Goal: Register for event/course: Sign up to attend an event or enroll in a course

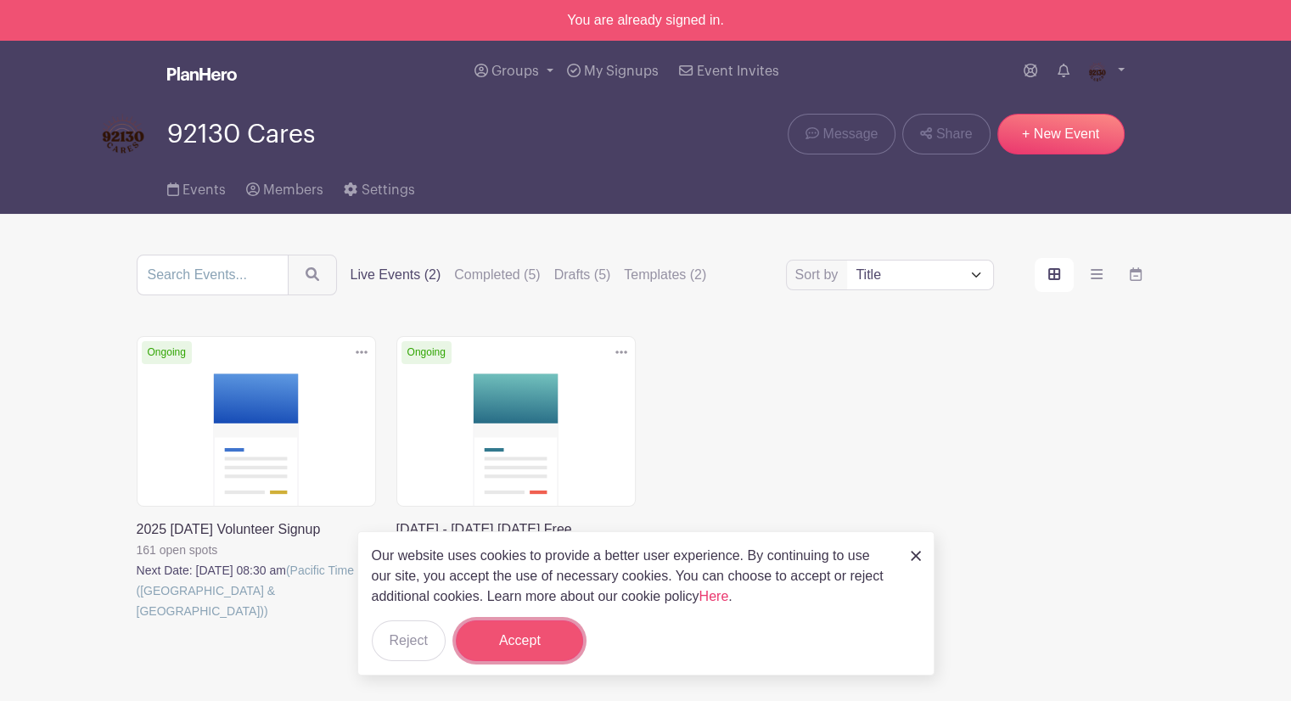
click at [482, 643] on button "Accept" at bounding box center [519, 640] width 127 height 41
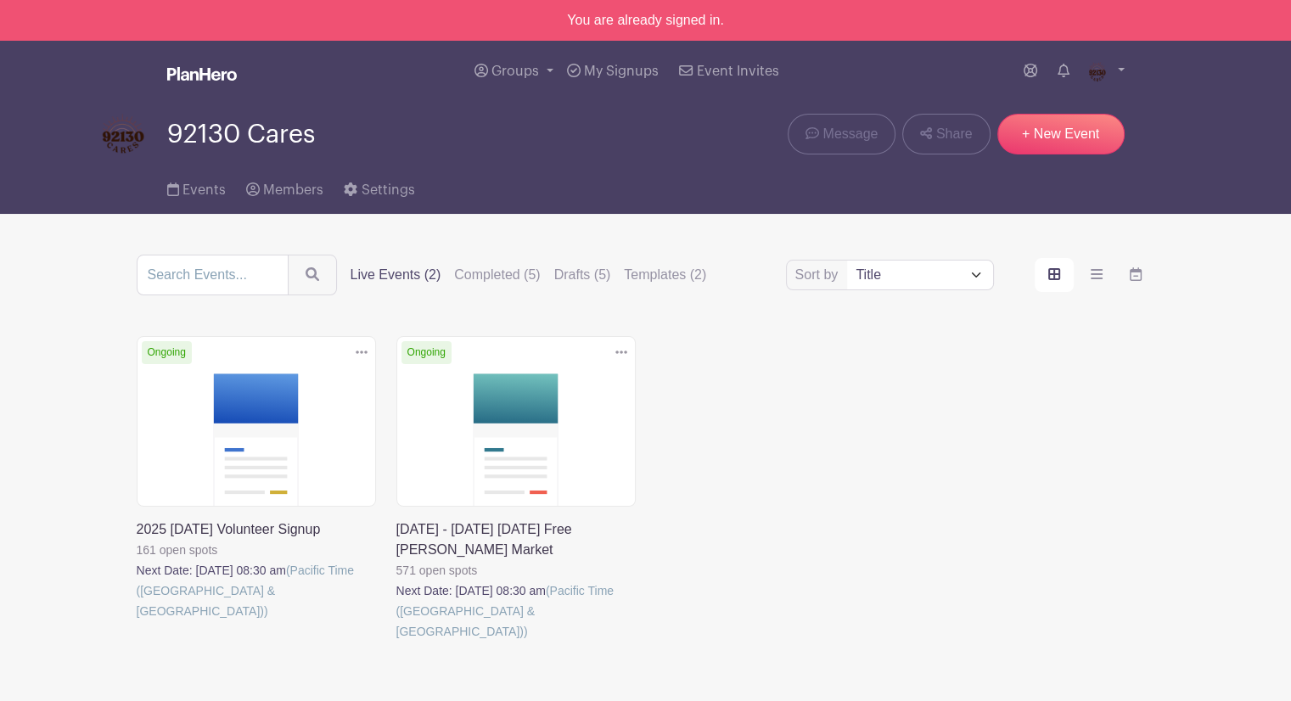
click at [137, 621] on link at bounding box center [137, 621] width 0 height 0
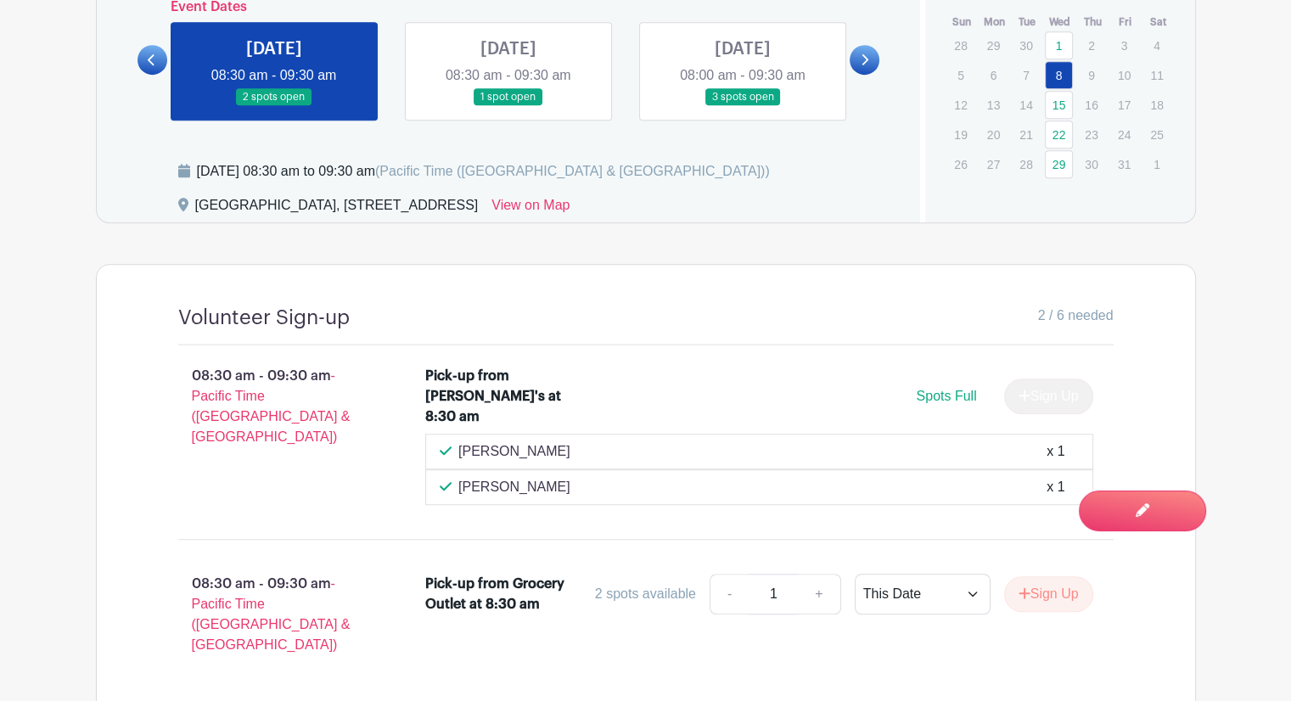
scroll to position [1096, 0]
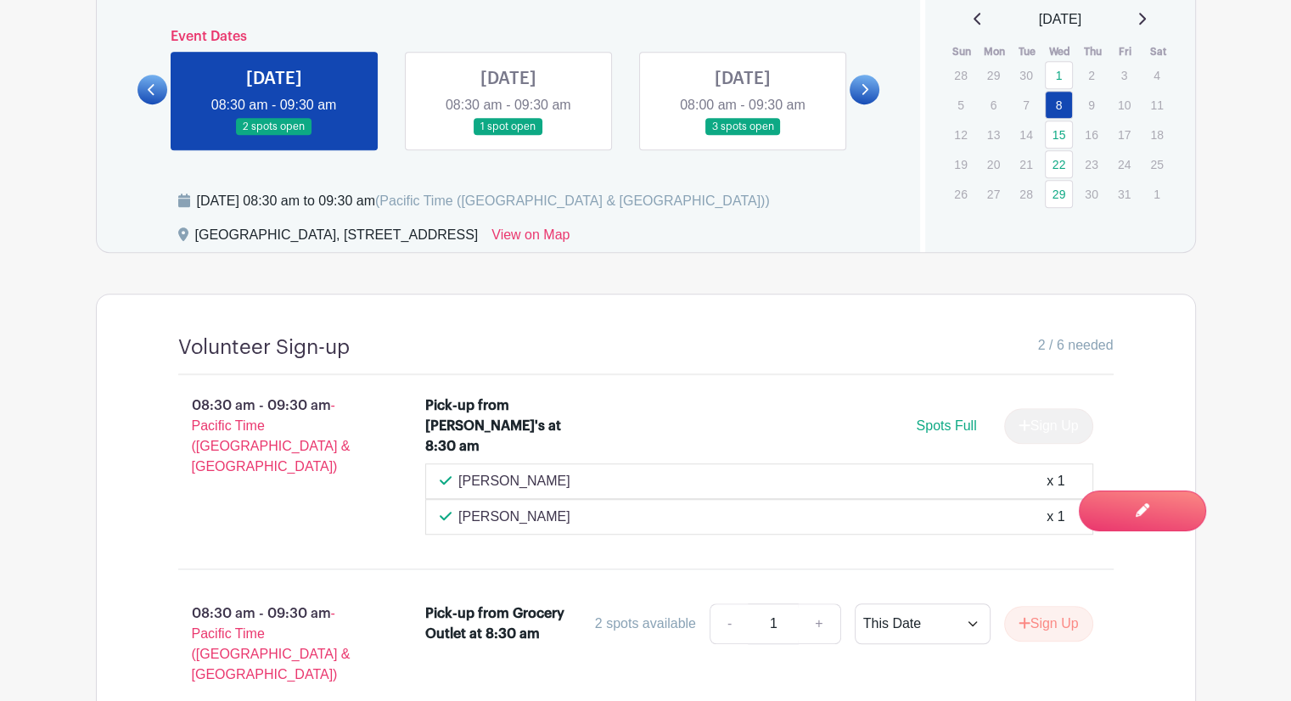
click at [508, 136] on link at bounding box center [508, 136] width 0 height 0
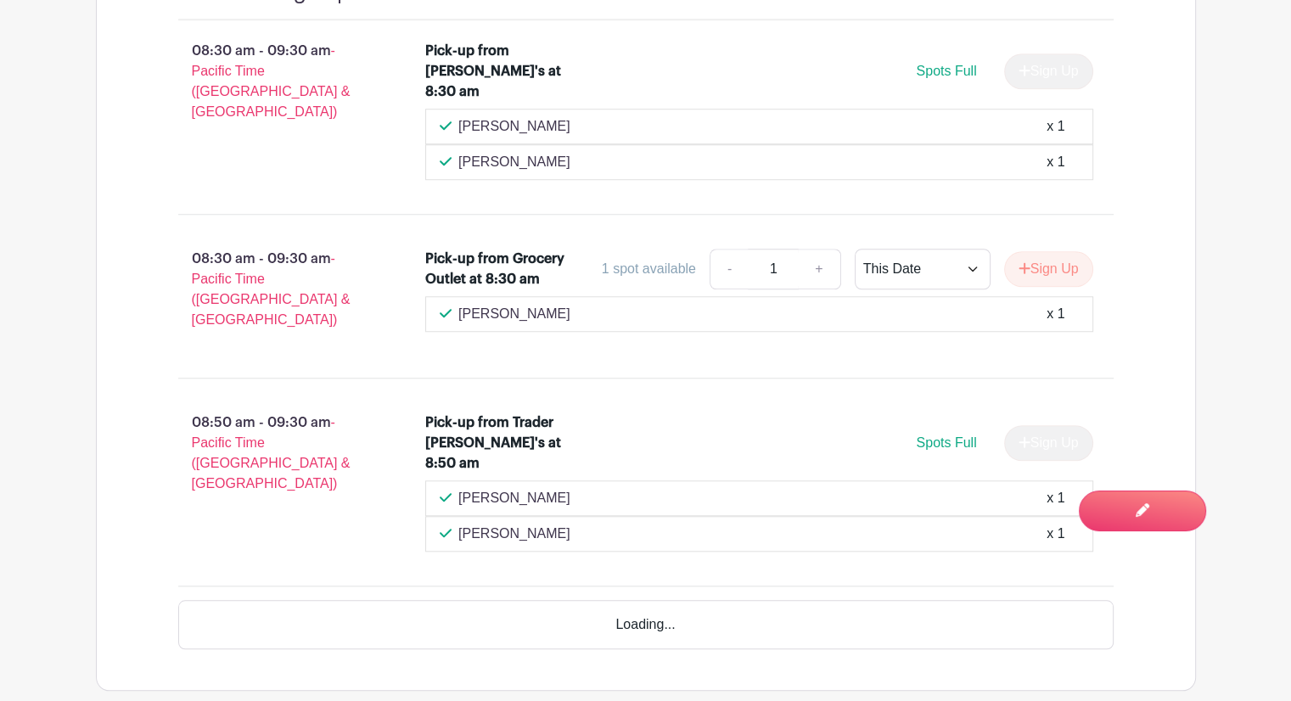
scroll to position [1442, 0]
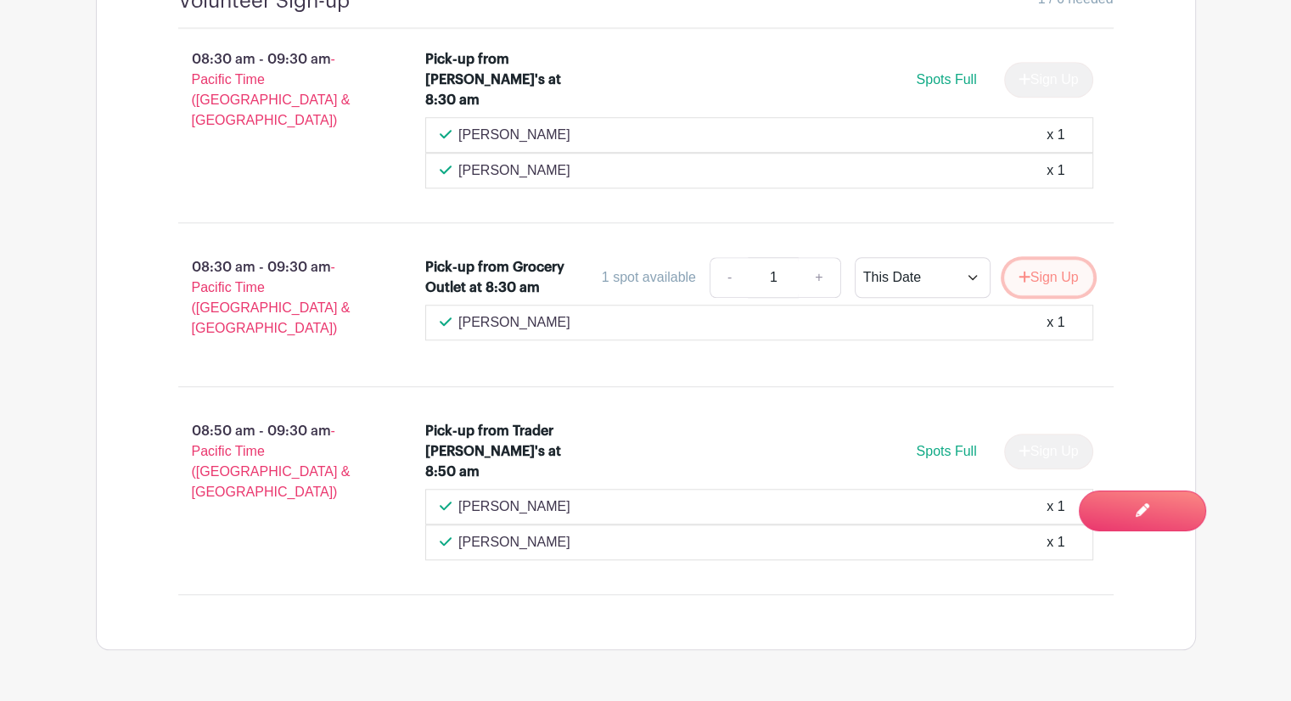
click at [1042, 260] on button "Sign Up" at bounding box center [1048, 278] width 89 height 36
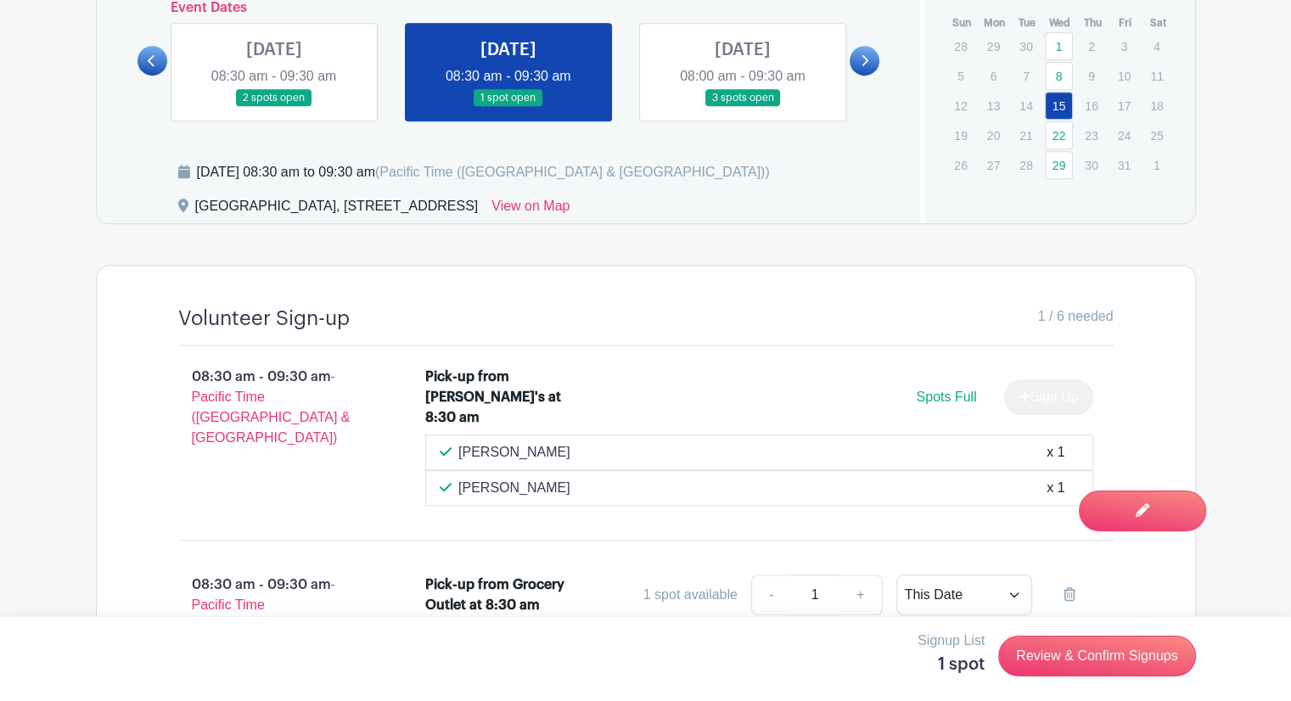
scroll to position [1018, 0]
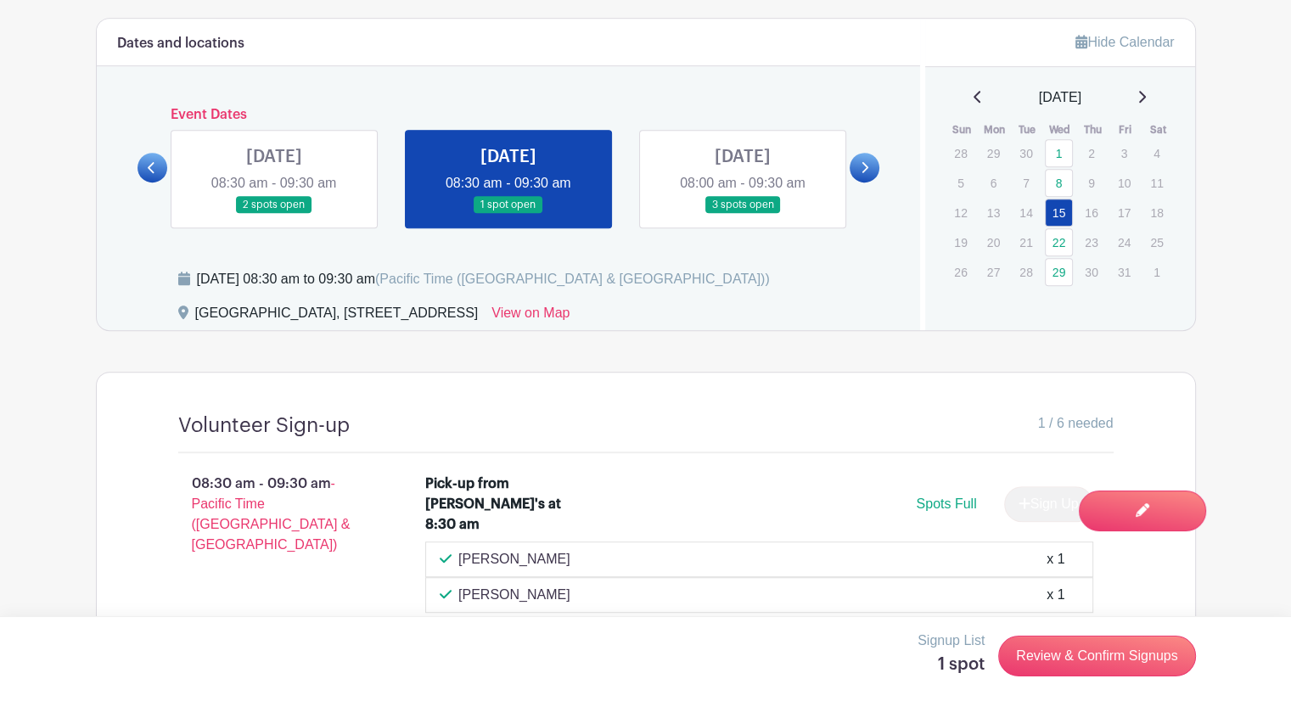
click at [856, 171] on link at bounding box center [864, 168] width 30 height 30
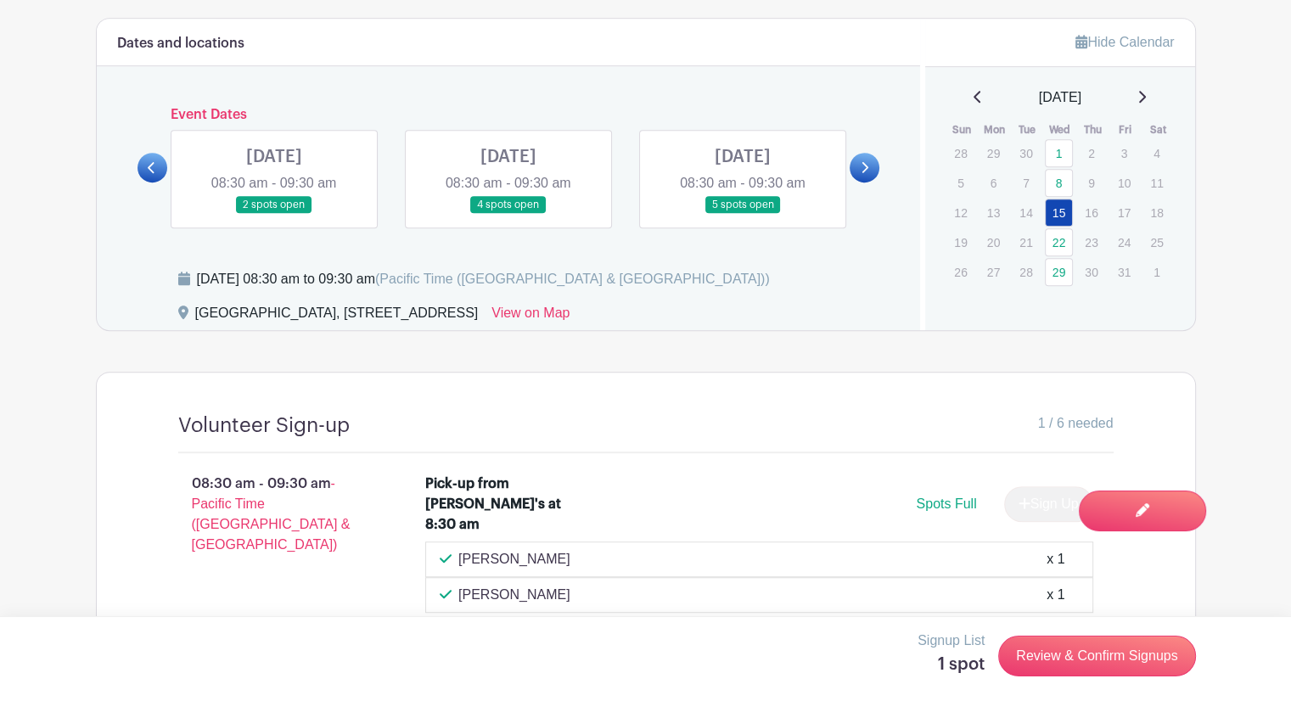
click at [274, 214] on link at bounding box center [274, 214] width 0 height 0
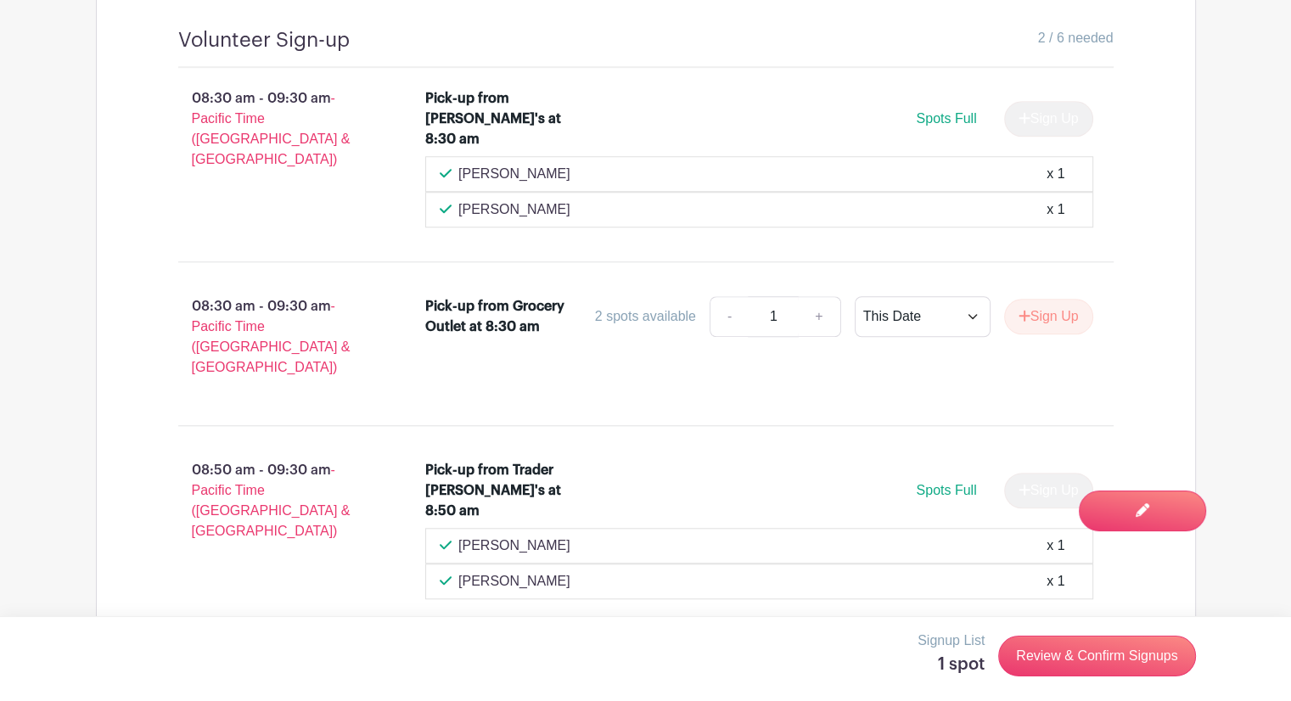
scroll to position [1436, 0]
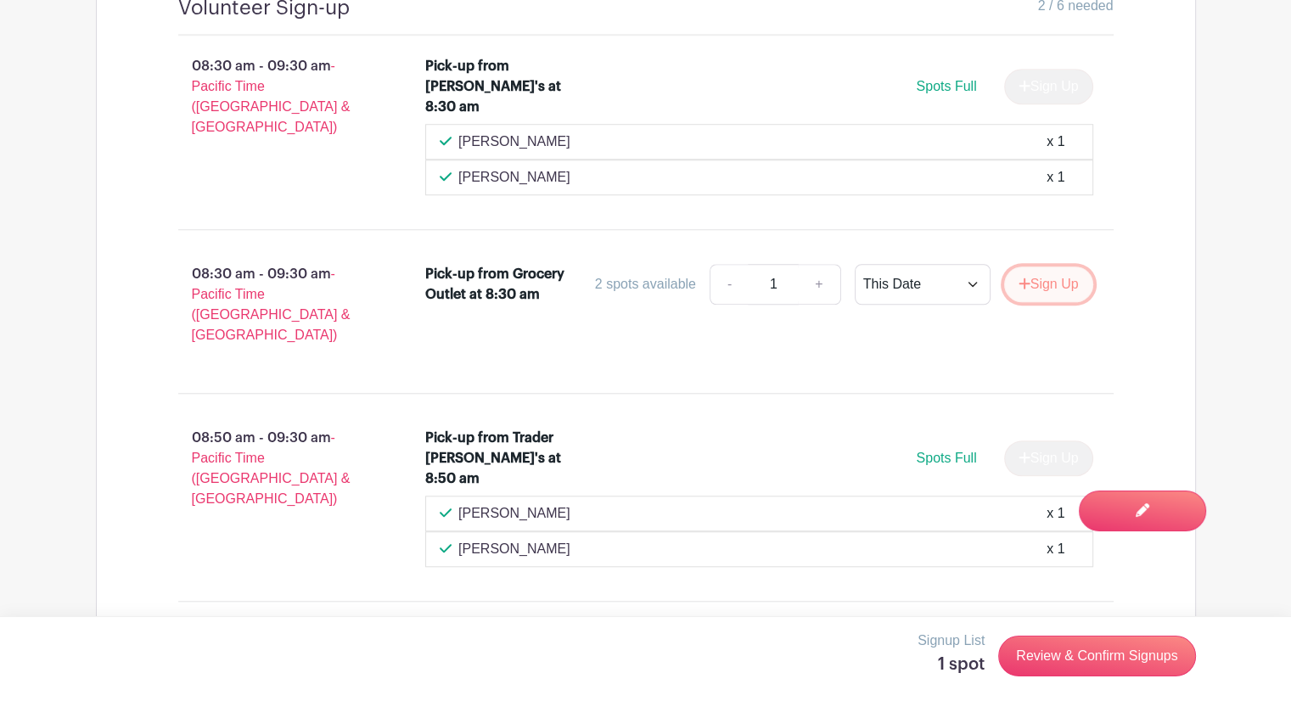
click at [1047, 266] on button "Sign Up" at bounding box center [1048, 284] width 89 height 36
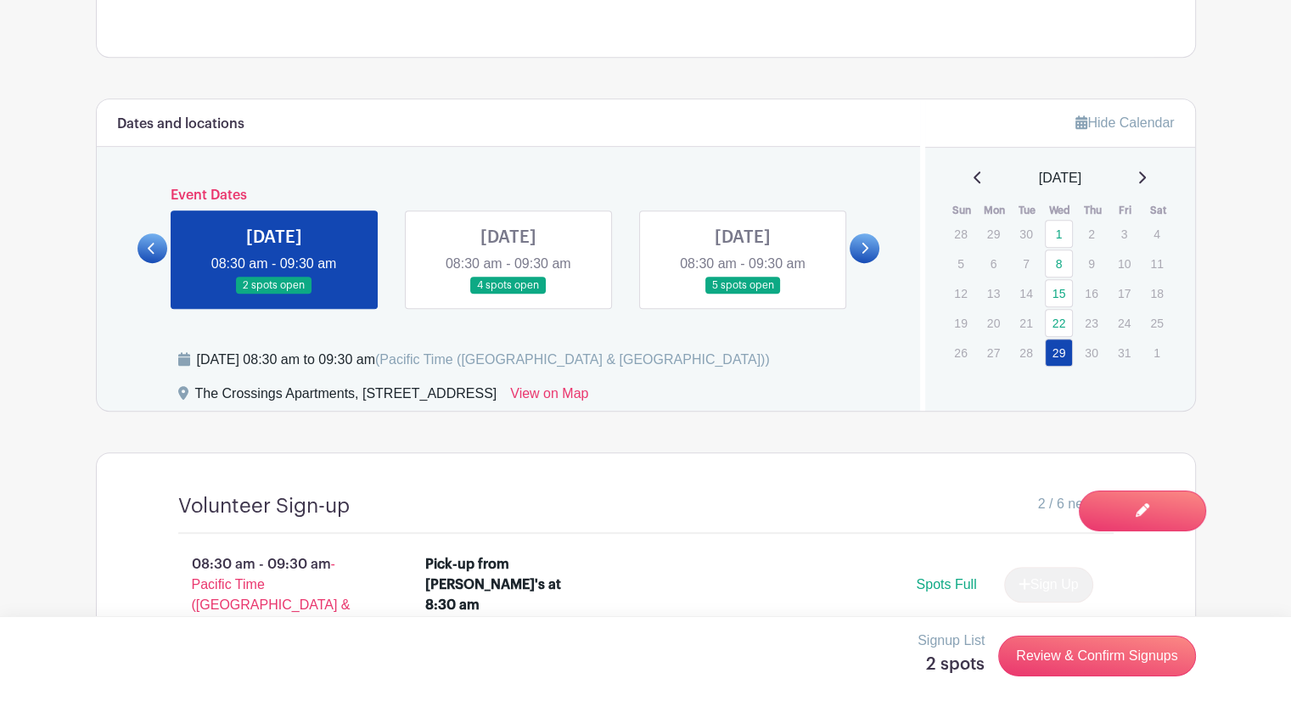
scroll to position [927, 0]
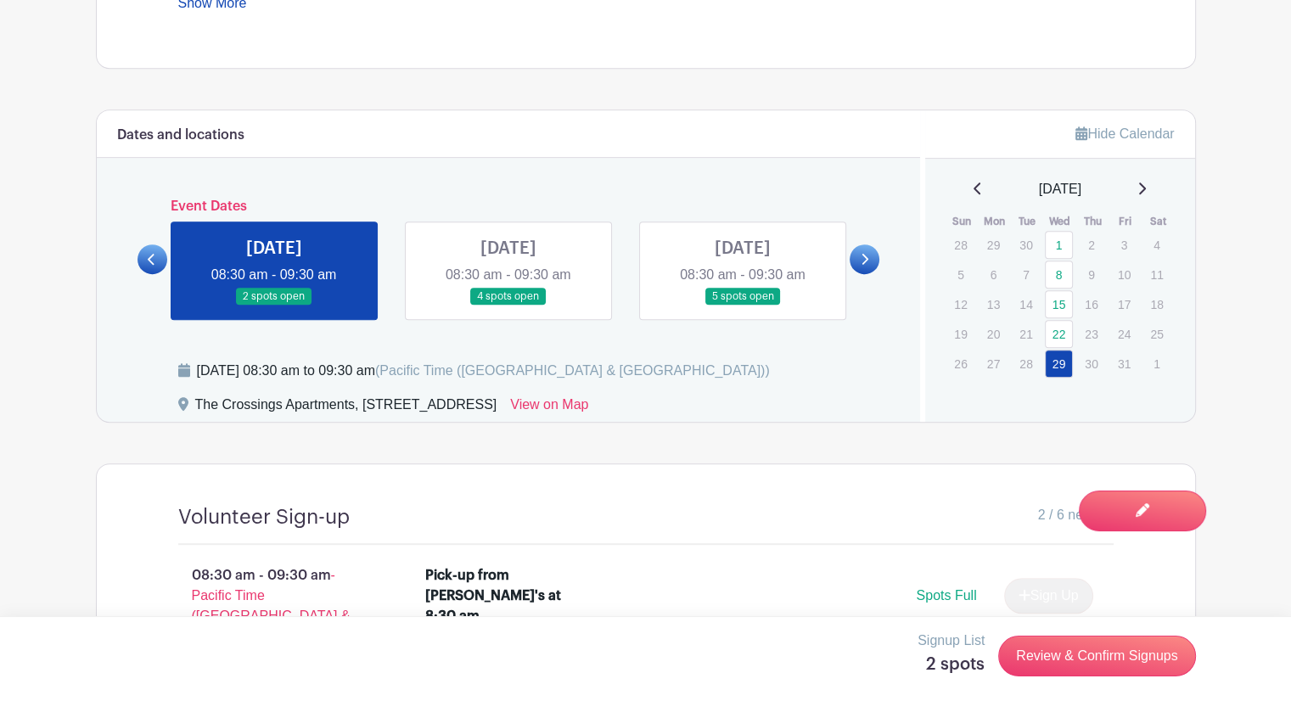
click at [742, 305] on link at bounding box center [742, 305] width 0 height 0
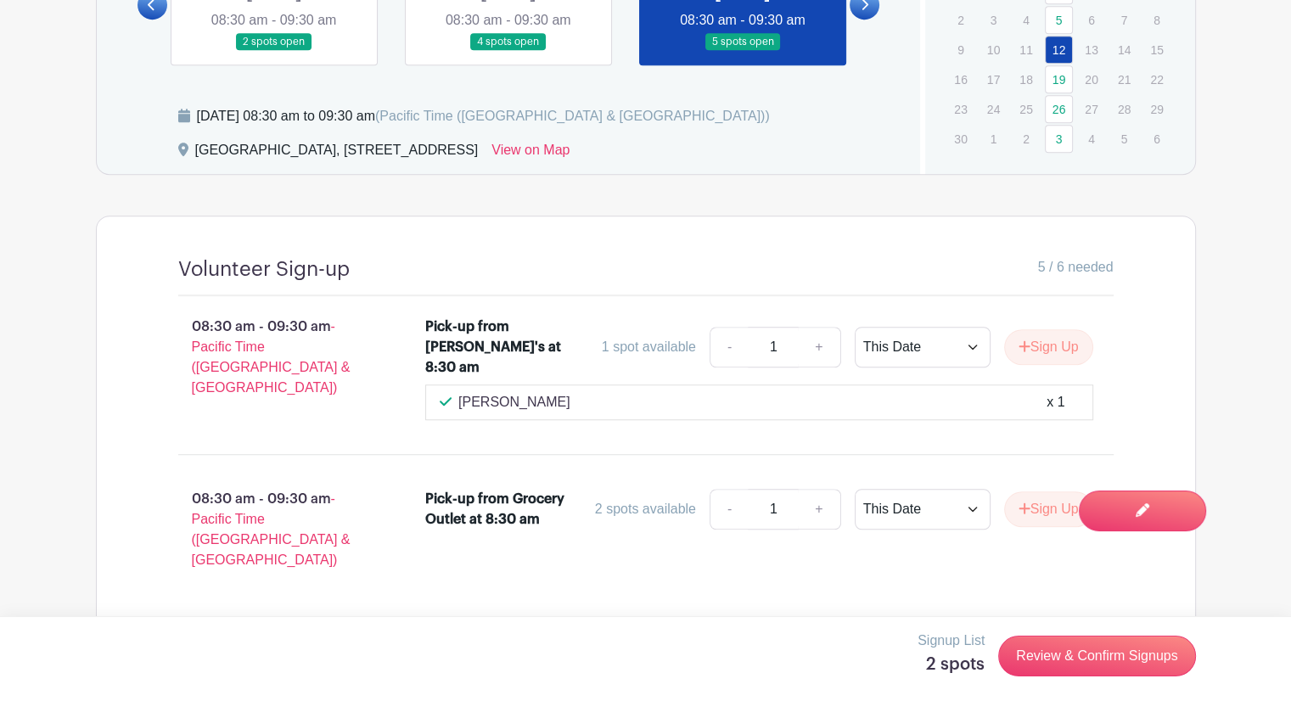
scroll to position [1266, 0]
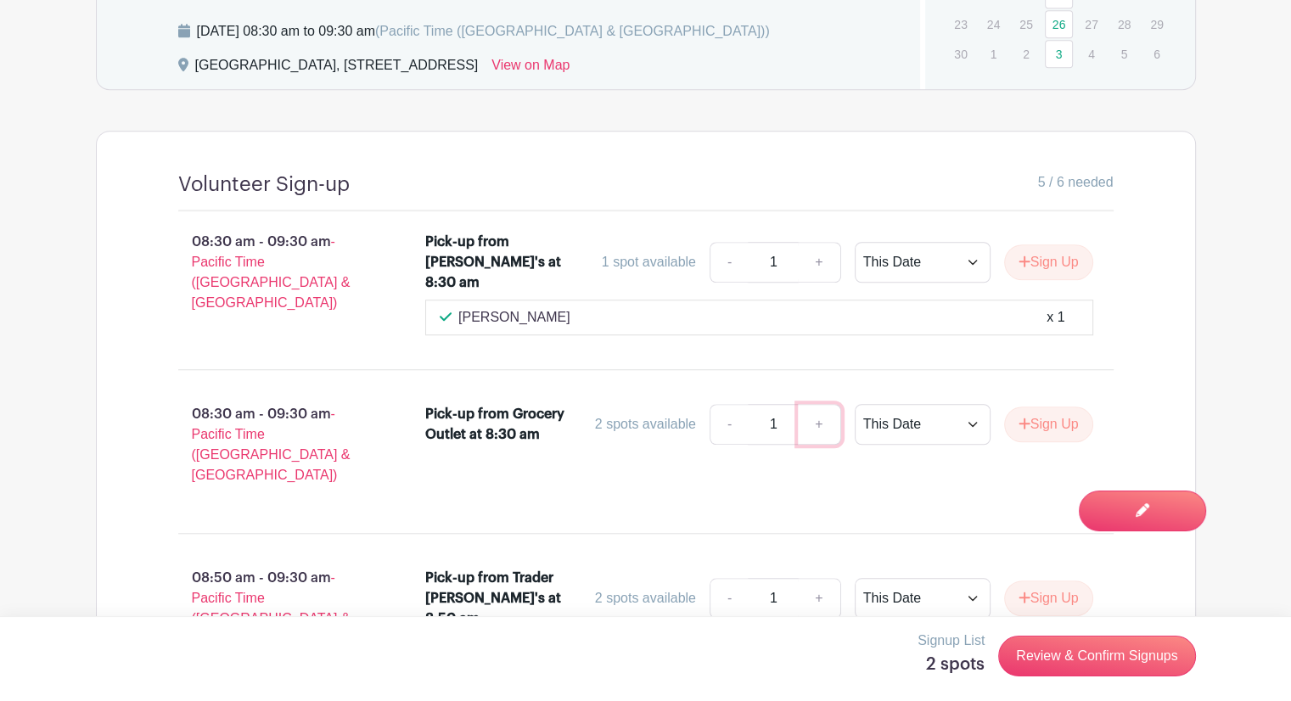
click at [818, 404] on link "+" at bounding box center [819, 424] width 42 height 41
type input "2"
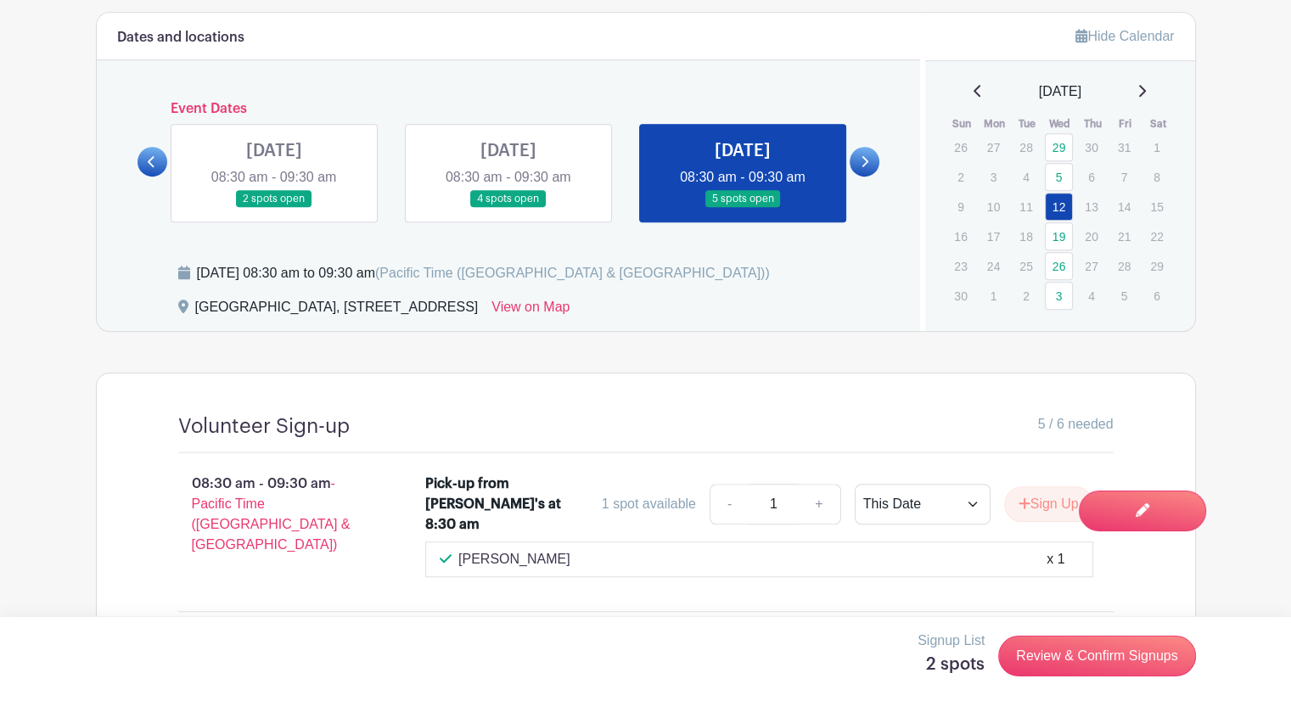
scroll to position [1011, 0]
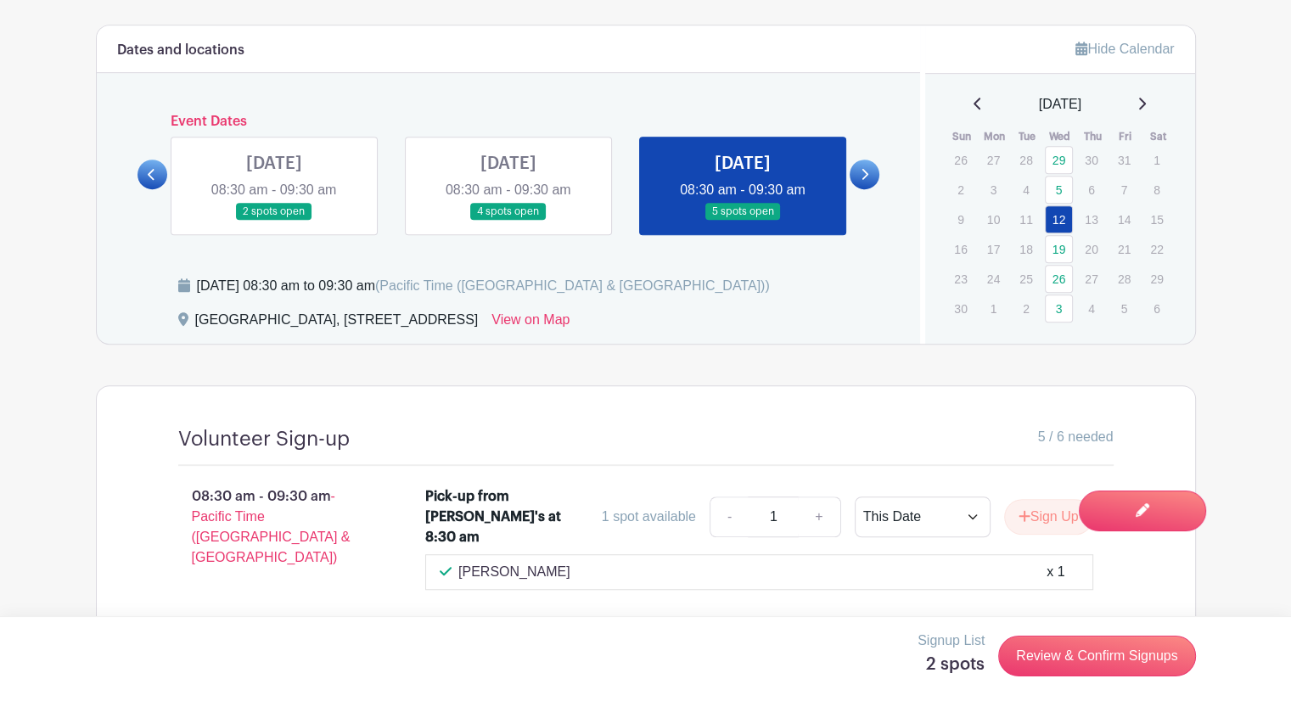
click at [872, 179] on link at bounding box center [864, 175] width 30 height 30
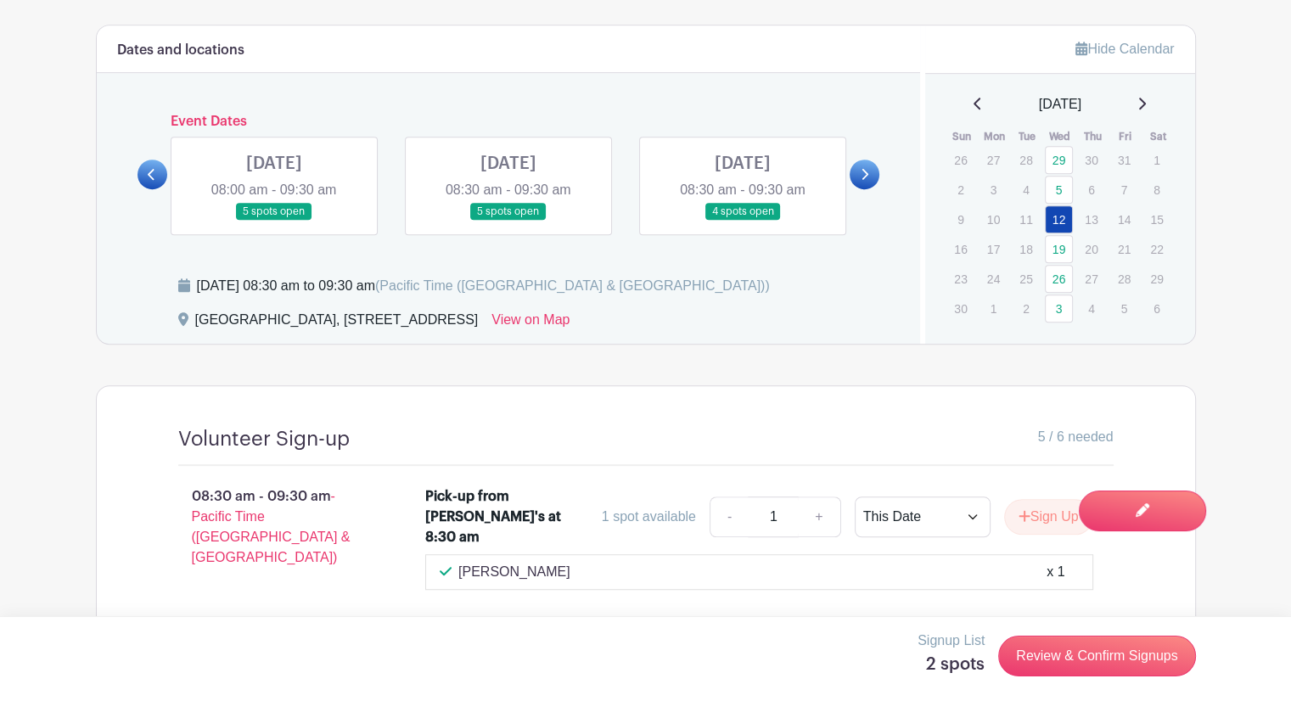
click at [508, 221] on link at bounding box center [508, 221] width 0 height 0
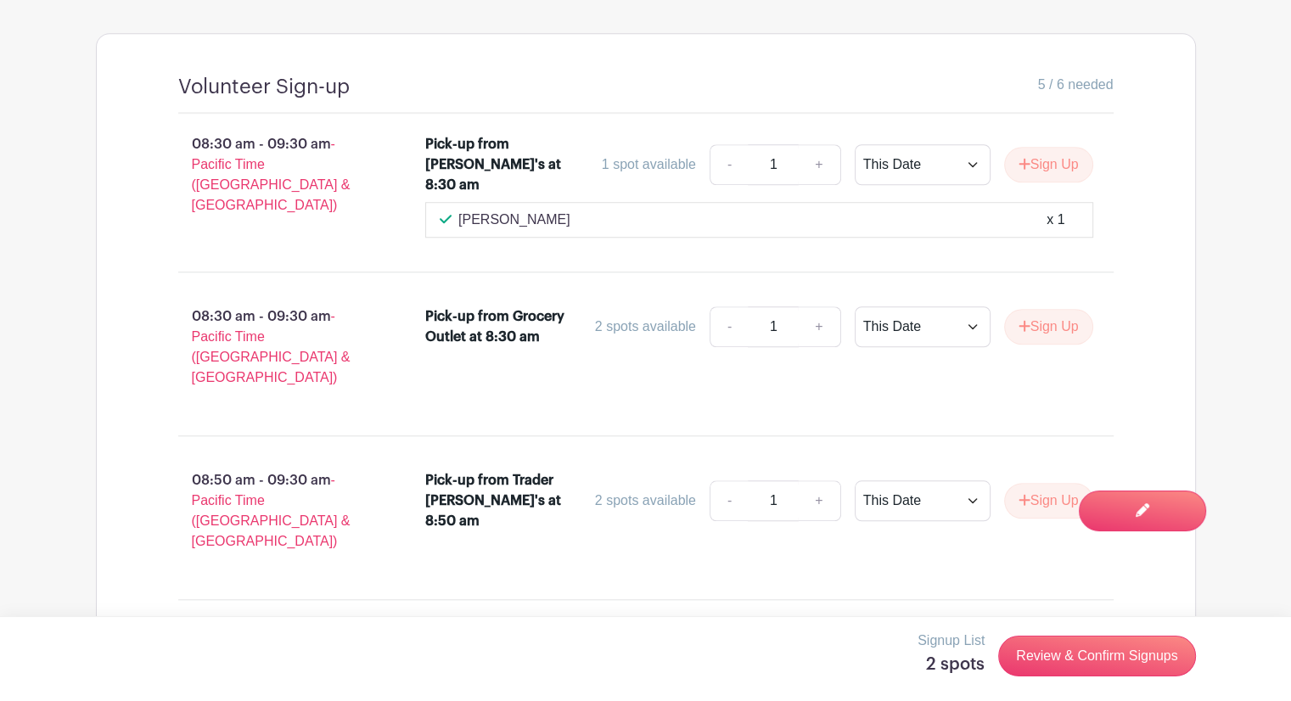
scroll to position [1364, 0]
click at [815, 308] on link "+" at bounding box center [819, 325] width 42 height 41
type input "2"
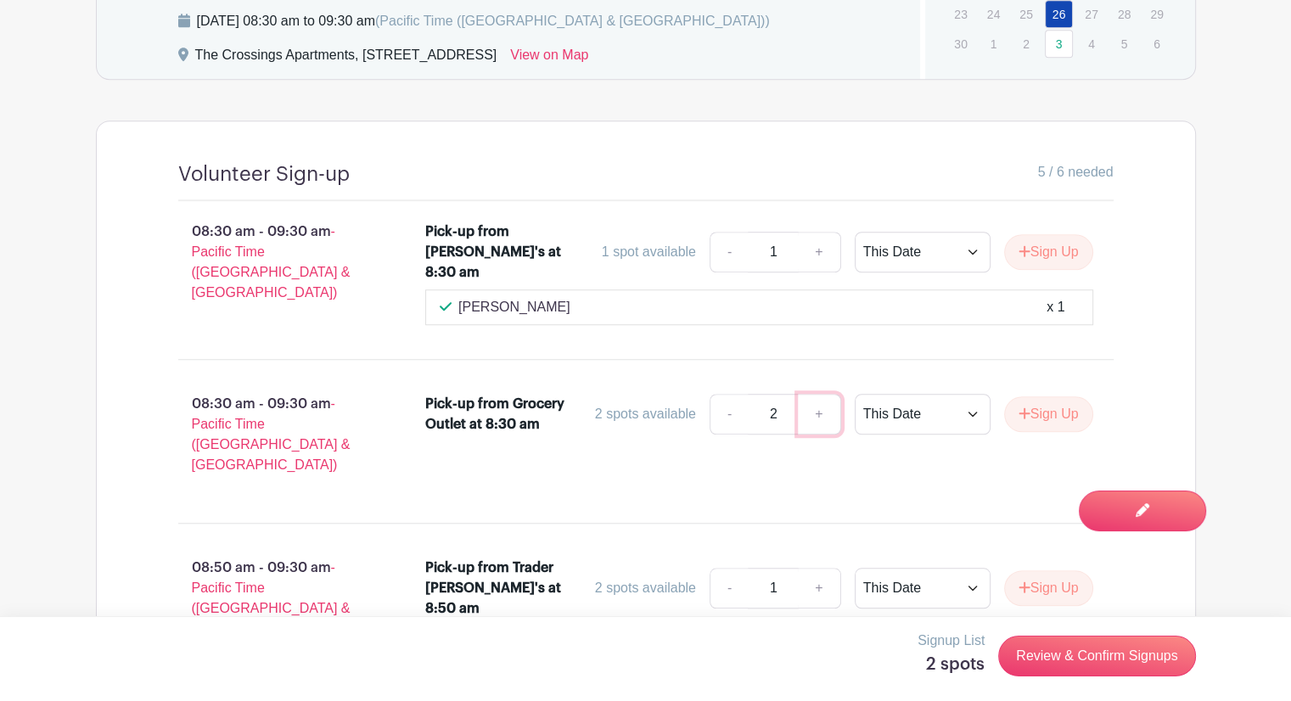
scroll to position [1110, 0]
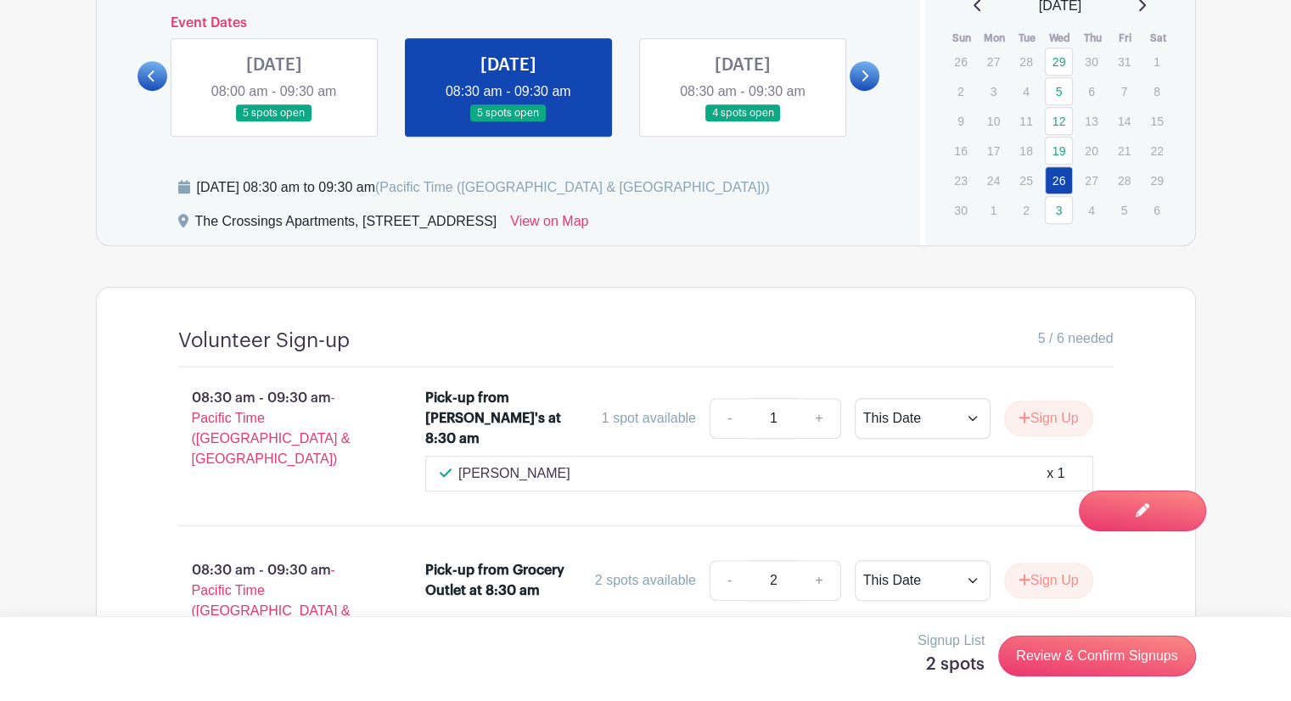
click at [861, 74] on icon at bounding box center [864, 76] width 8 height 13
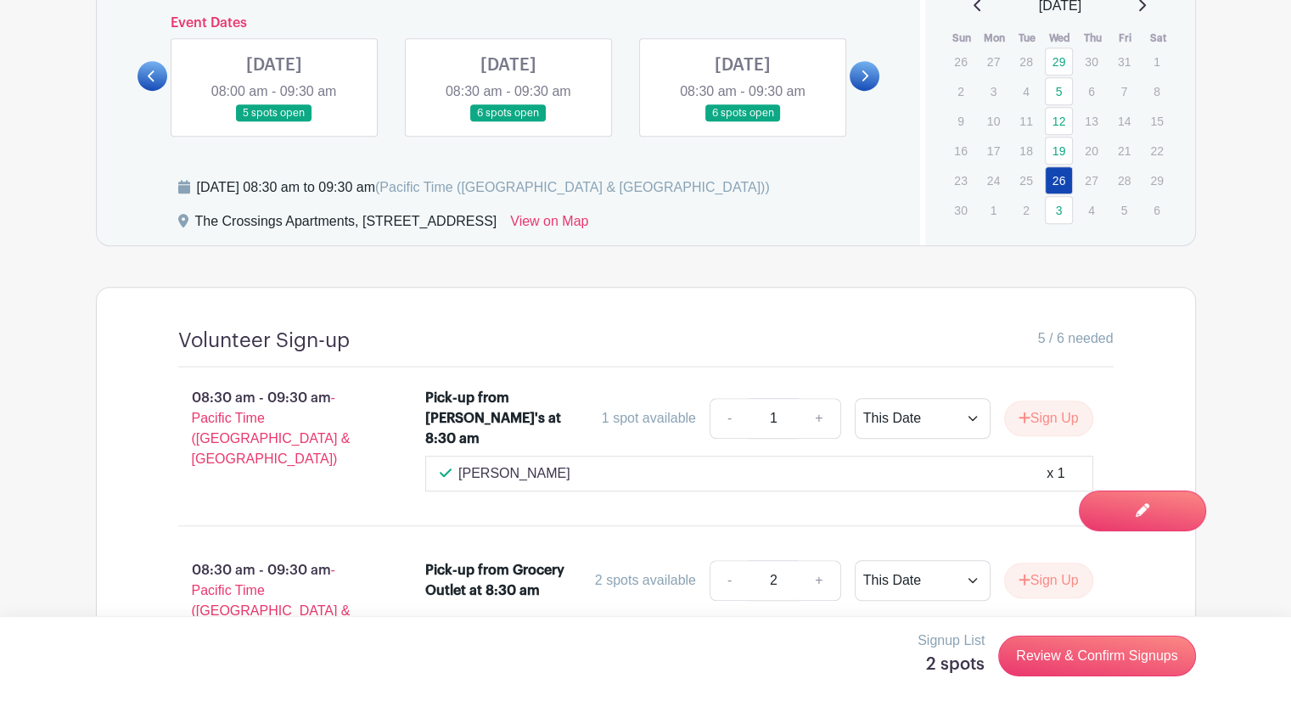
click at [274, 122] on link at bounding box center [274, 122] width 0 height 0
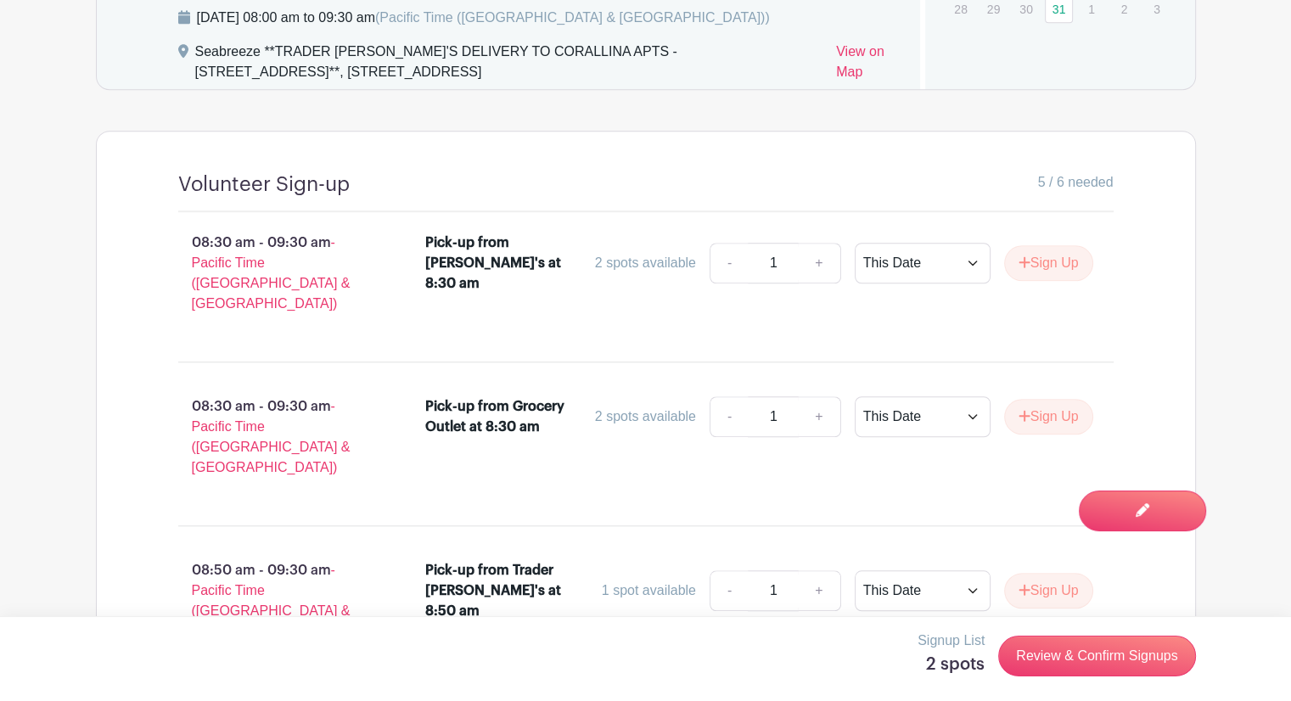
scroll to position [1364, 0]
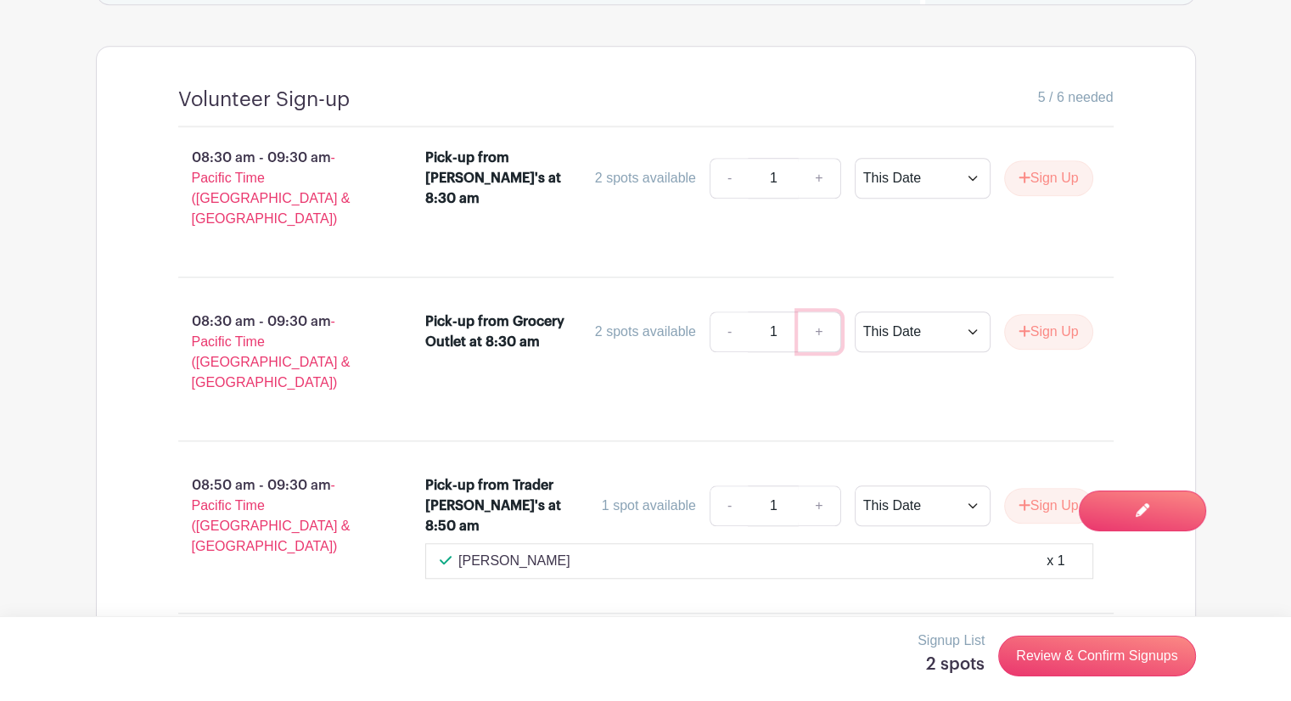
click at [821, 311] on link "+" at bounding box center [819, 331] width 42 height 41
type input "2"
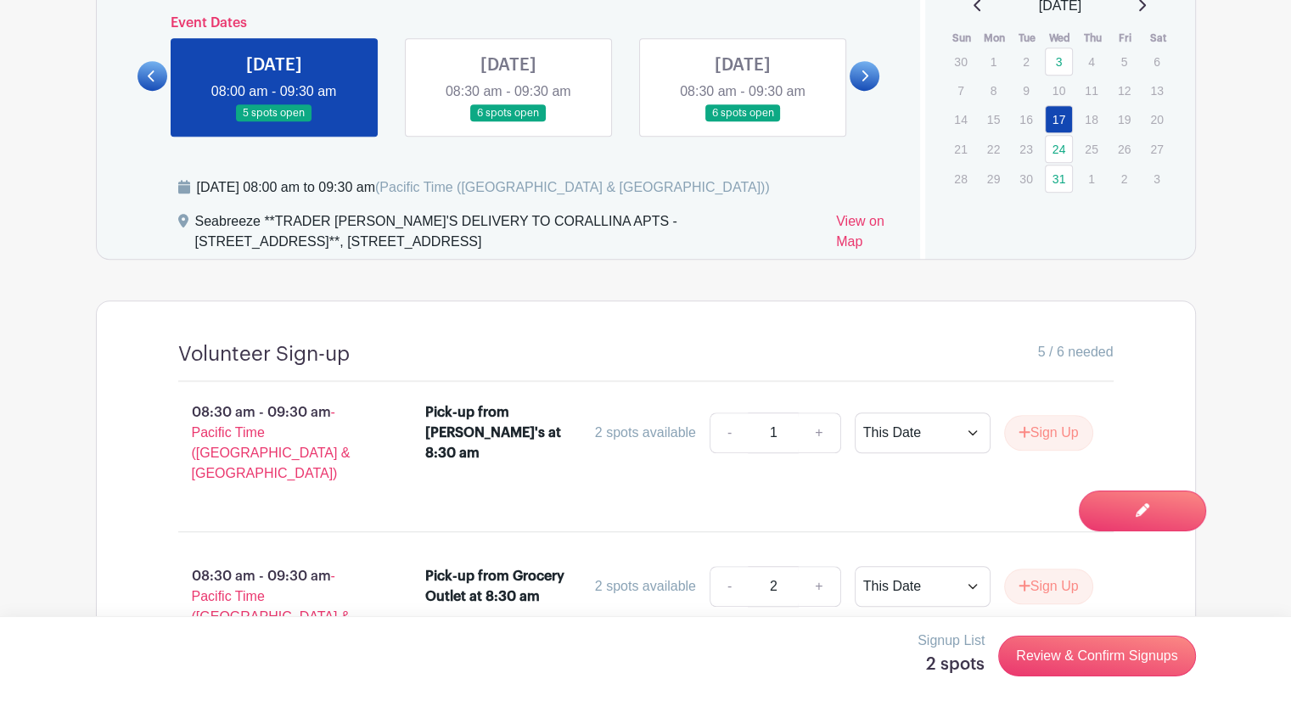
click at [742, 122] on link at bounding box center [742, 122] width 0 height 0
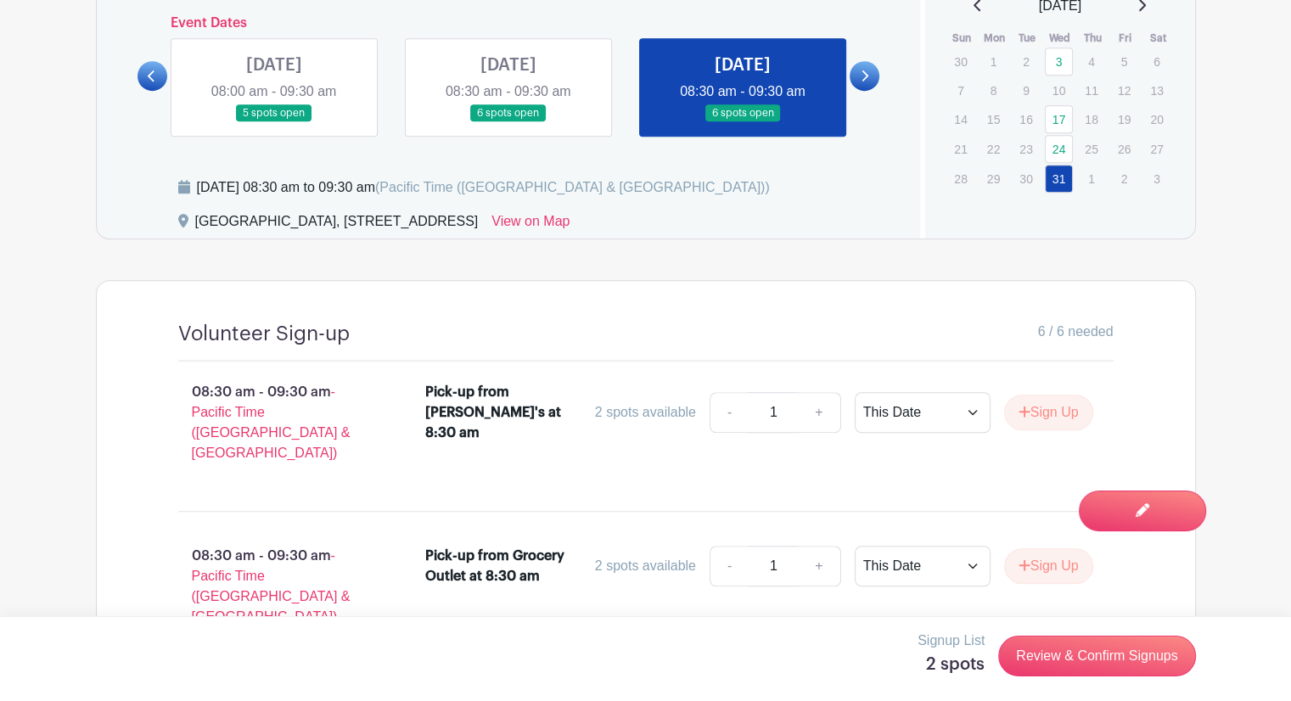
scroll to position [1353, 0]
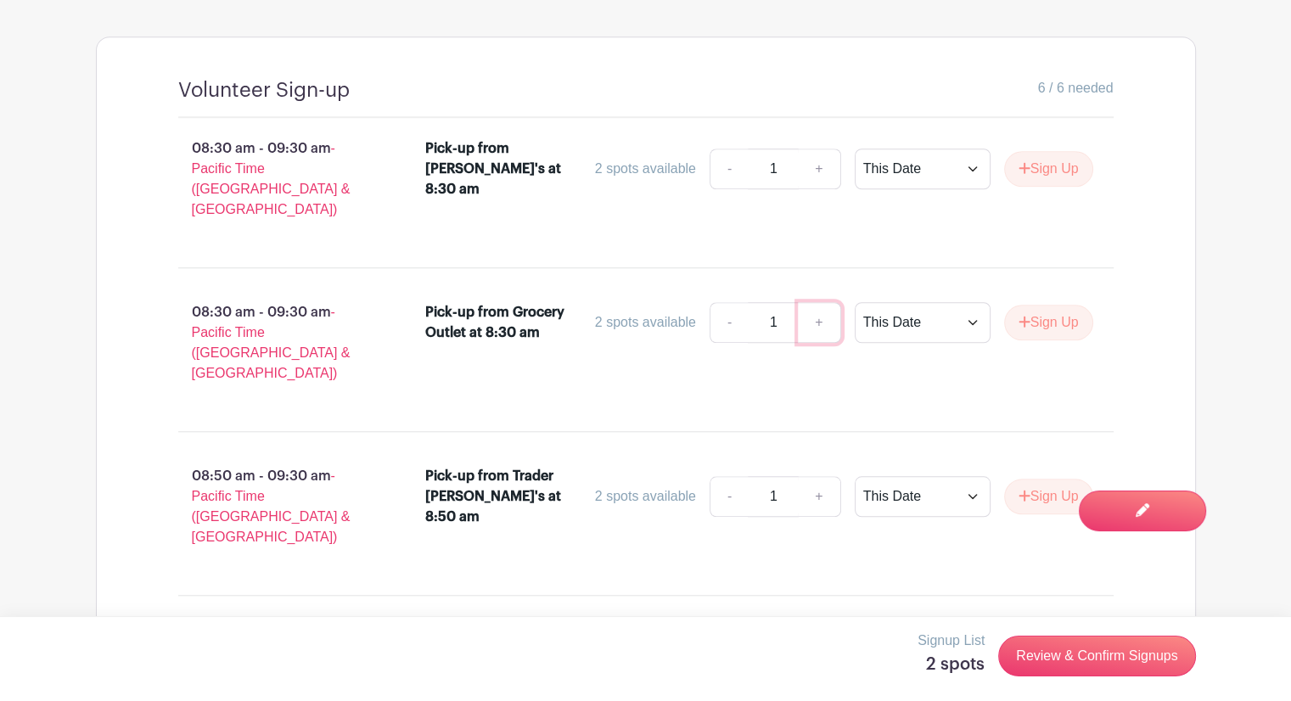
click at [815, 302] on link "+" at bounding box center [819, 322] width 42 height 41
type input "2"
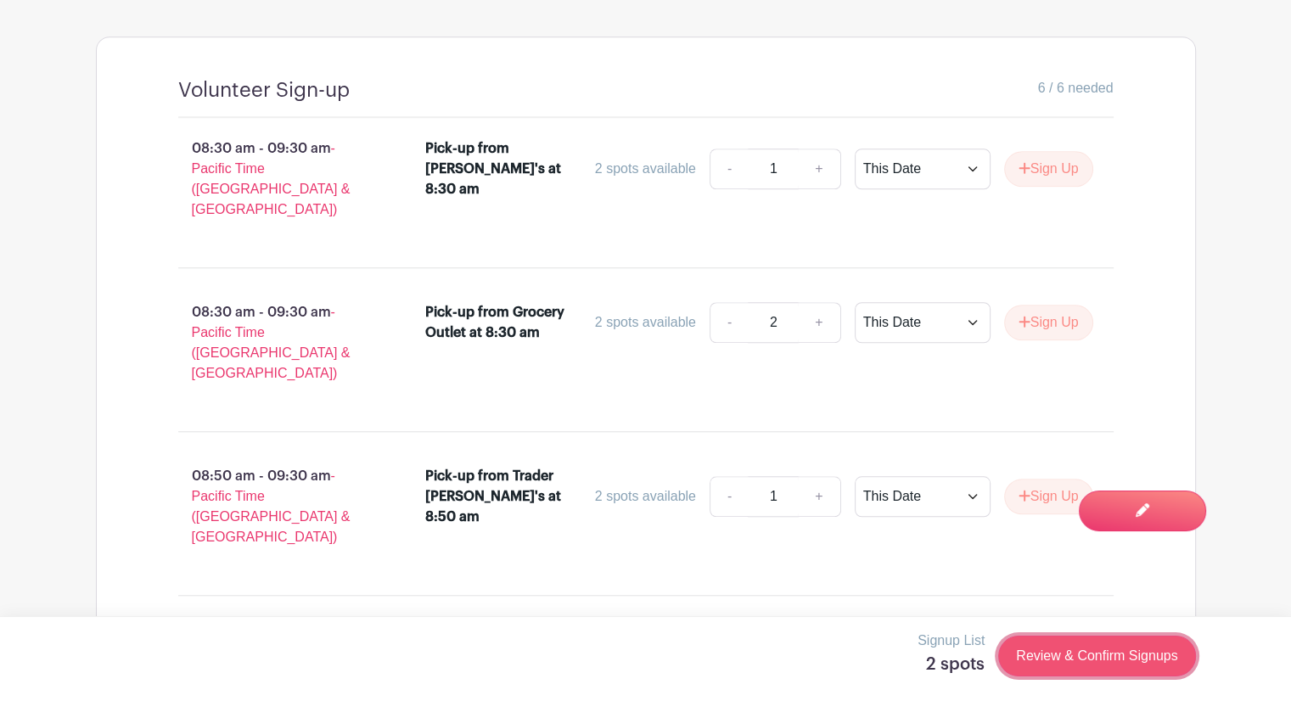
click at [1060, 647] on link "Review & Confirm Signups" at bounding box center [1096, 656] width 197 height 41
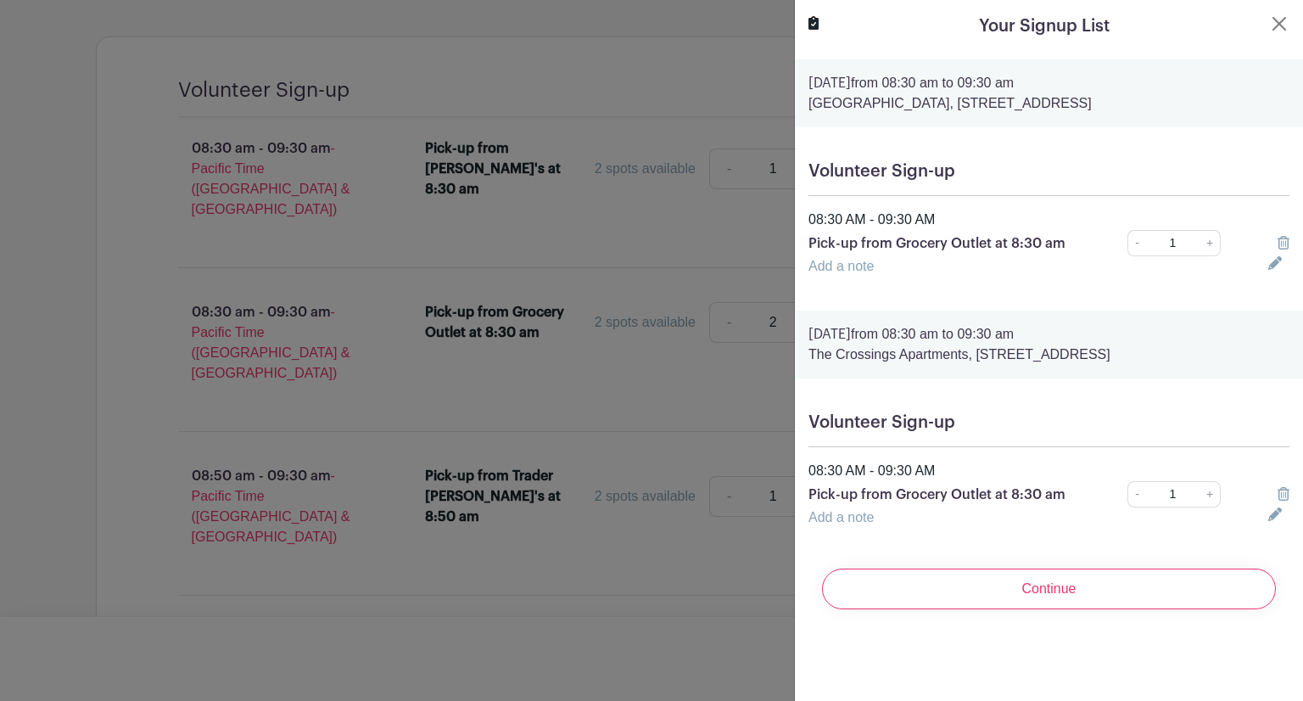
click at [766, 538] on div at bounding box center [651, 350] width 1303 height 701
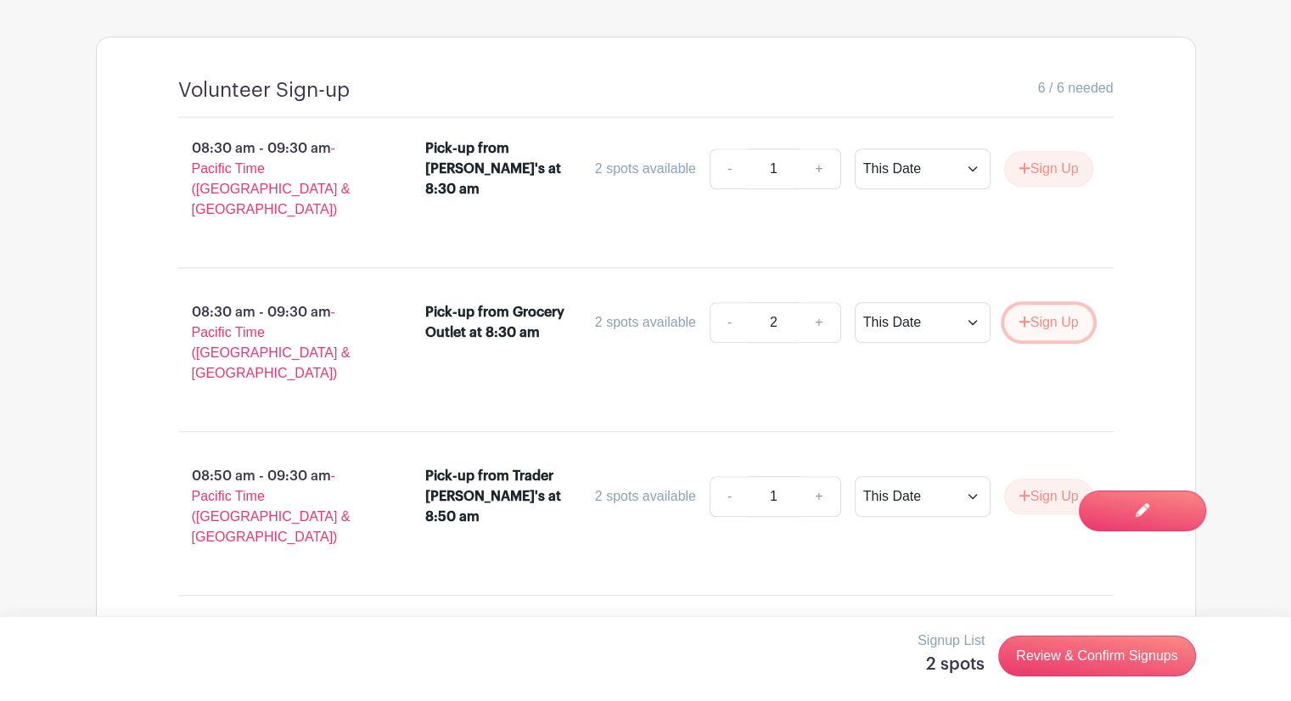
click at [1059, 308] on button "Sign Up" at bounding box center [1048, 323] width 89 height 36
click at [1071, 315] on icon at bounding box center [1069, 322] width 12 height 14
click at [941, 532] on div "08:30 am - 09:30 am - Pacific Time (US & Canada) Pick-up from Jimbo's at 8:30 a…" at bounding box center [645, 357] width 1017 height 478
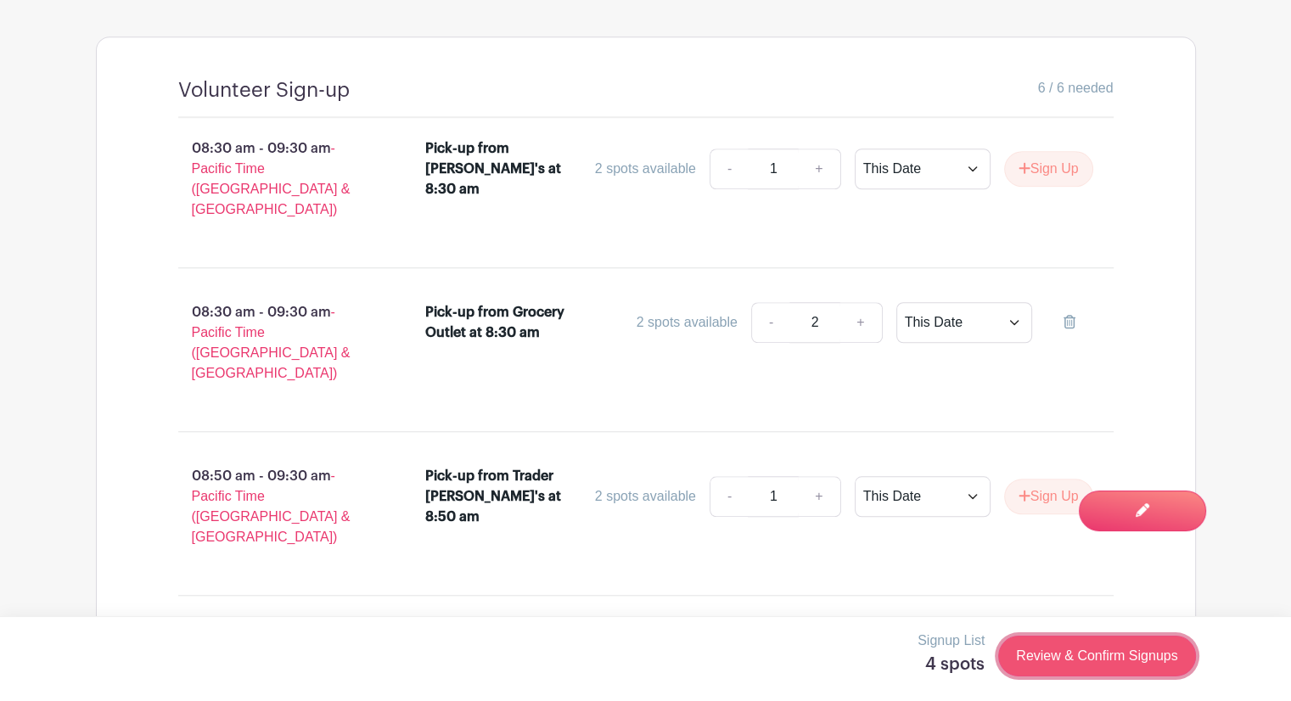
click at [1062, 652] on link "Review & Confirm Signups" at bounding box center [1096, 656] width 197 height 41
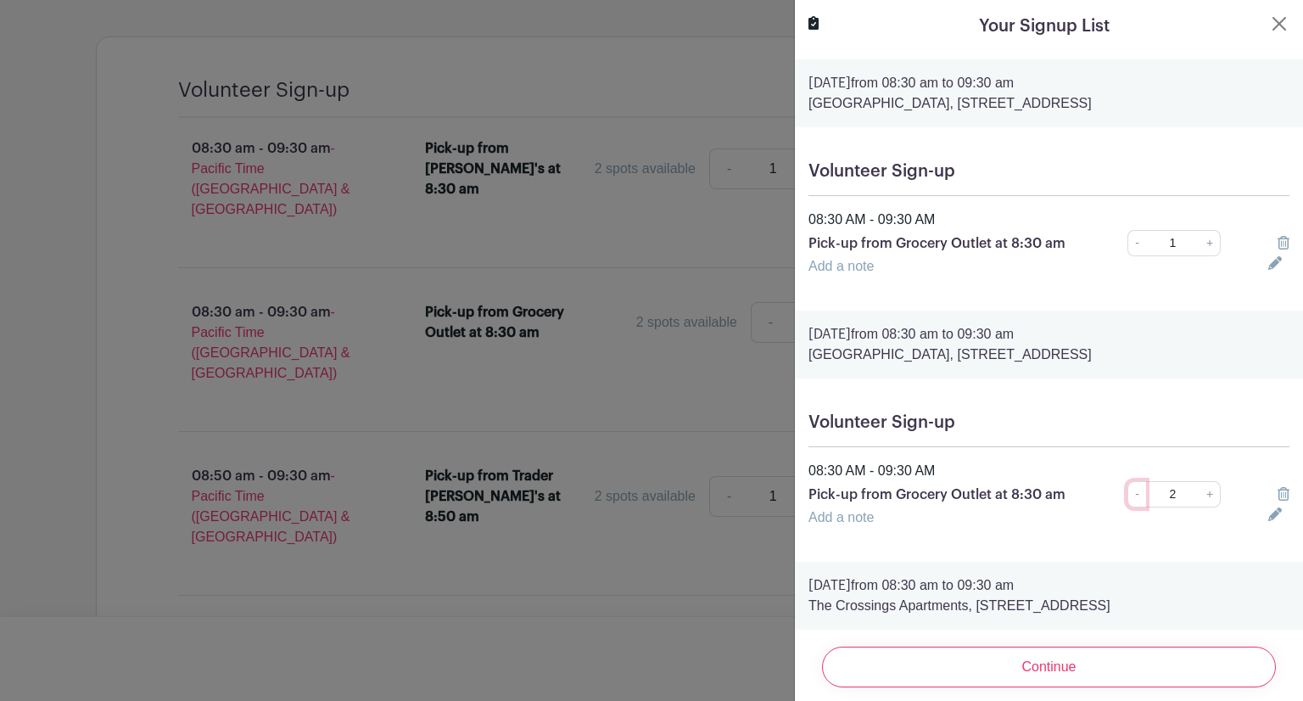
click at [1128, 498] on link "-" at bounding box center [1137, 494] width 19 height 26
type input "1"
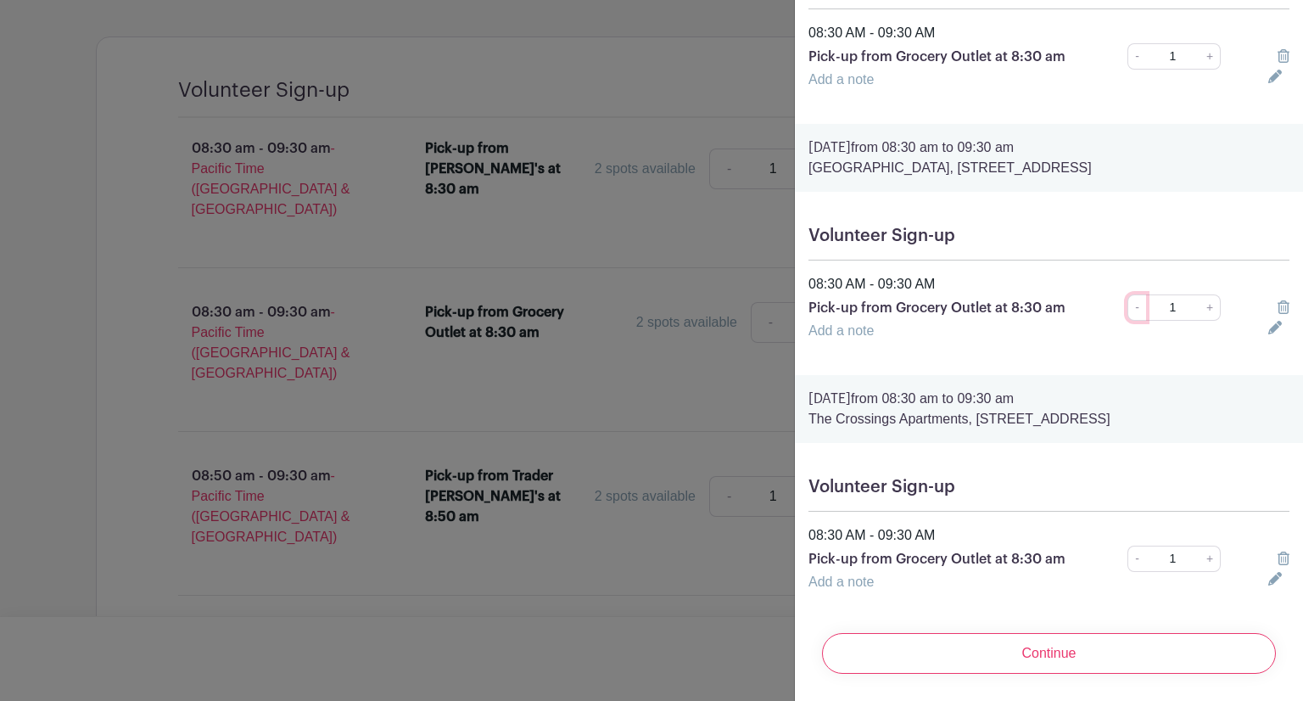
scroll to position [0, 0]
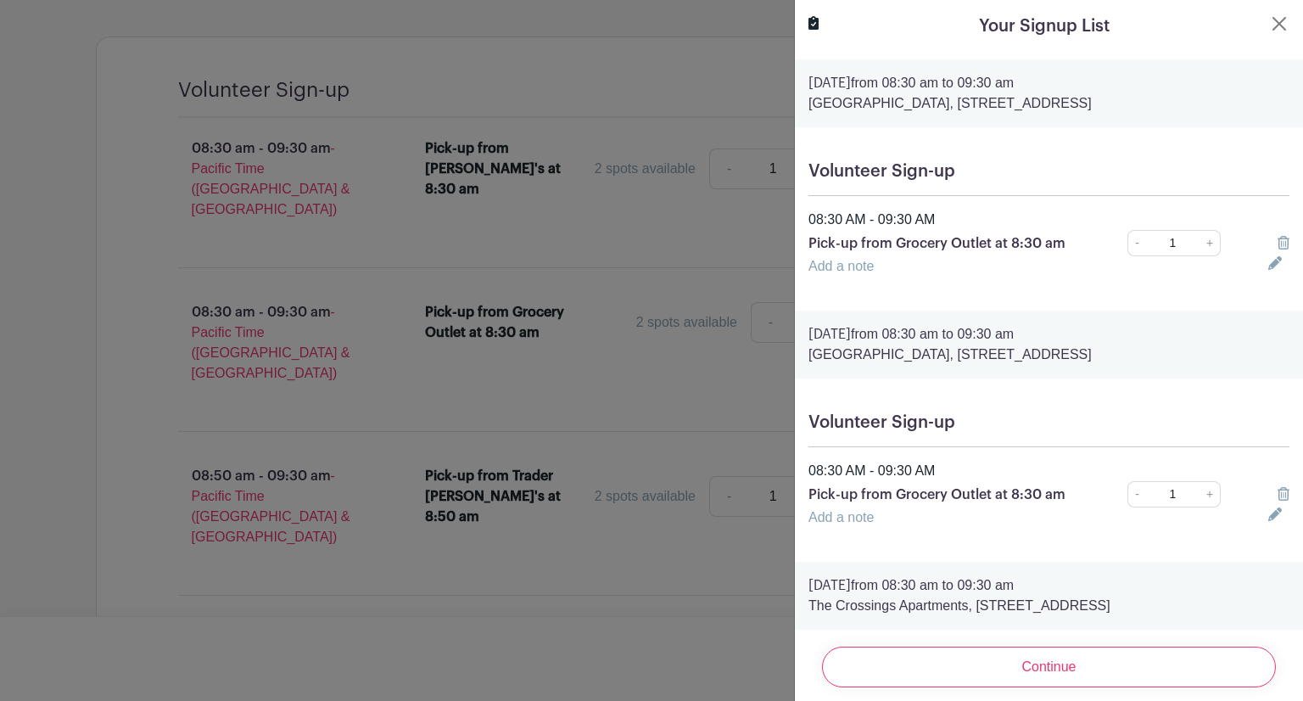
click at [1278, 245] on icon at bounding box center [1284, 243] width 12 height 14
click at [1278, 249] on icon at bounding box center [1284, 243] width 12 height 14
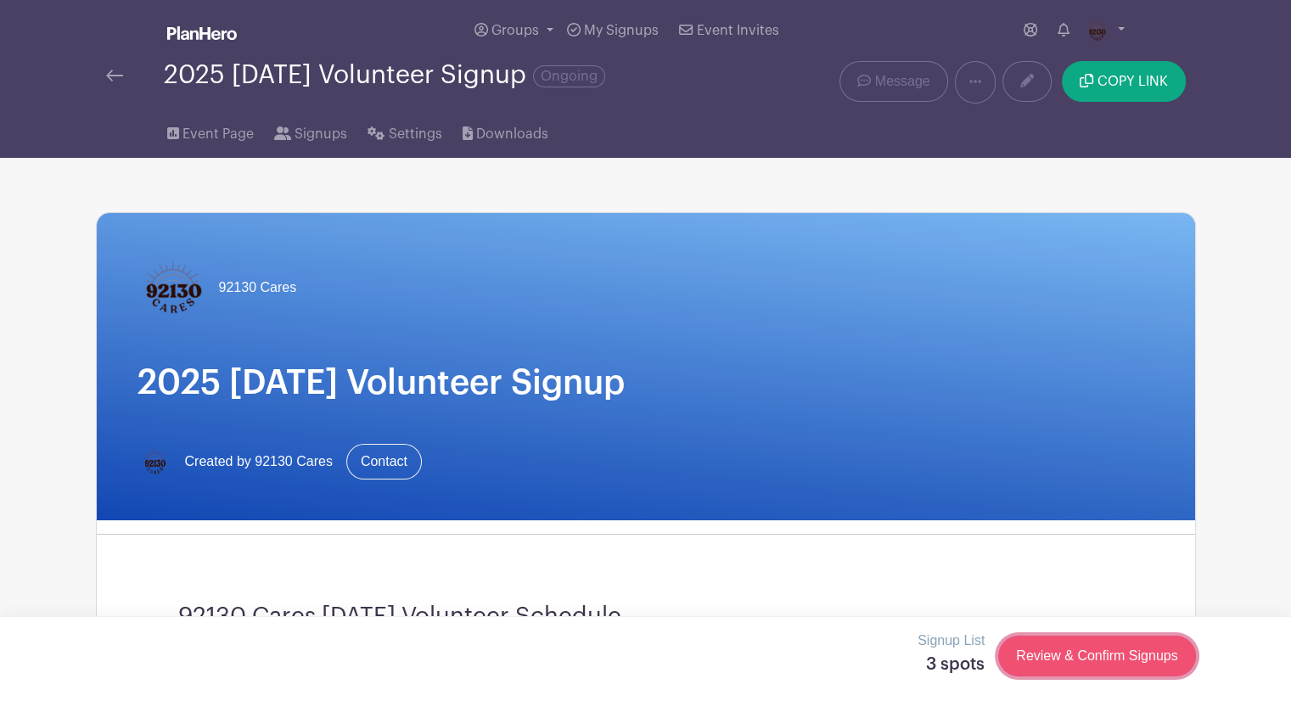
click at [1096, 657] on link "Review & Confirm Signups" at bounding box center [1096, 656] width 197 height 41
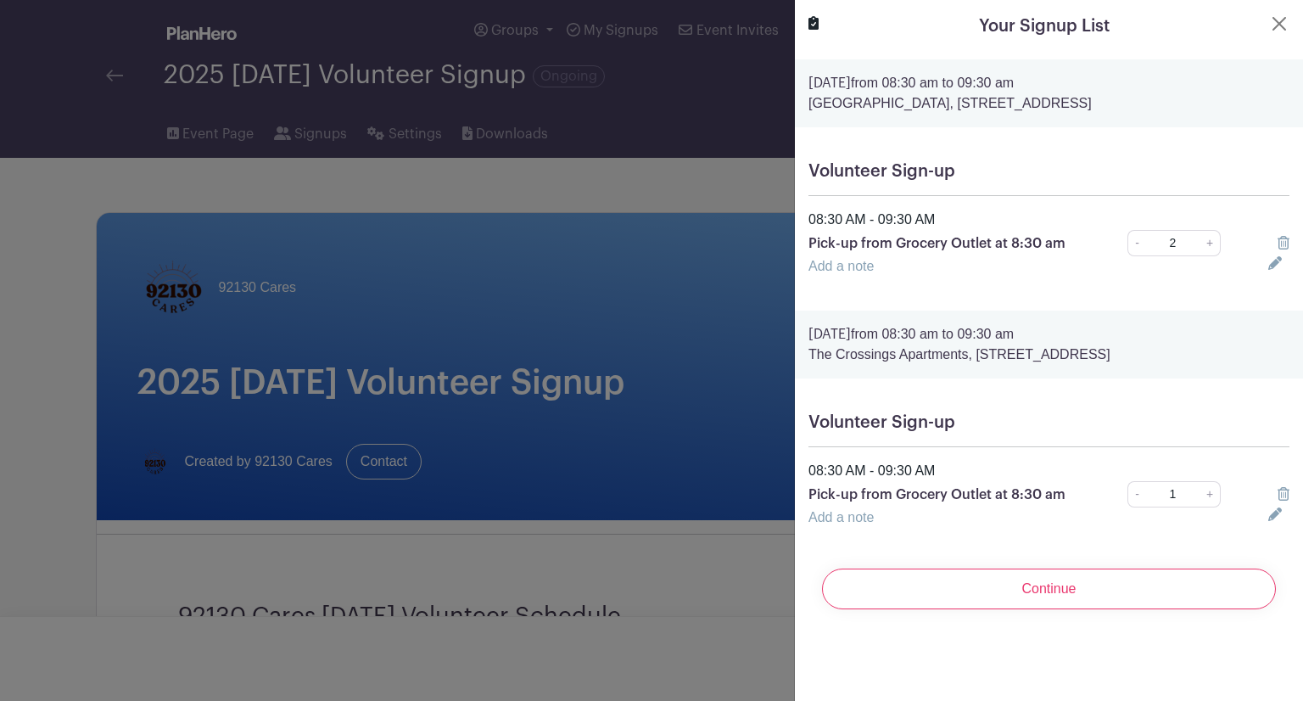
click at [1278, 242] on icon at bounding box center [1284, 243] width 12 height 14
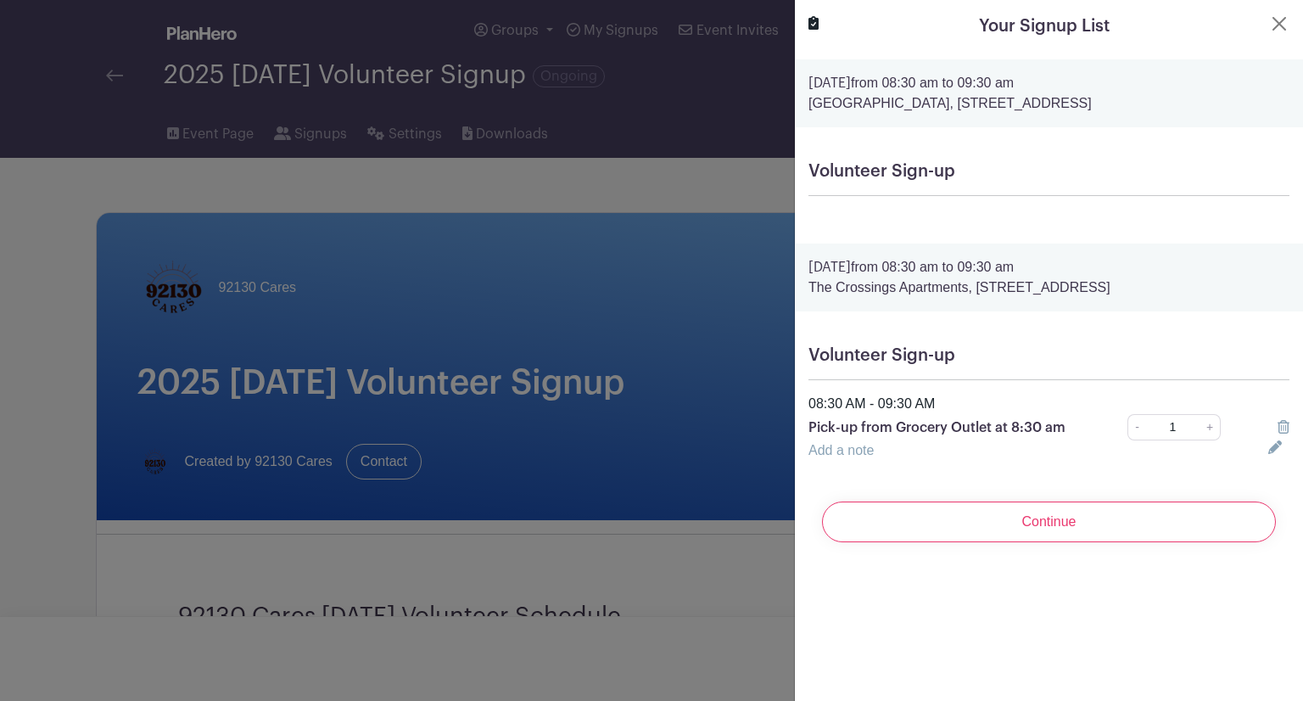
click at [1278, 424] on icon at bounding box center [1284, 427] width 12 height 14
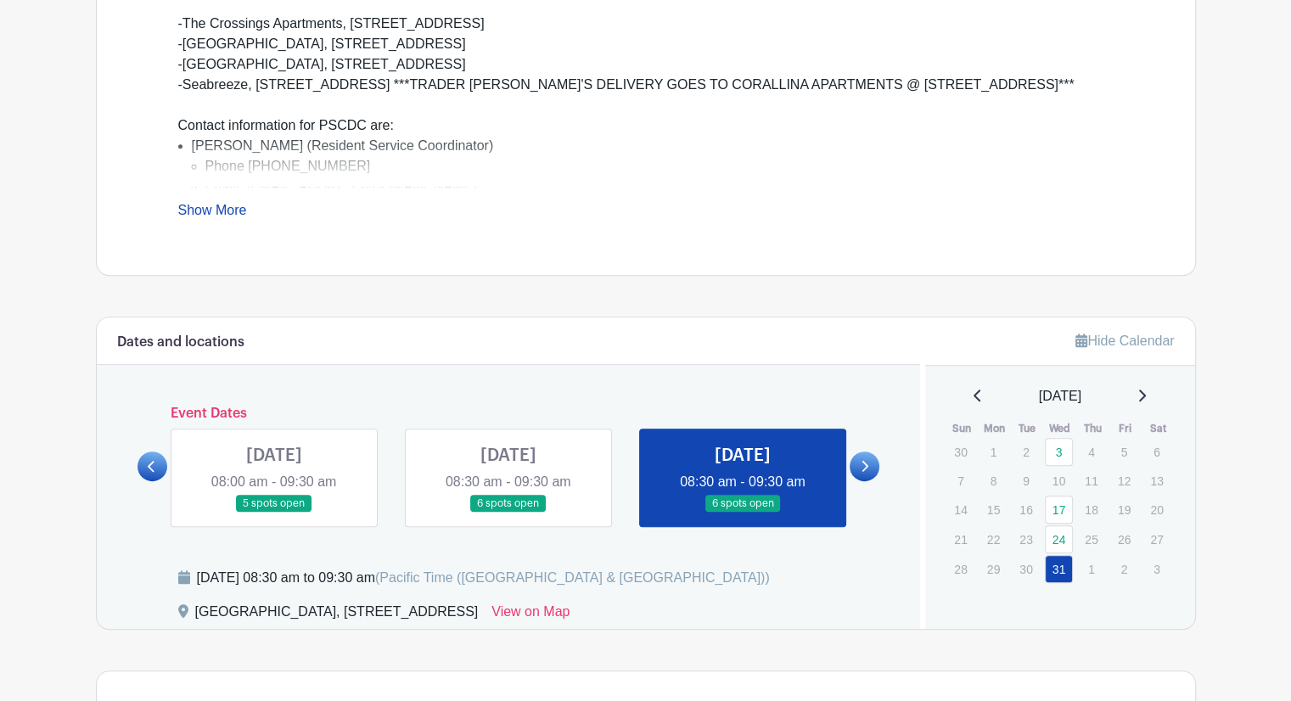
scroll to position [764, 0]
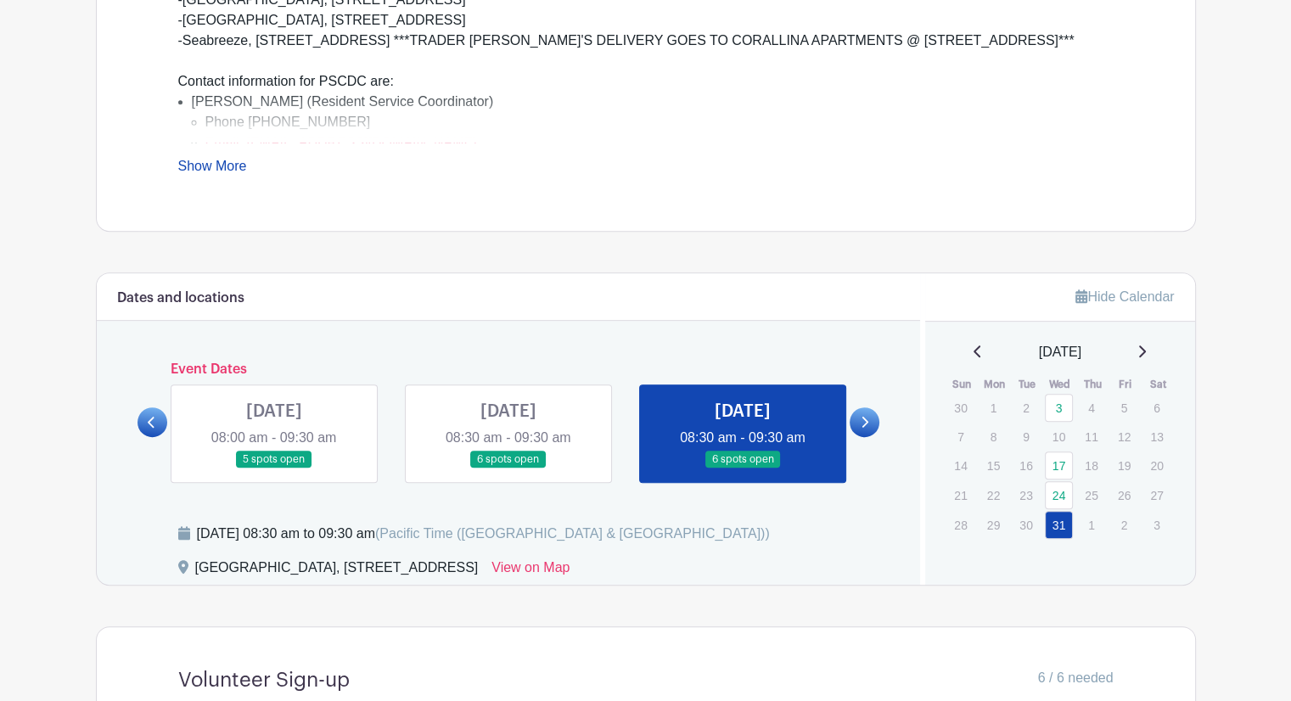
click at [154, 417] on icon at bounding box center [152, 422] width 8 height 13
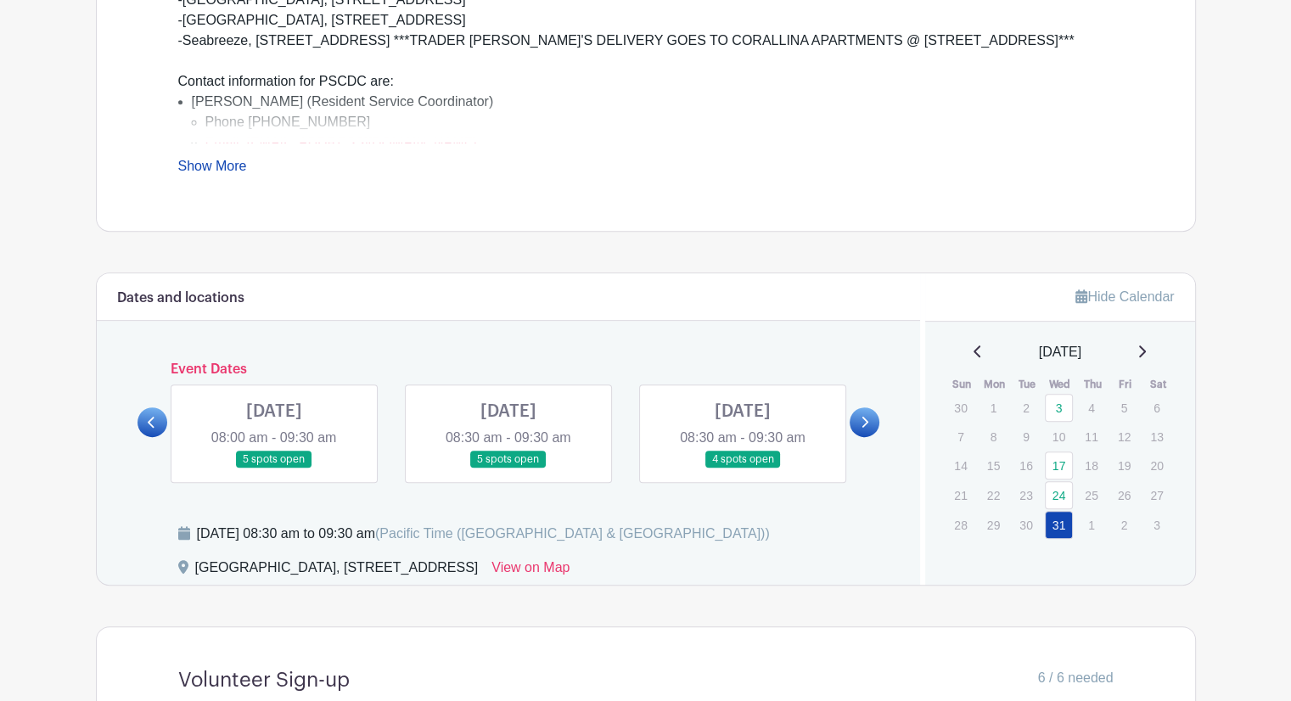
click at [154, 417] on icon at bounding box center [152, 422] width 8 height 13
click at [866, 422] on icon at bounding box center [865, 422] width 7 height 11
click at [156, 415] on link at bounding box center [152, 422] width 30 height 30
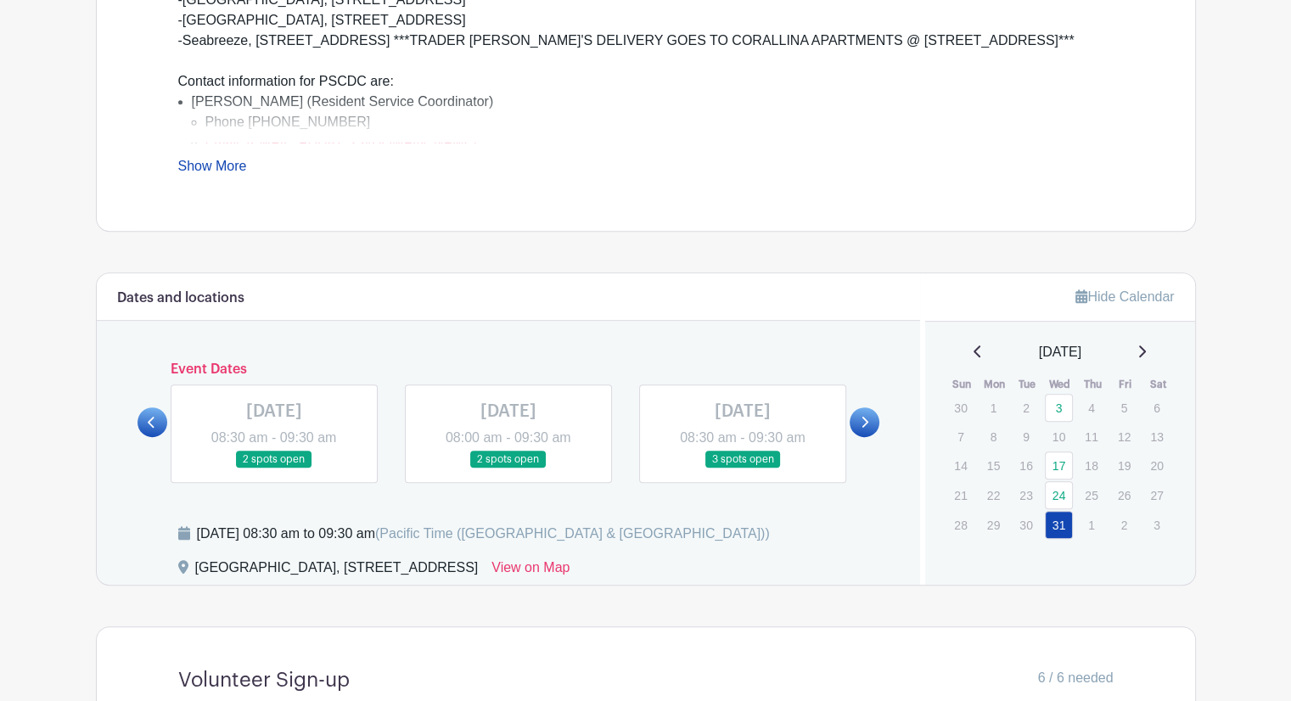
click at [870, 419] on link at bounding box center [864, 422] width 30 height 30
click at [274, 468] on link at bounding box center [274, 468] width 0 height 0
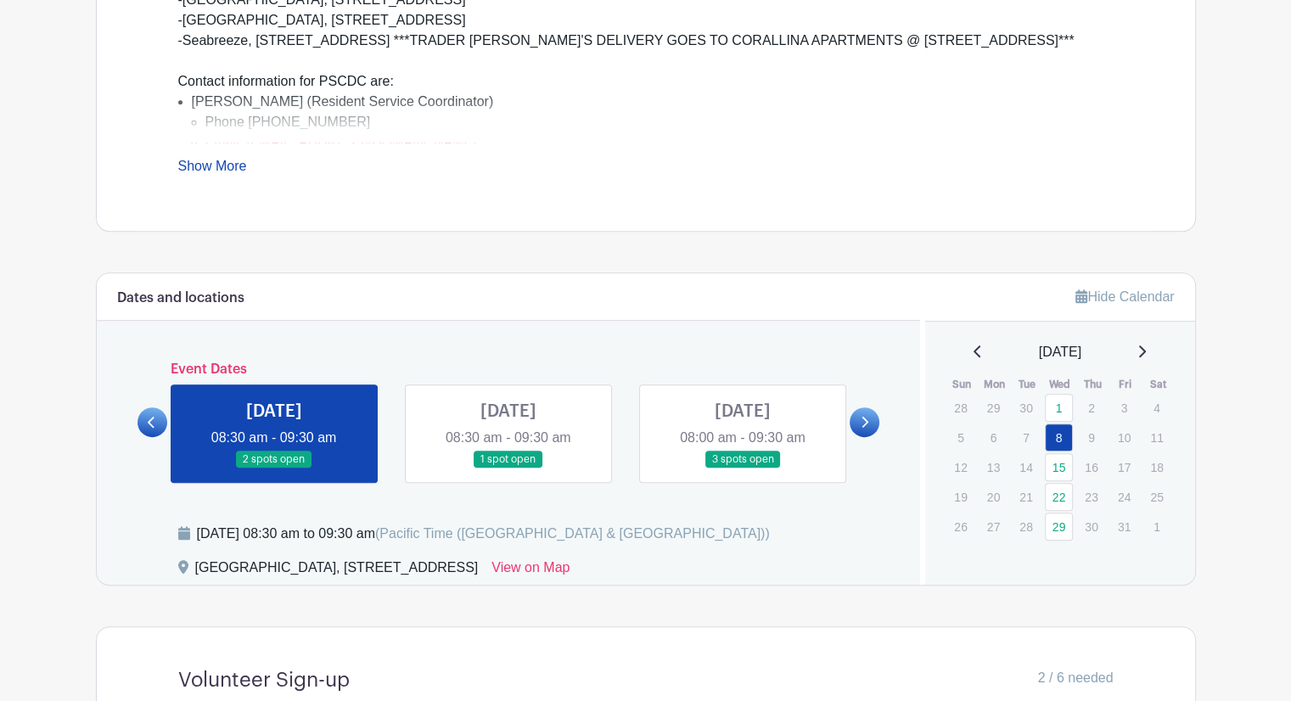
click at [508, 468] on link at bounding box center [508, 468] width 0 height 0
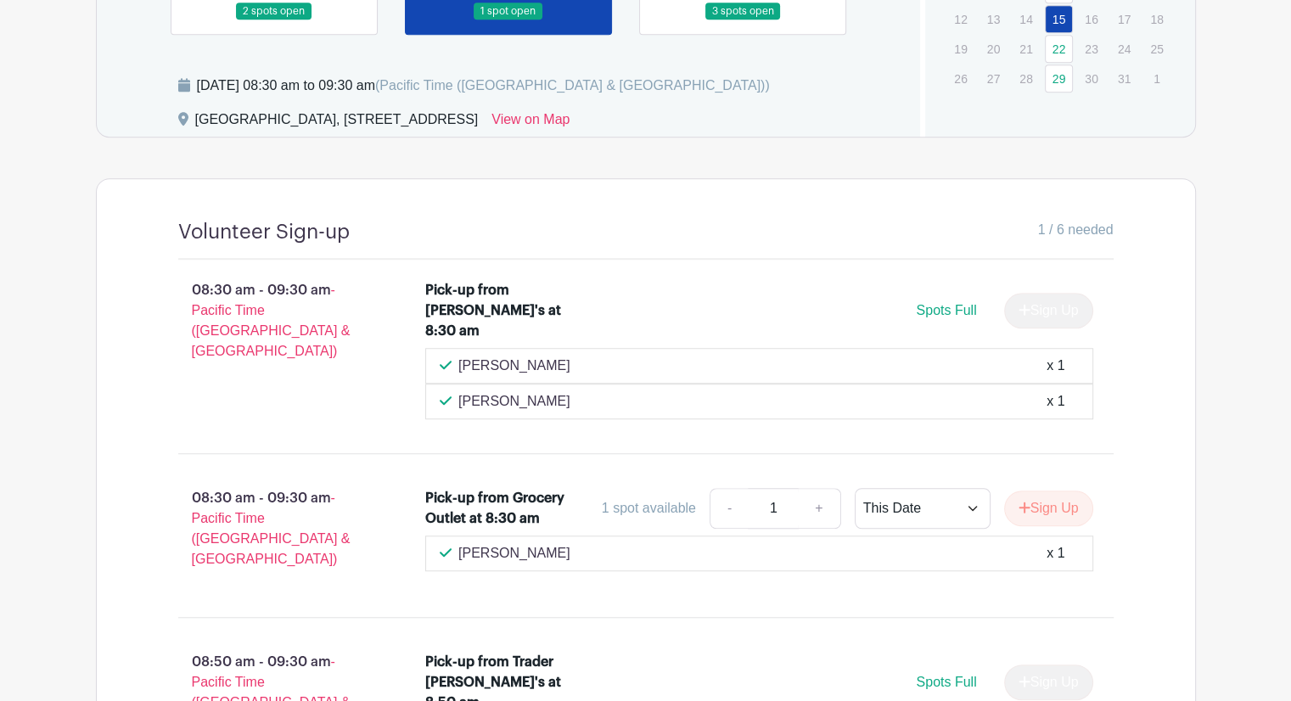
scroll to position [1273, 0]
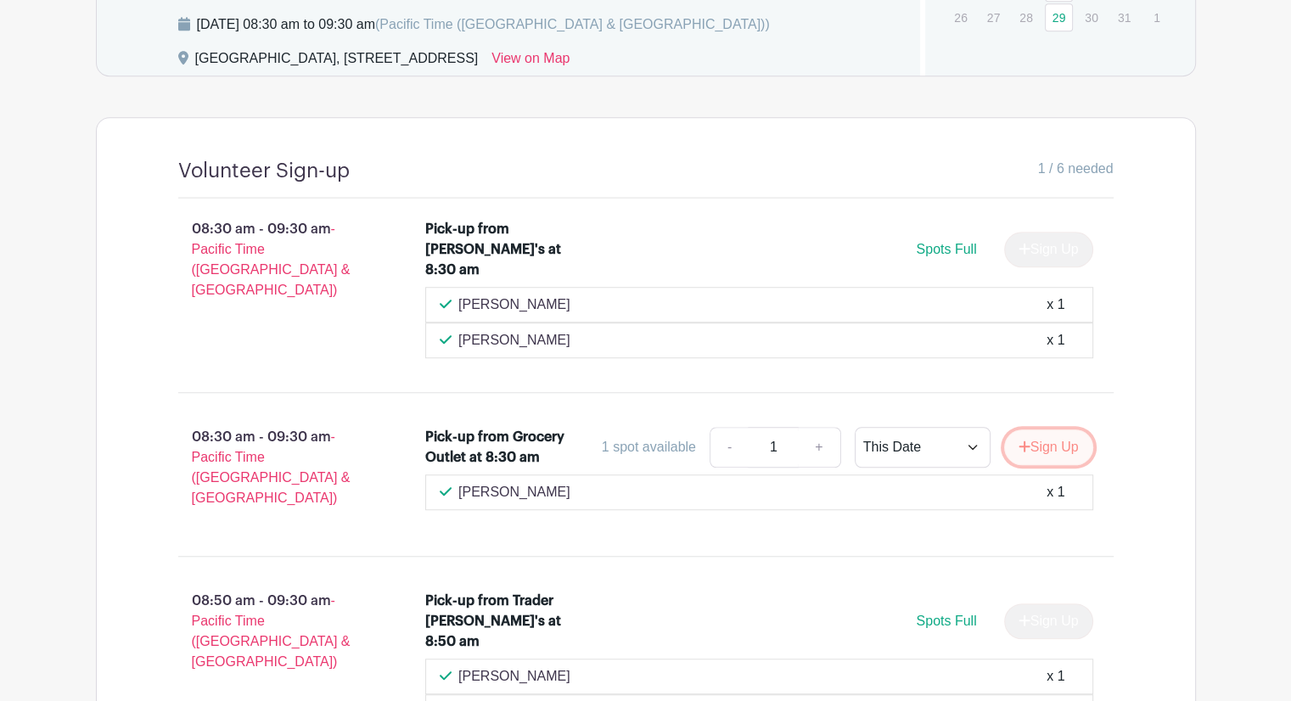
click at [1048, 429] on button "Sign Up" at bounding box center [1048, 447] width 89 height 36
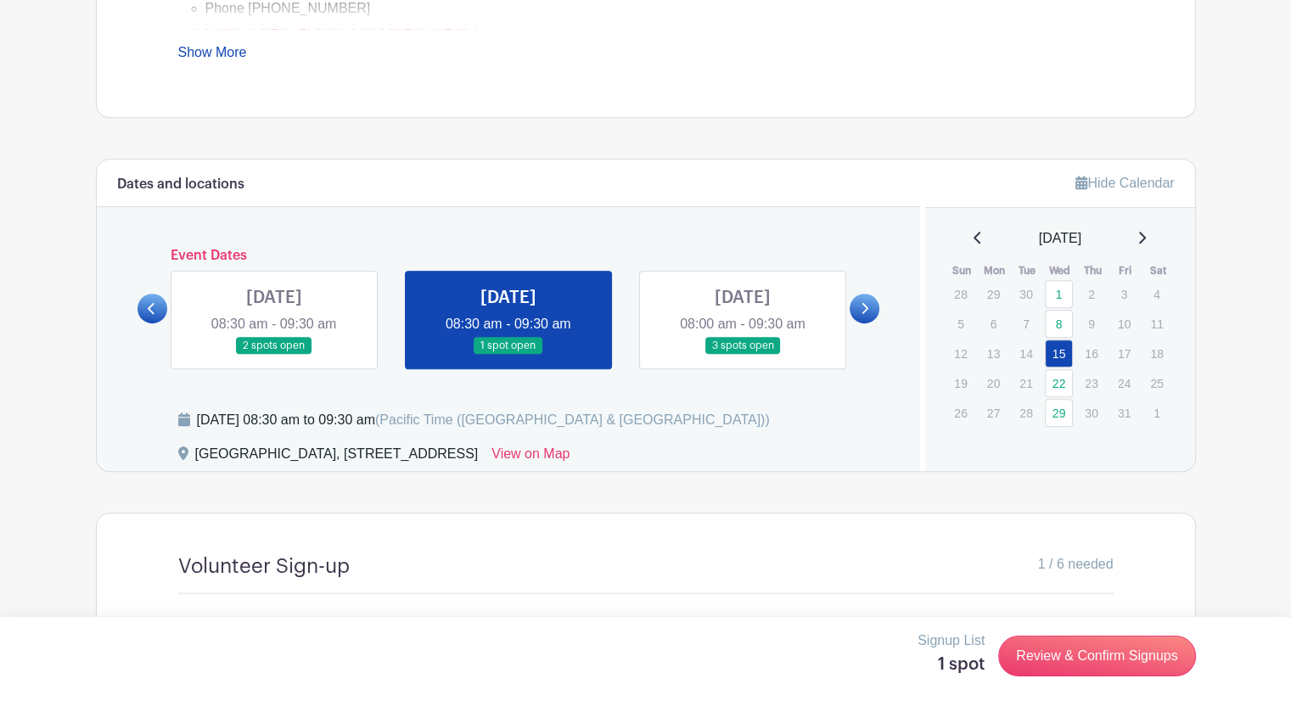
scroll to position [849, 0]
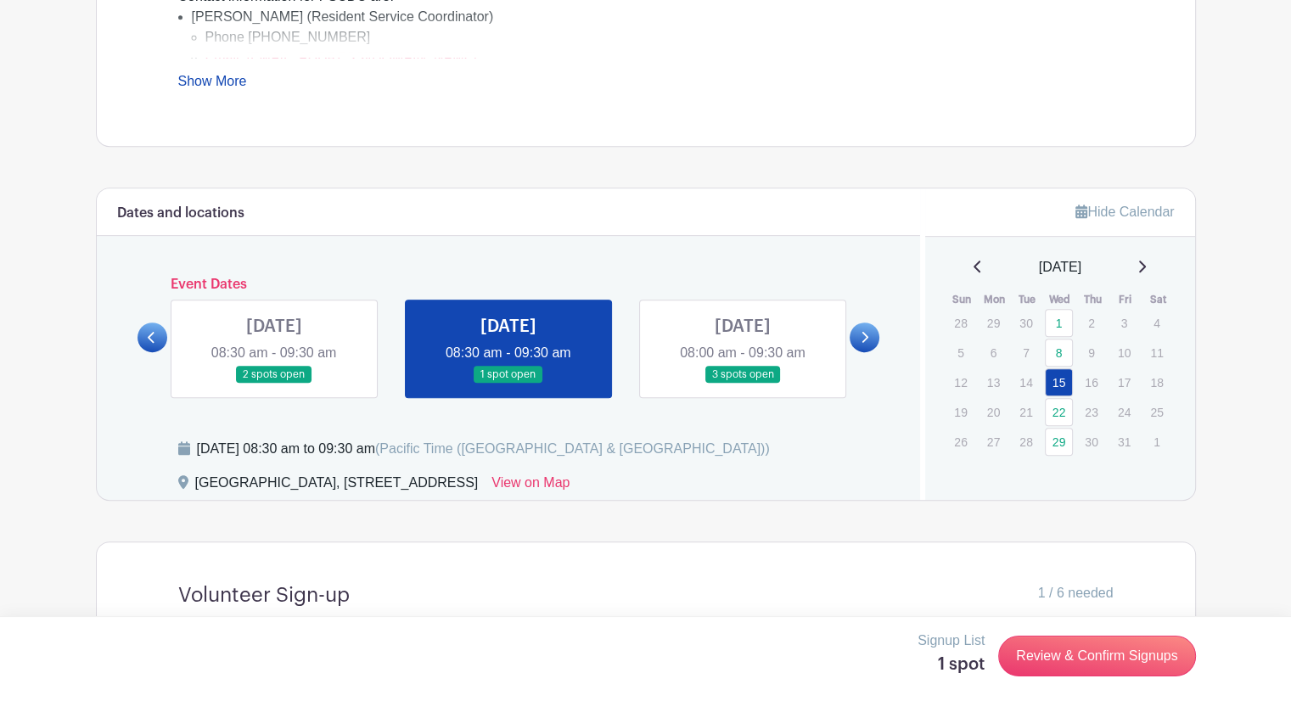
click at [869, 333] on link at bounding box center [864, 337] width 30 height 30
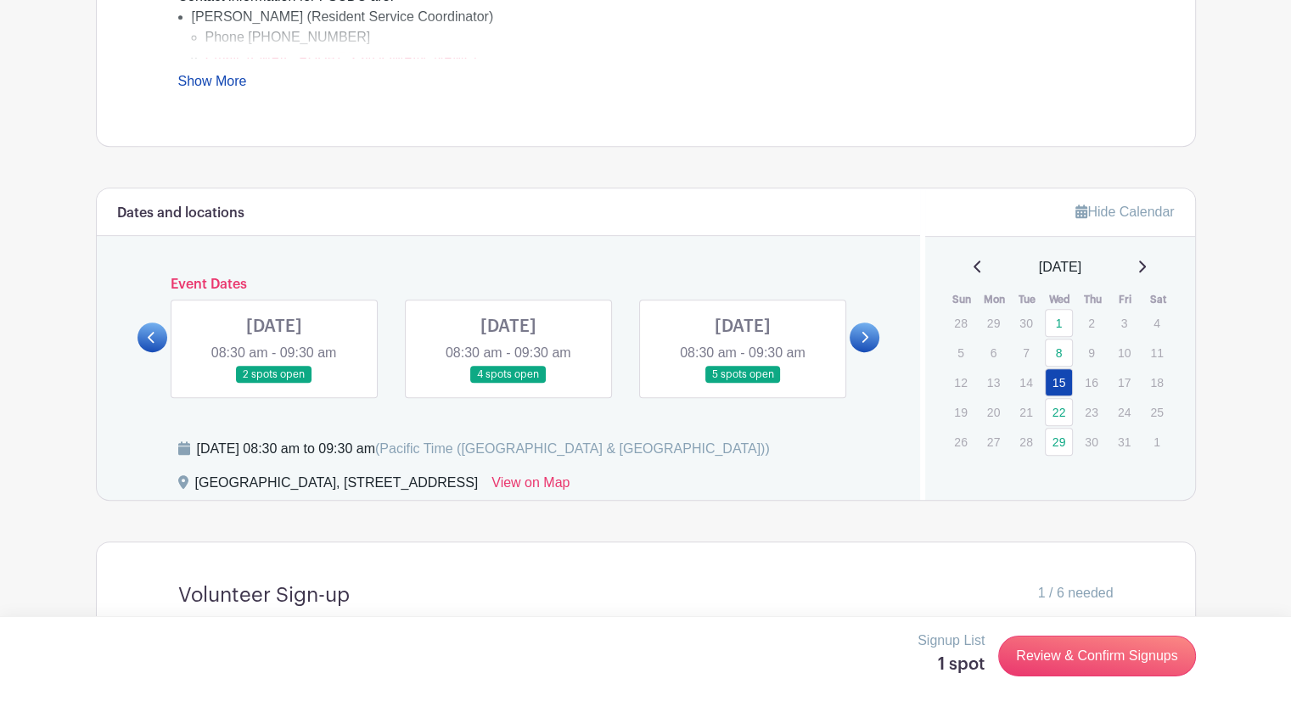
click at [274, 384] on link at bounding box center [274, 384] width 0 height 0
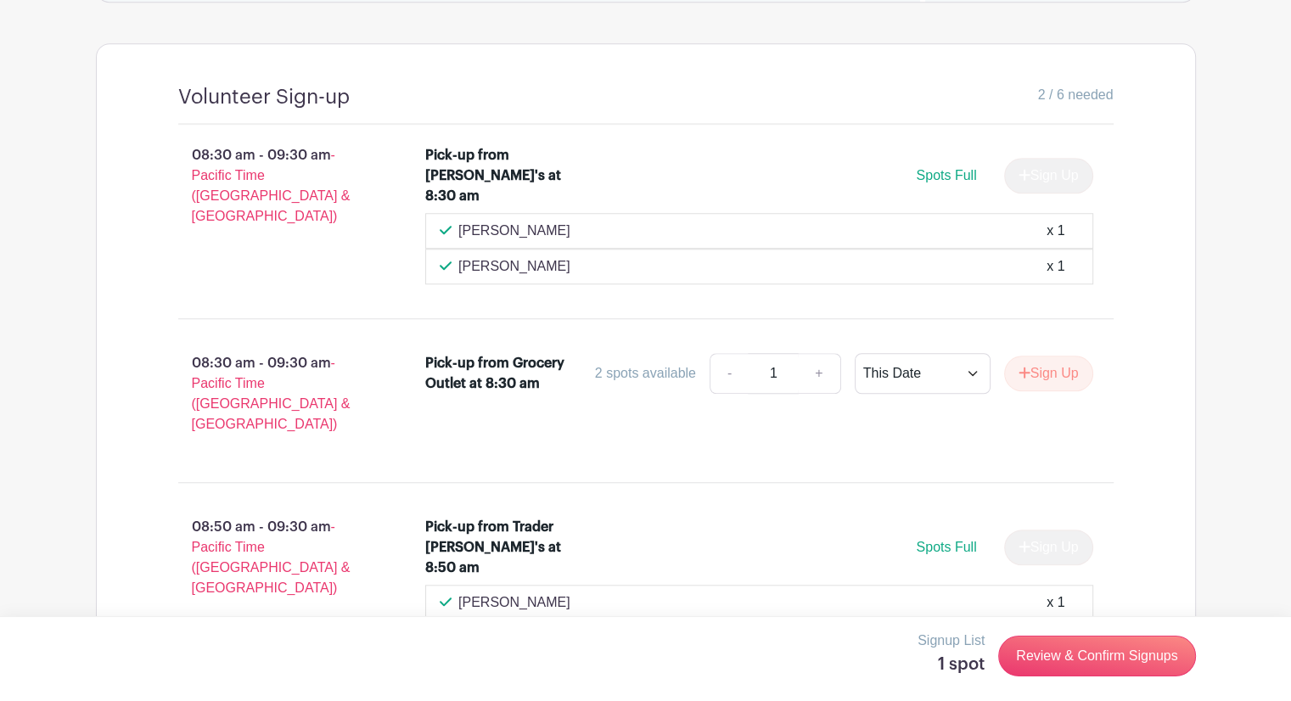
scroll to position [1358, 0]
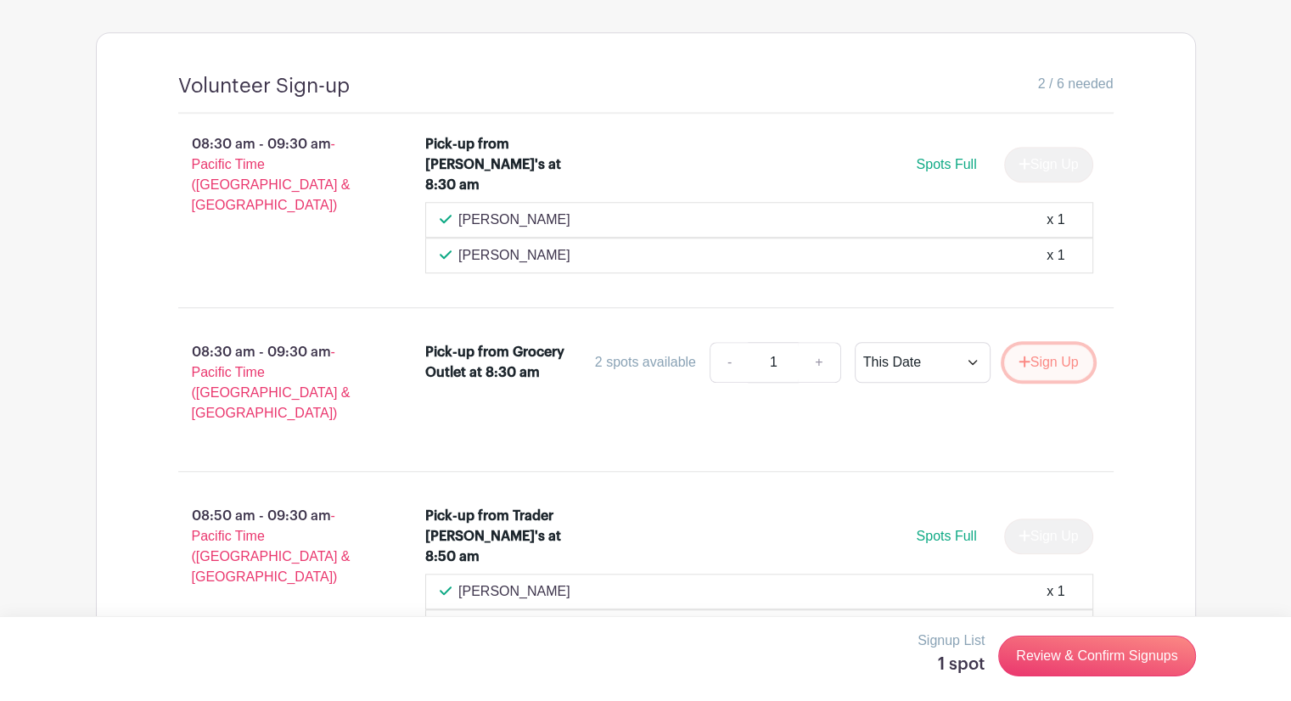
click at [1050, 345] on button "Sign Up" at bounding box center [1048, 363] width 89 height 36
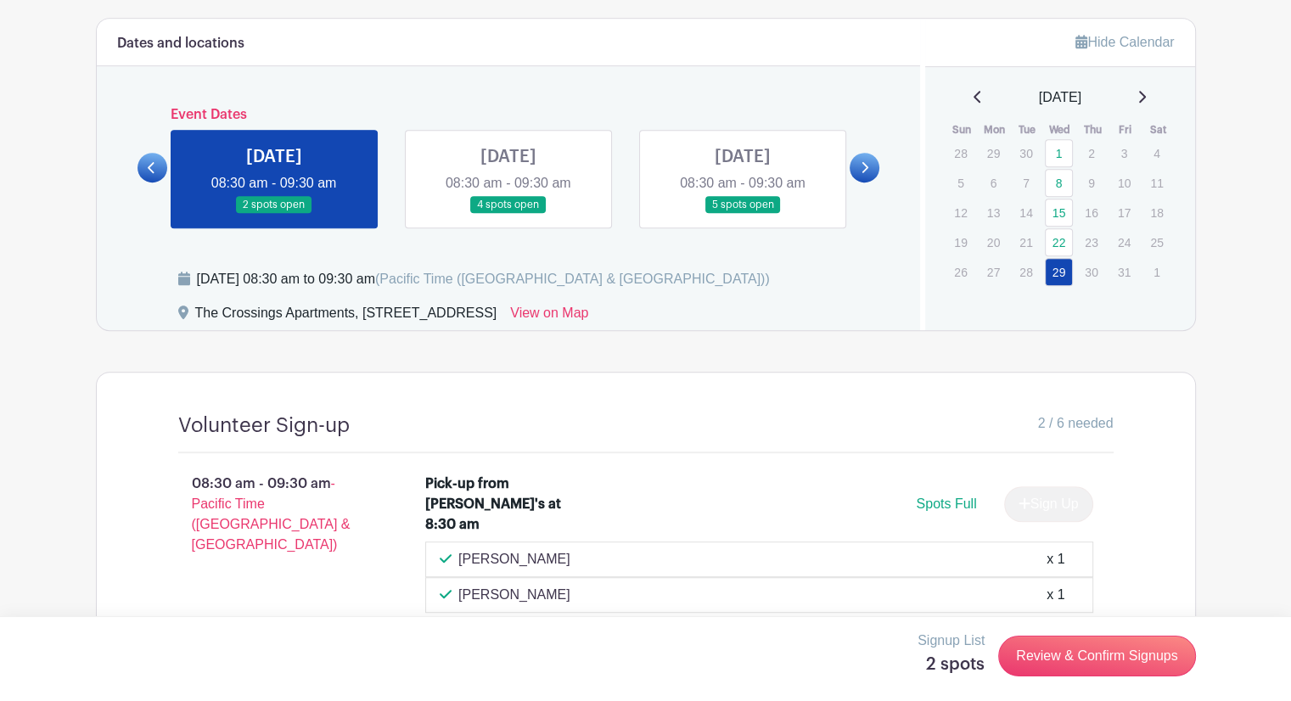
click at [742, 214] on link at bounding box center [742, 214] width 0 height 0
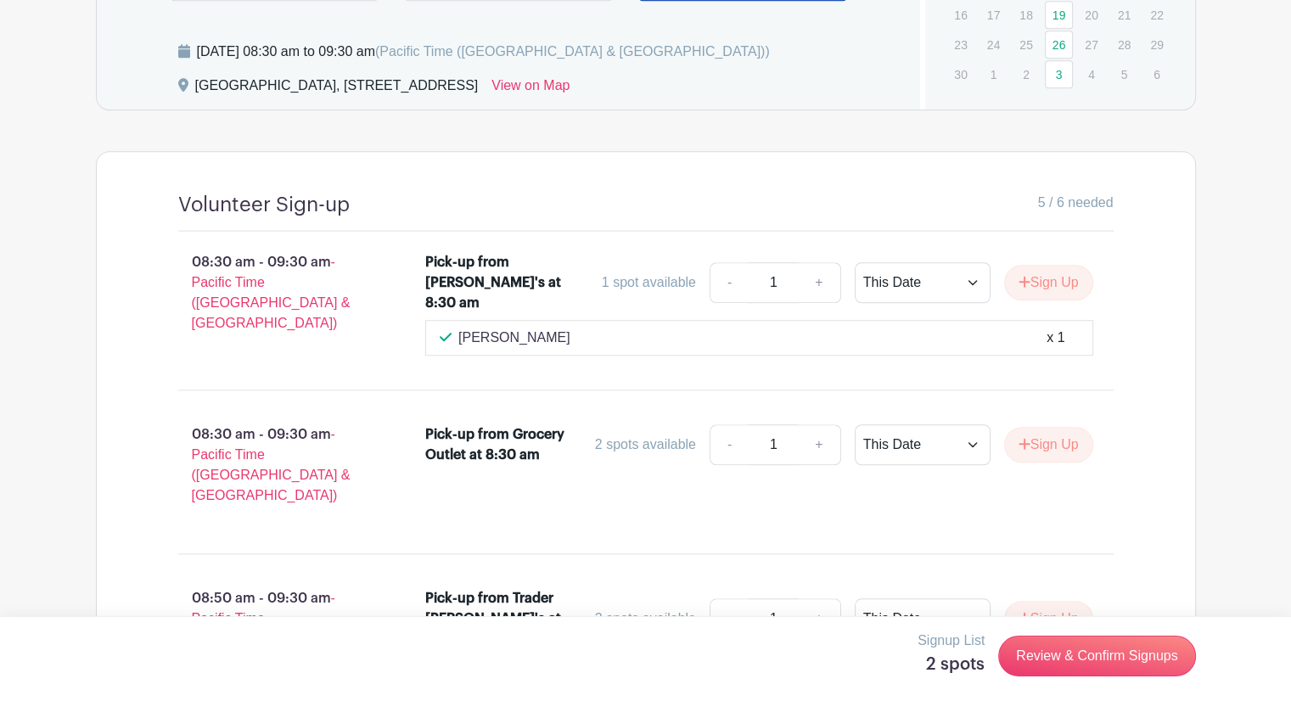
scroll to position [1273, 0]
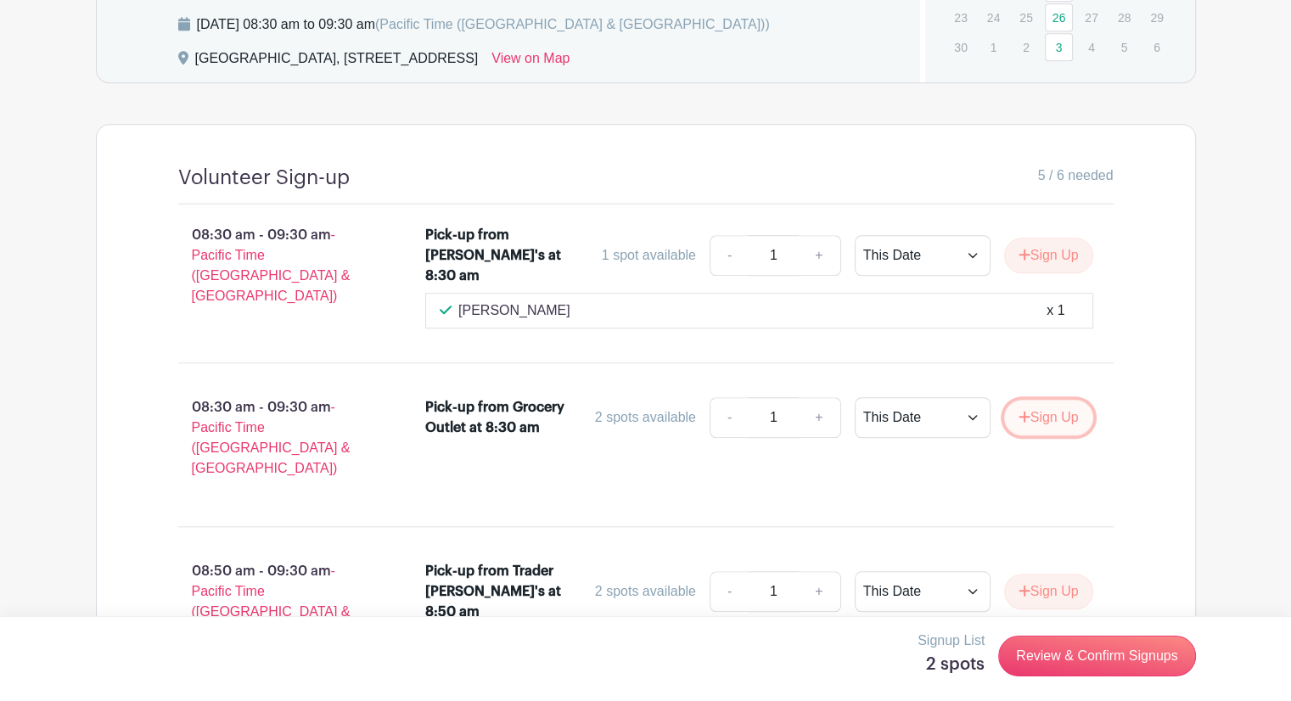
click at [1028, 400] on button "Sign Up" at bounding box center [1048, 418] width 89 height 36
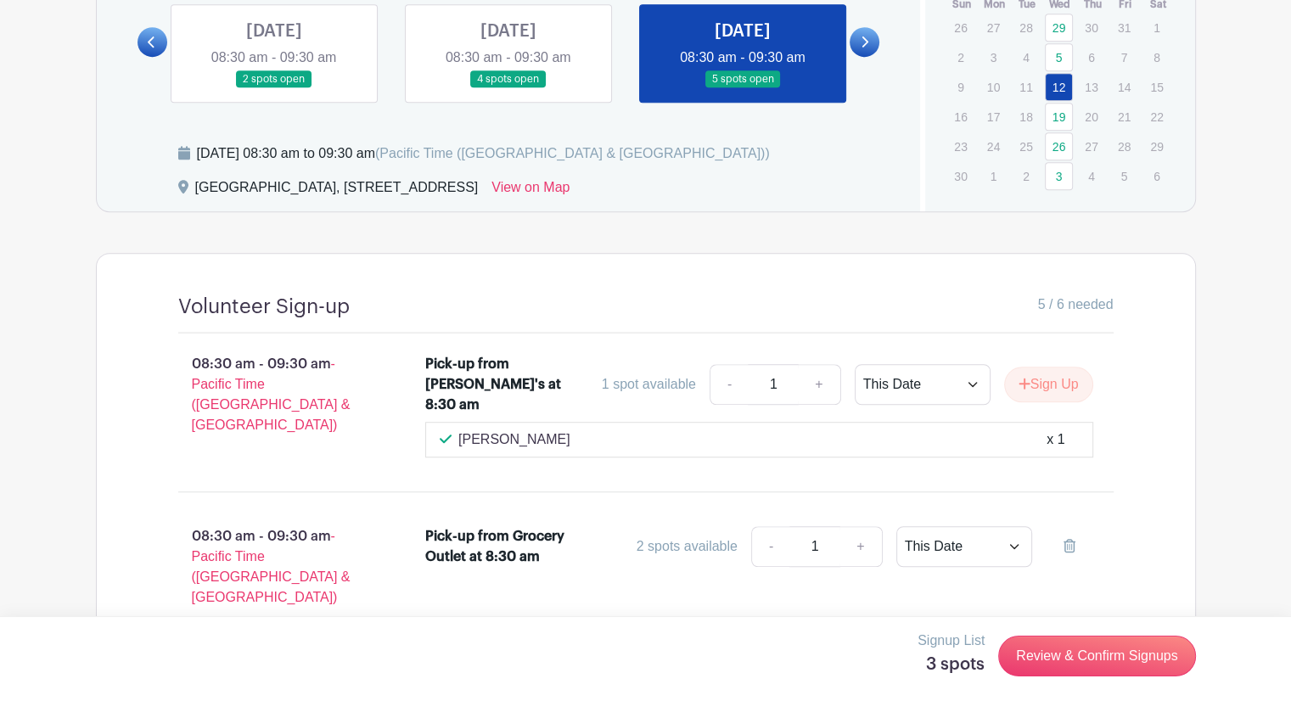
scroll to position [933, 0]
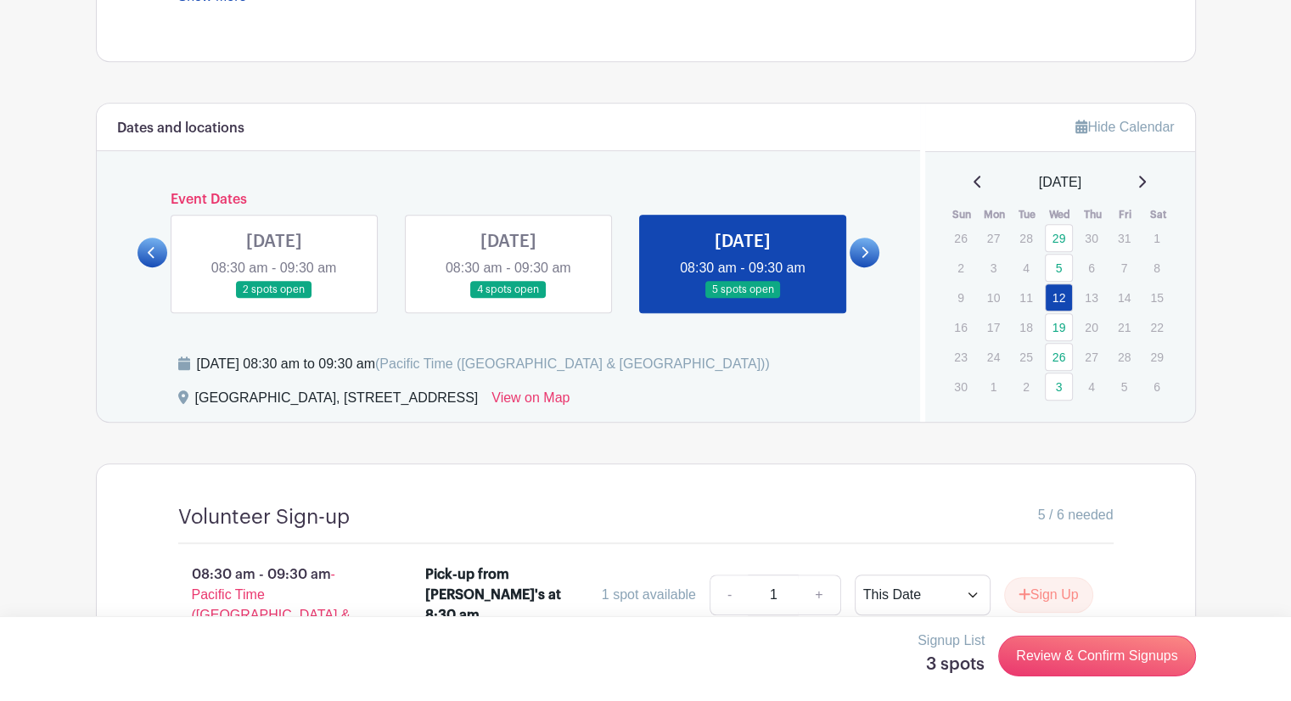
click at [871, 248] on link at bounding box center [864, 253] width 30 height 30
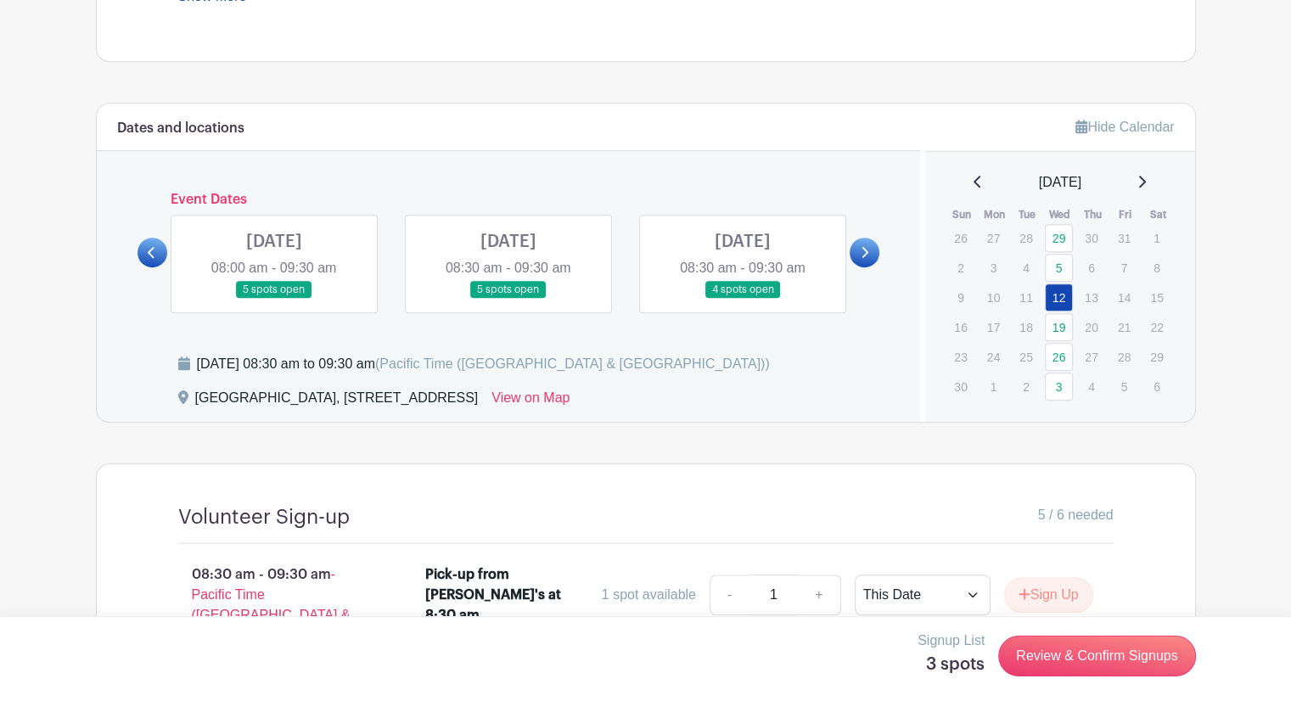
click at [508, 299] on link at bounding box center [508, 299] width 0 height 0
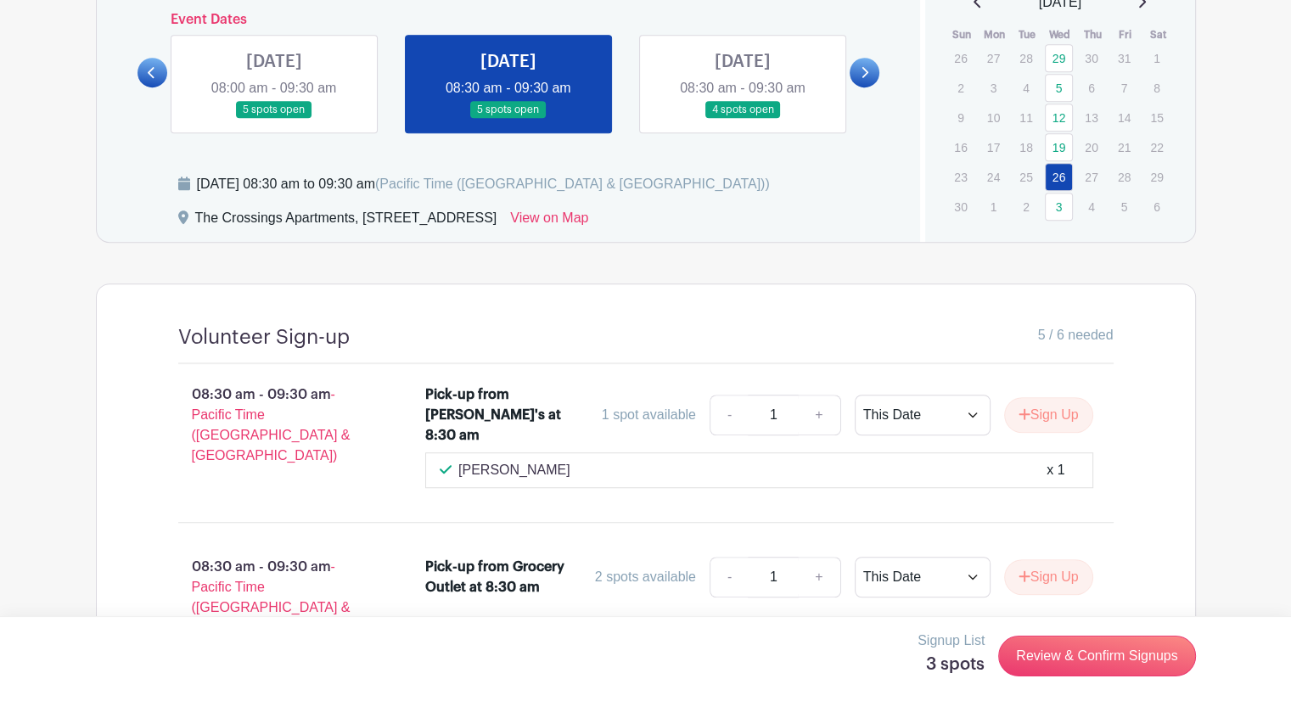
scroll to position [1188, 0]
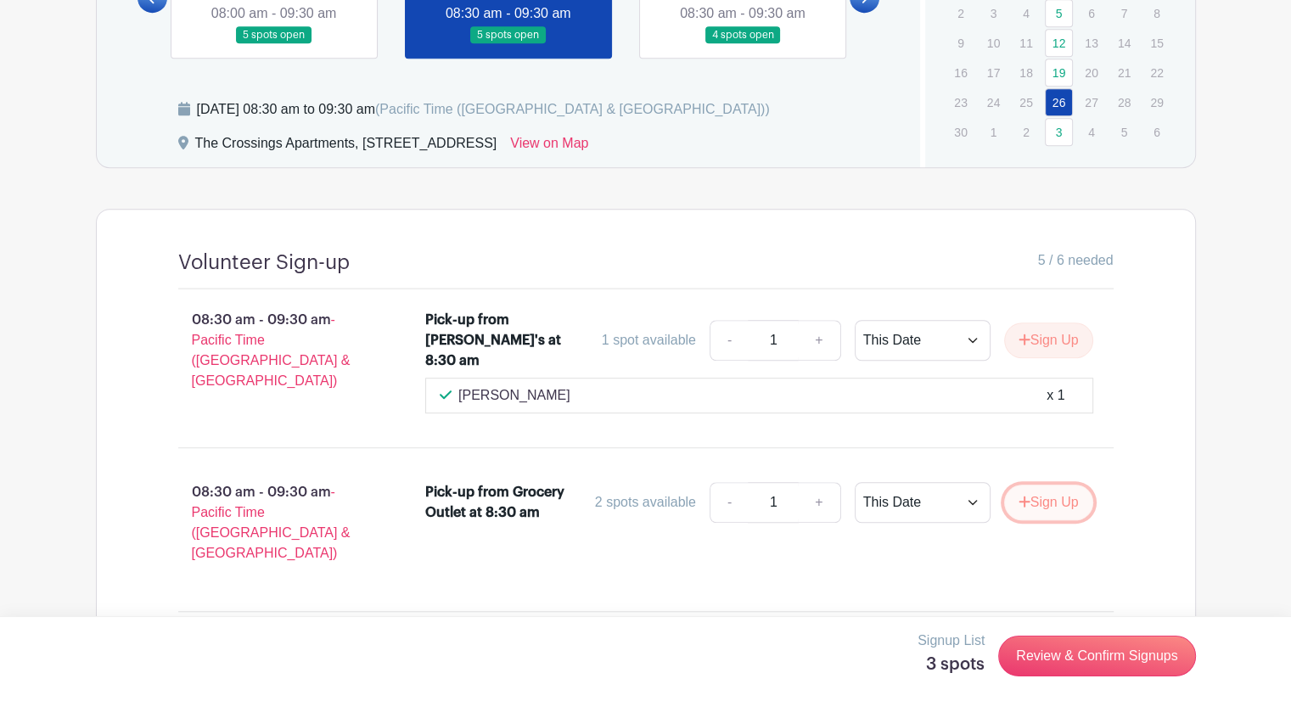
click at [1042, 485] on button "Sign Up" at bounding box center [1048, 503] width 89 height 36
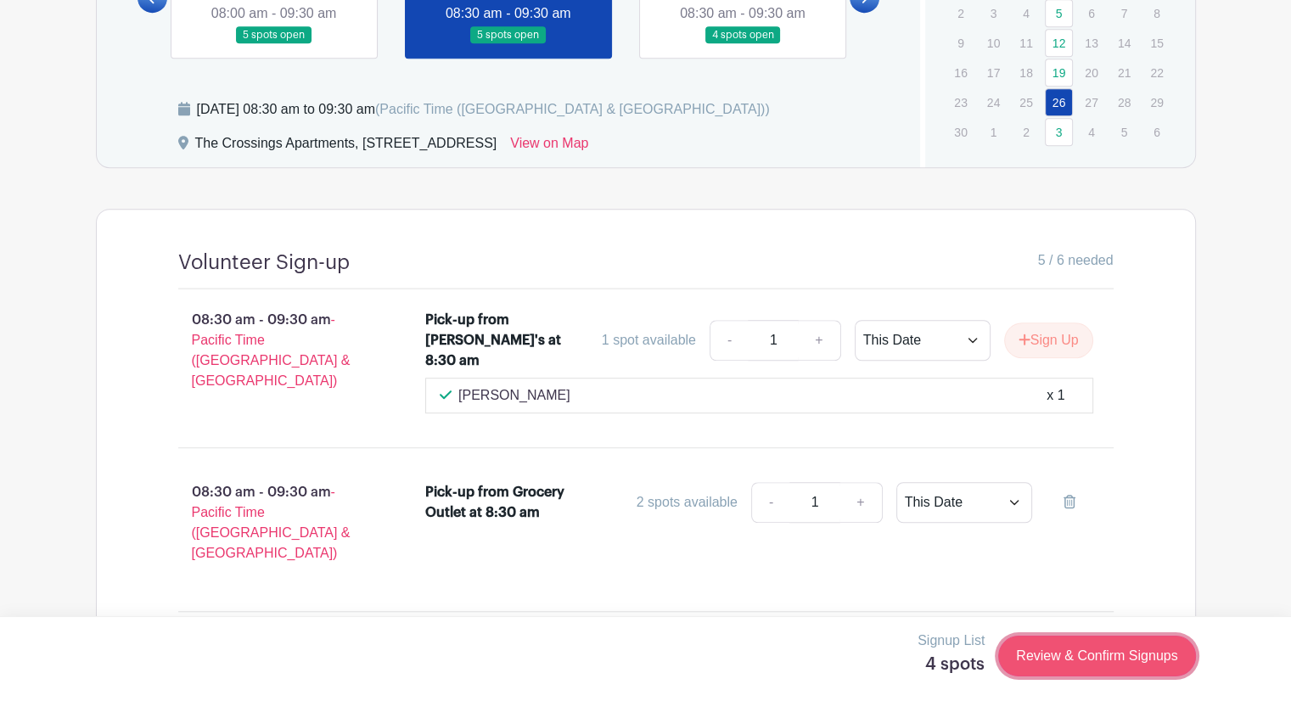
click at [1130, 651] on link "Review & Confirm Signups" at bounding box center [1096, 656] width 197 height 41
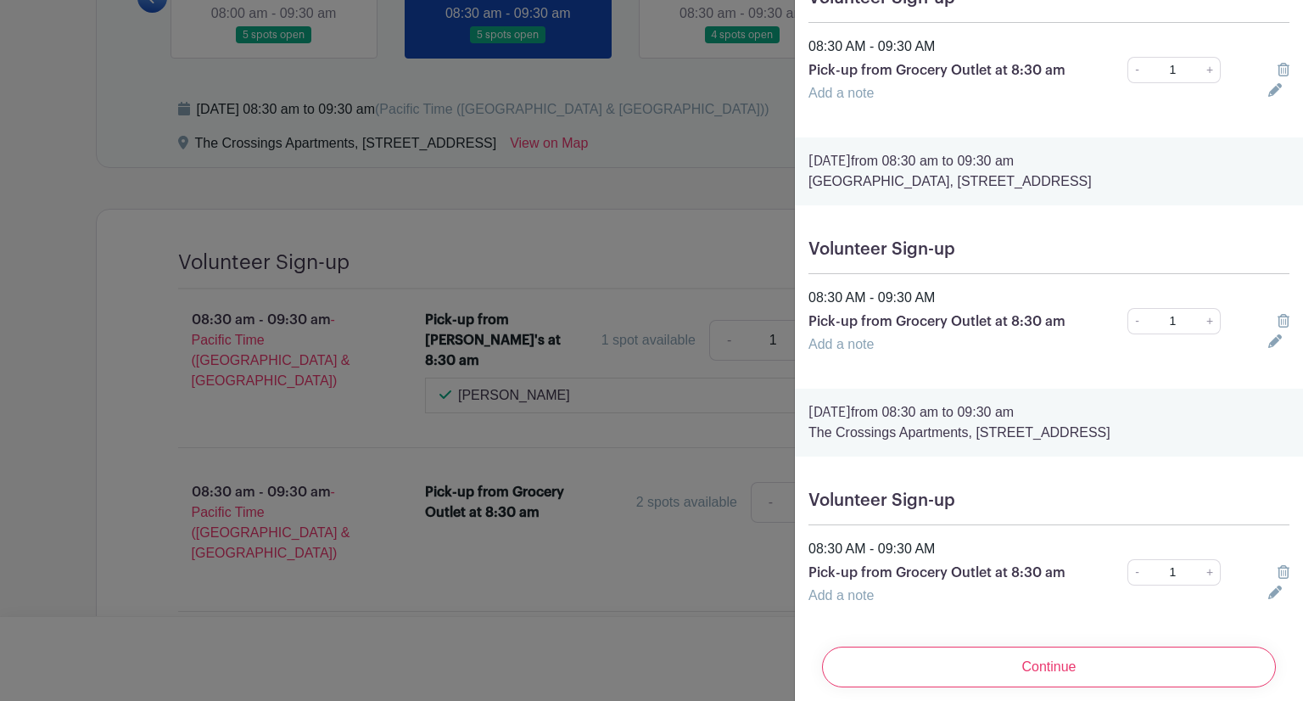
scroll to position [453, 0]
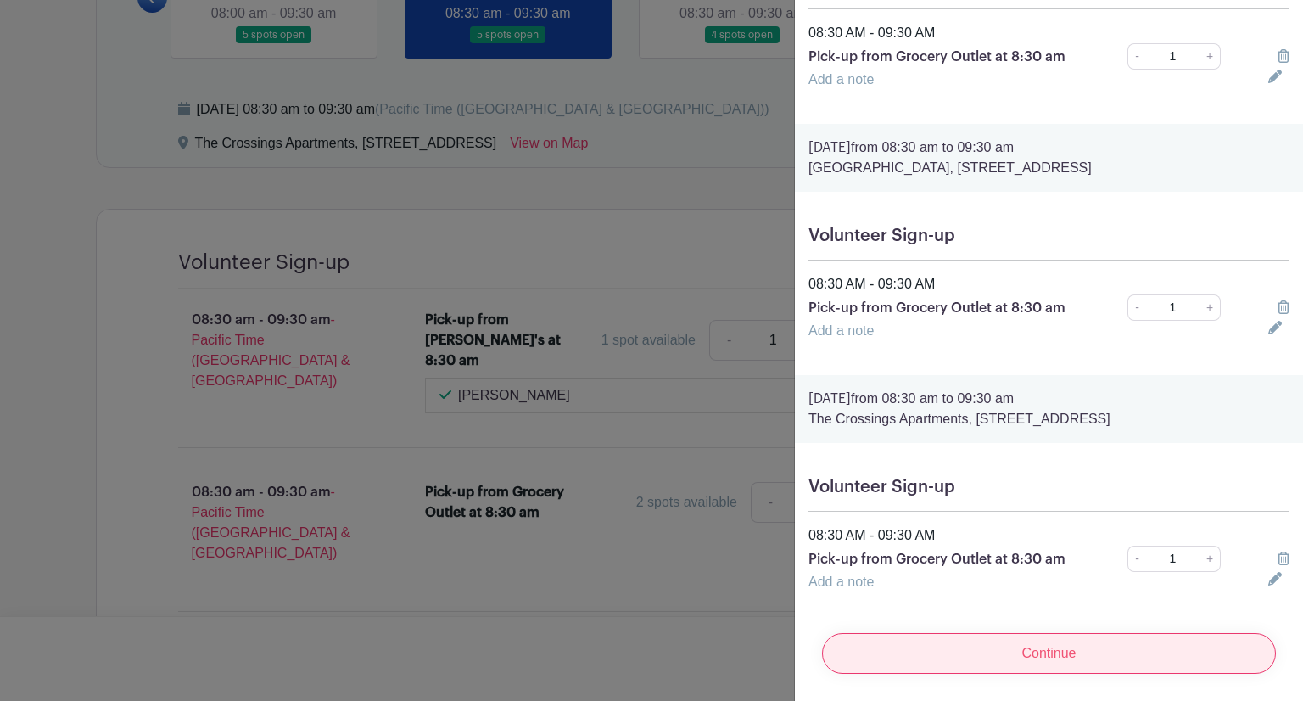
click at [1039, 634] on input "Continue" at bounding box center [1049, 653] width 454 height 41
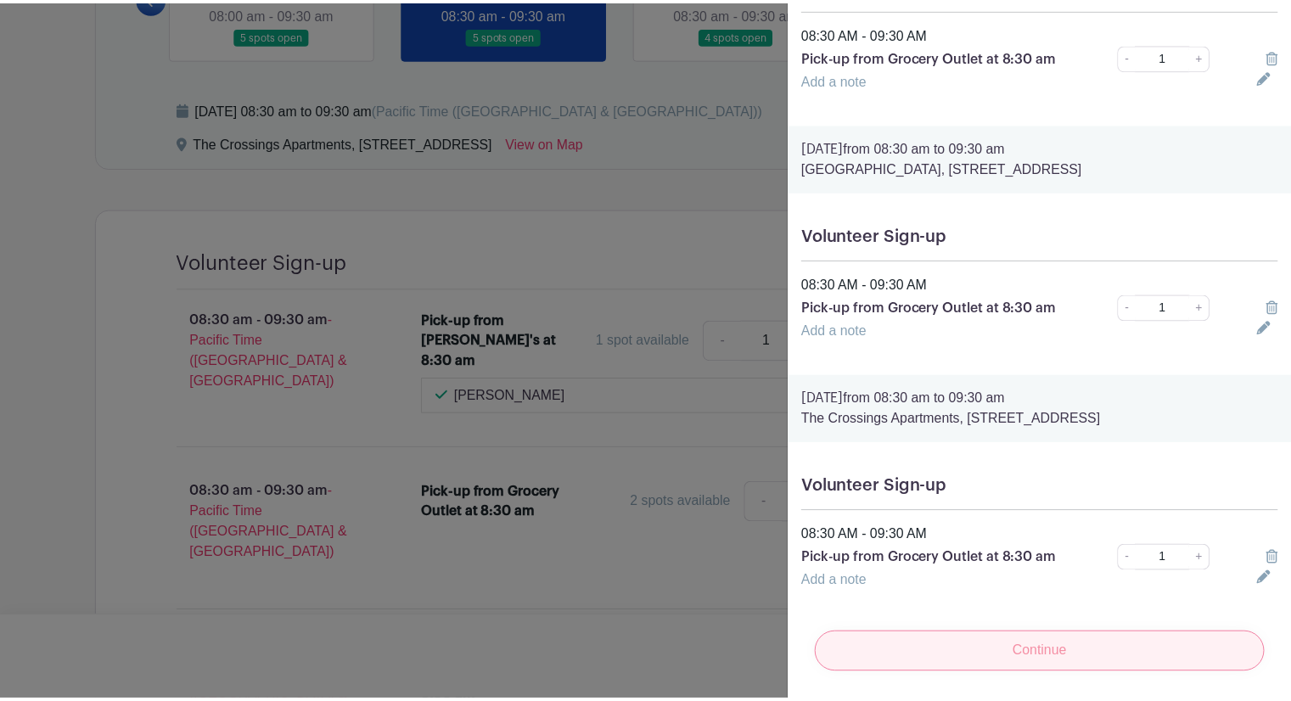
scroll to position [0, 0]
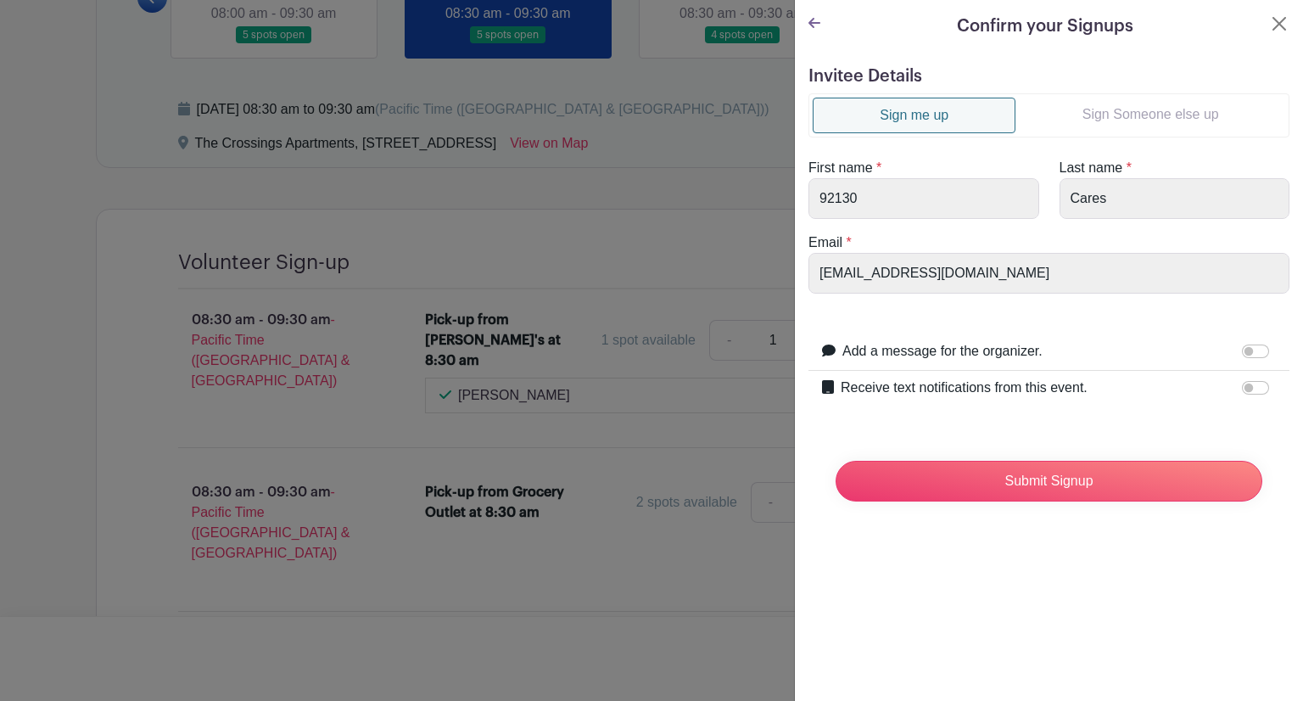
click at [1153, 99] on link "Sign Someone else up" at bounding box center [1151, 115] width 270 height 34
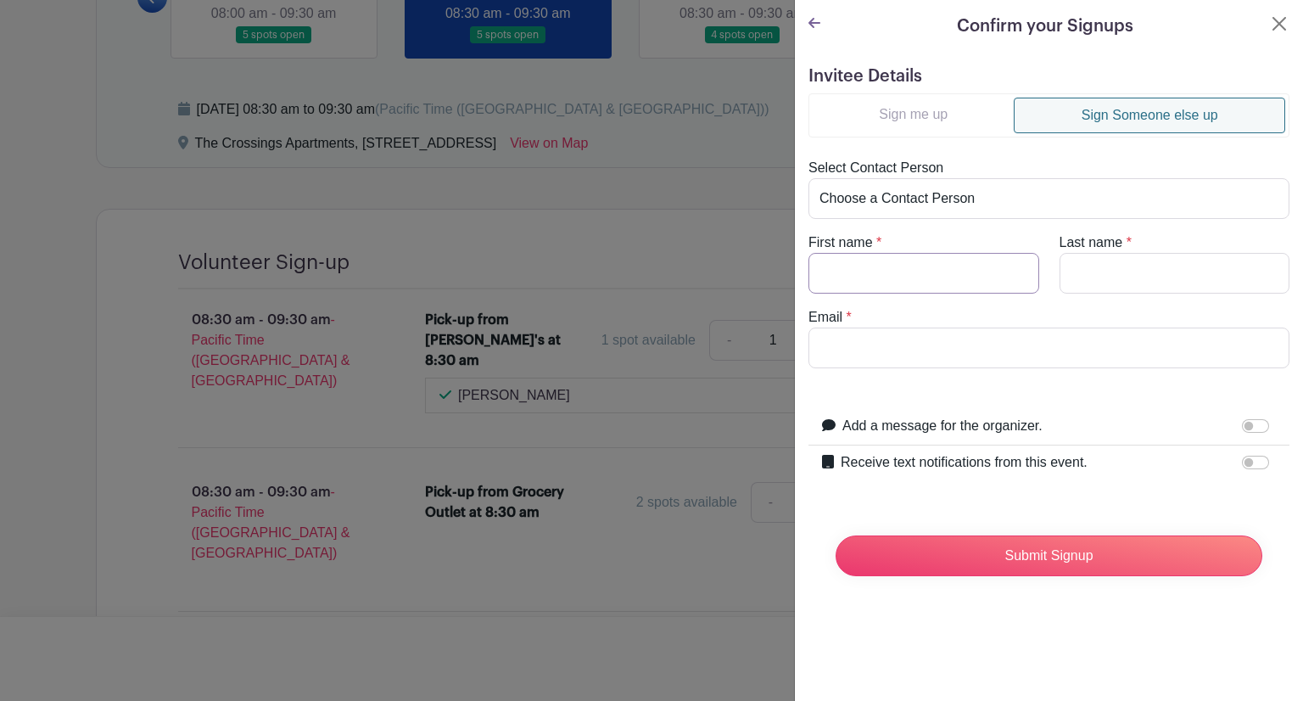
click at [938, 268] on input "First name" at bounding box center [924, 273] width 231 height 41
type input "/"
type input "[PERSON_NAME]"
click at [838, 353] on input "Email" at bounding box center [1049, 348] width 481 height 41
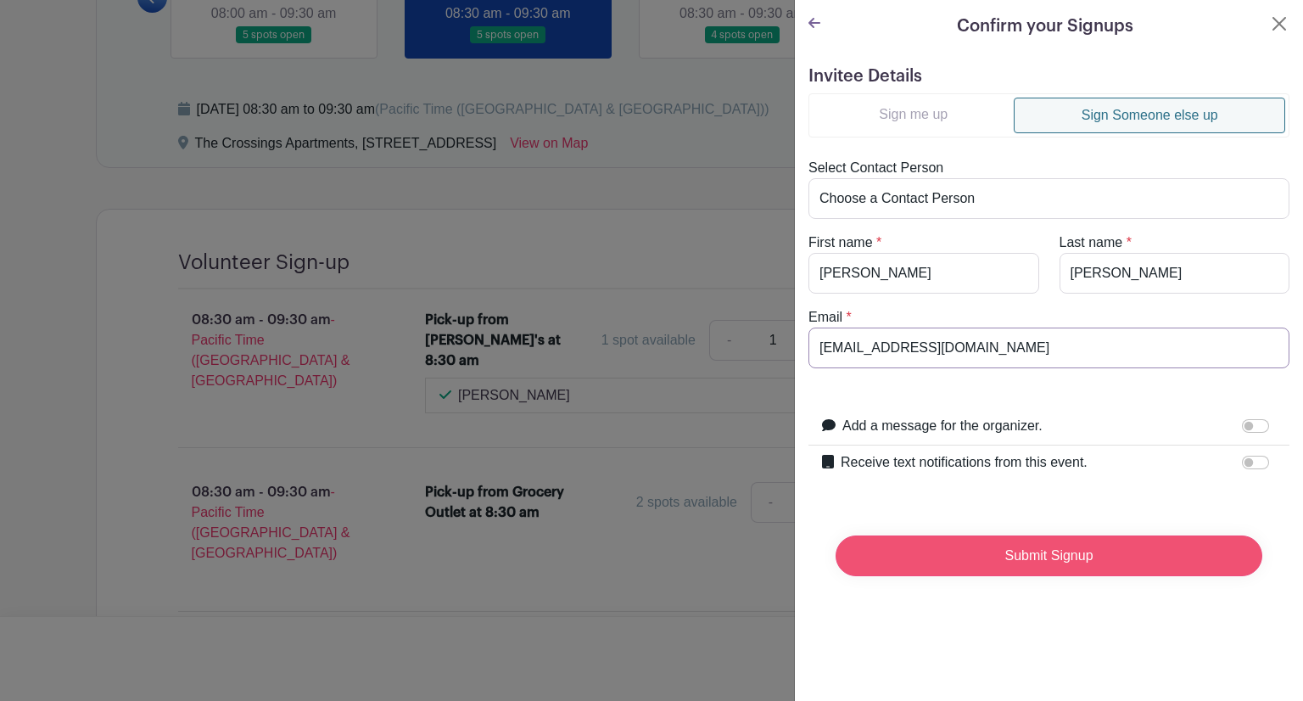
type input "[EMAIL_ADDRESS][DOMAIN_NAME]"
click at [1060, 547] on input "Submit Signup" at bounding box center [1049, 555] width 427 height 41
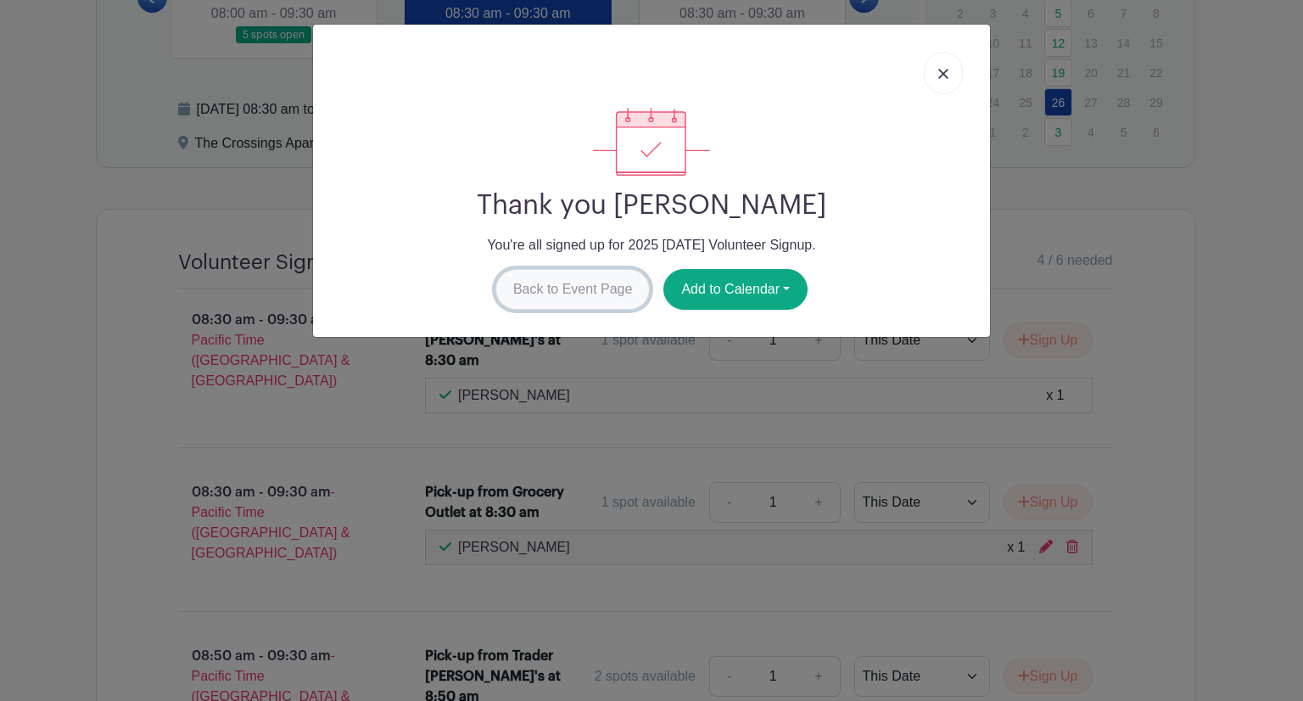
click at [572, 297] on link "Back to Event Page" at bounding box center [573, 289] width 155 height 41
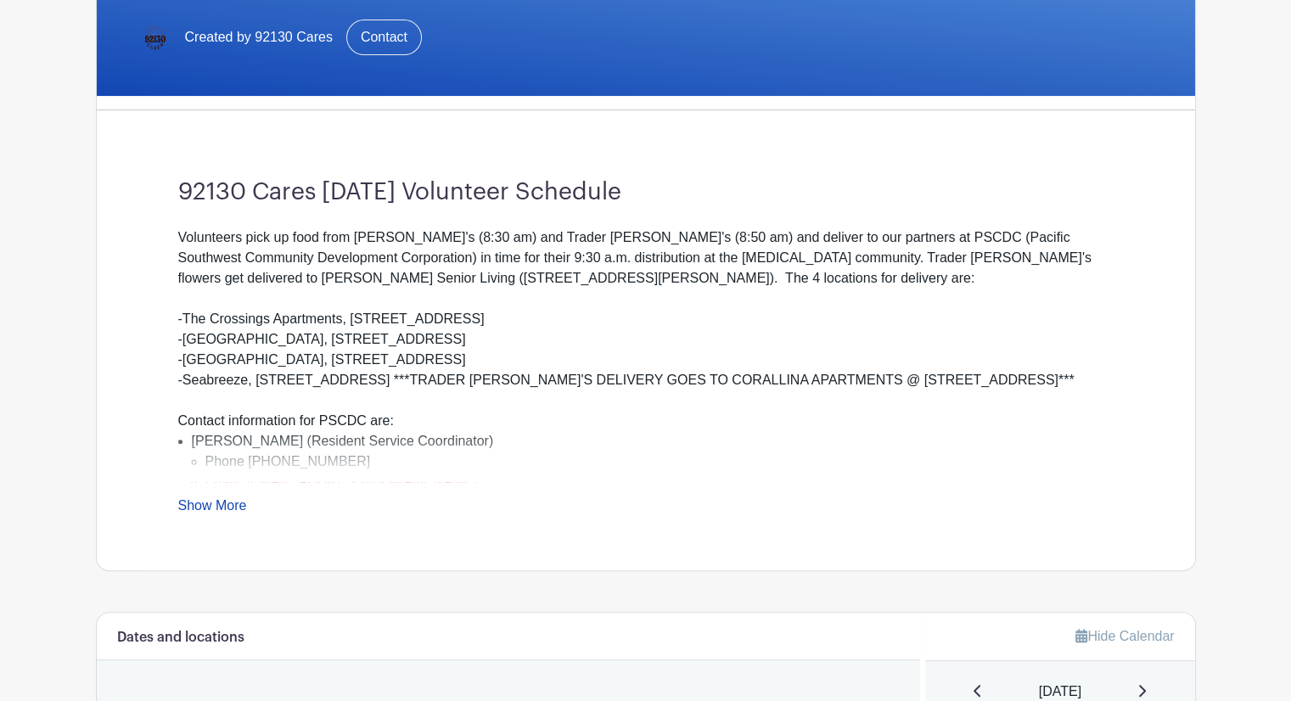
scroll to position [764, 0]
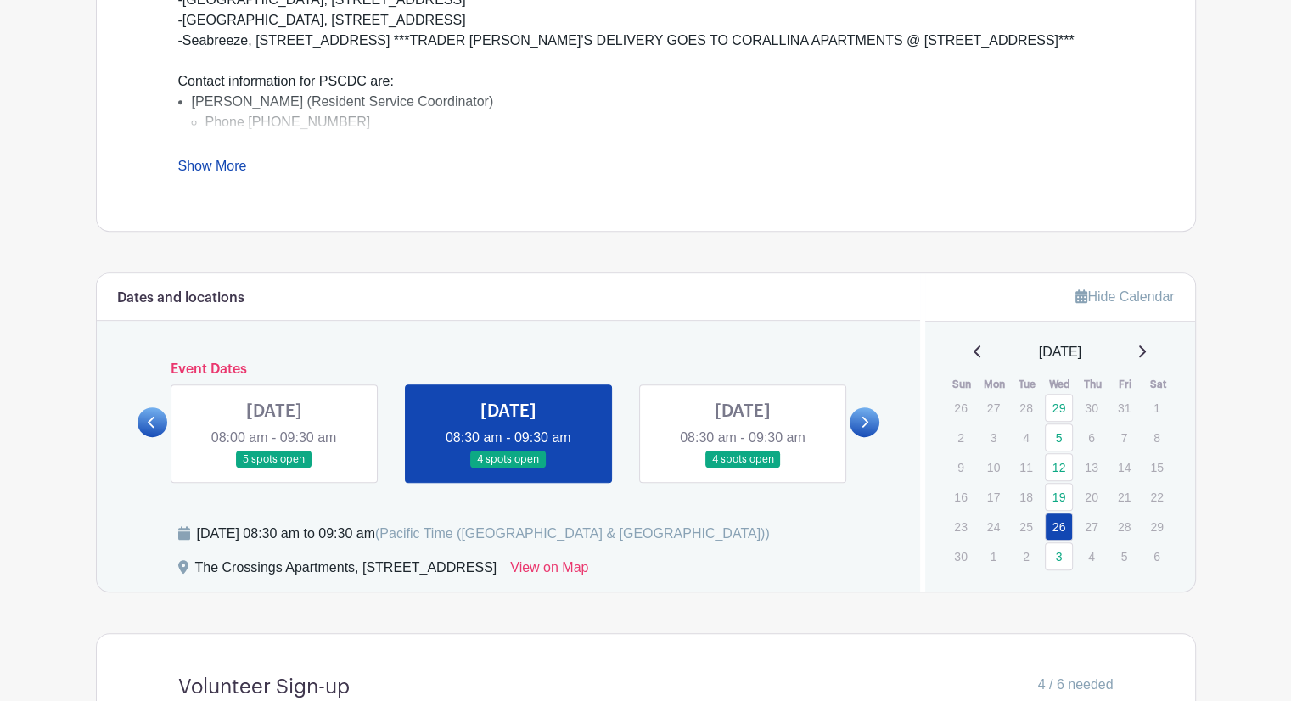
click at [133, 429] on div "Dates and locations Event Dates [DATE] 08:30 am - 09:30 am 3 spots open [DATE] …" at bounding box center [509, 432] width 824 height 318
click at [149, 422] on icon at bounding box center [151, 422] width 7 height 11
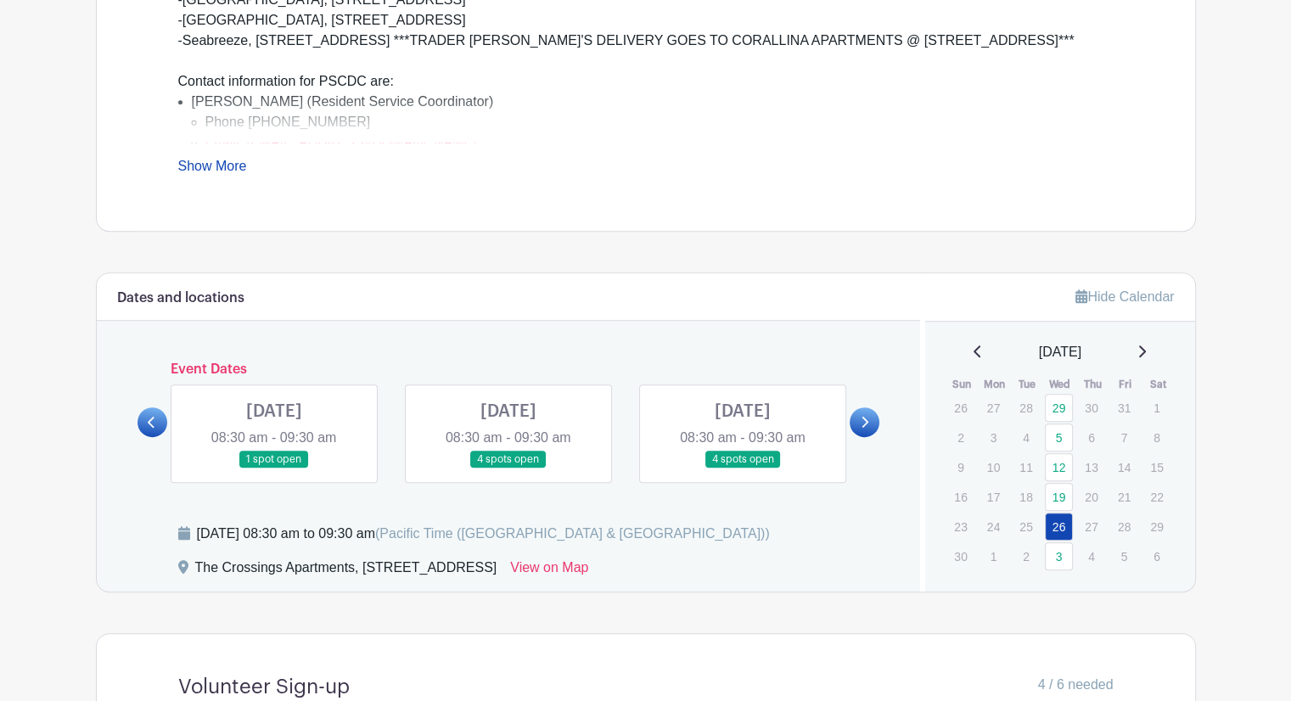
click at [149, 422] on icon at bounding box center [151, 422] width 7 height 11
click at [274, 468] on link at bounding box center [274, 468] width 0 height 0
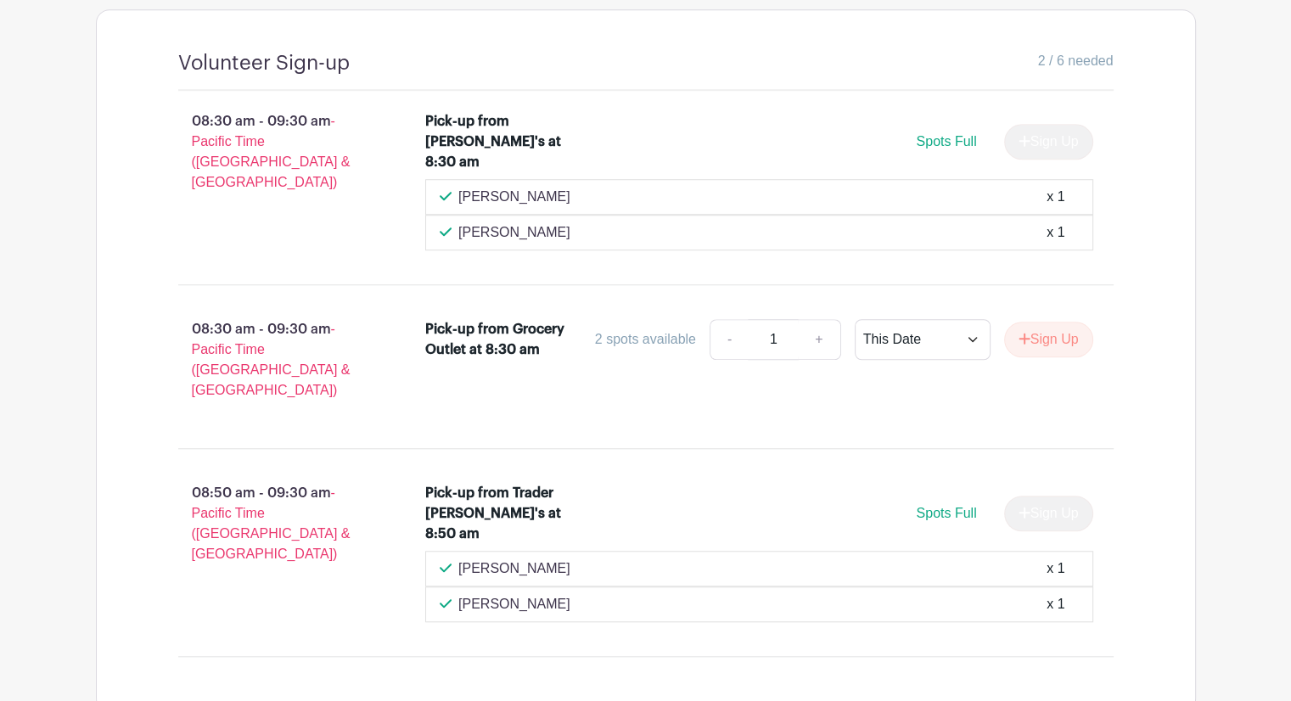
scroll to position [1351, 0]
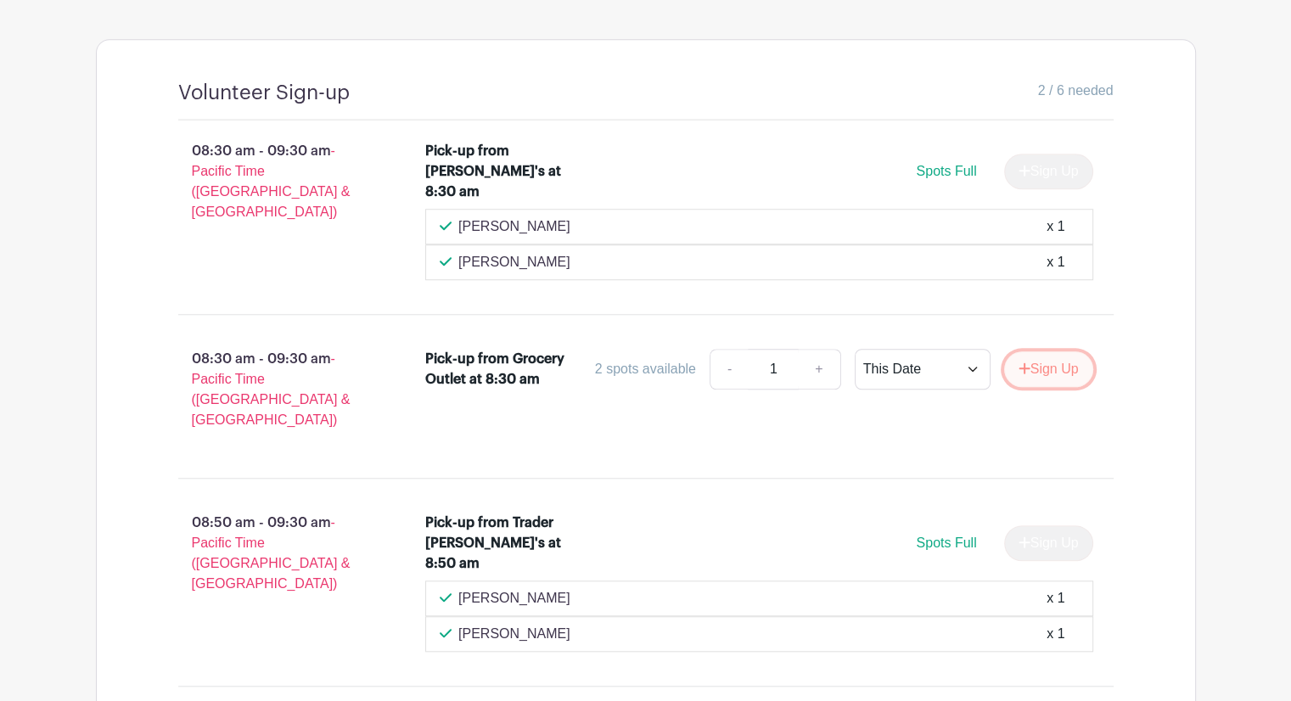
click at [1034, 351] on button "Sign Up" at bounding box center [1048, 369] width 89 height 36
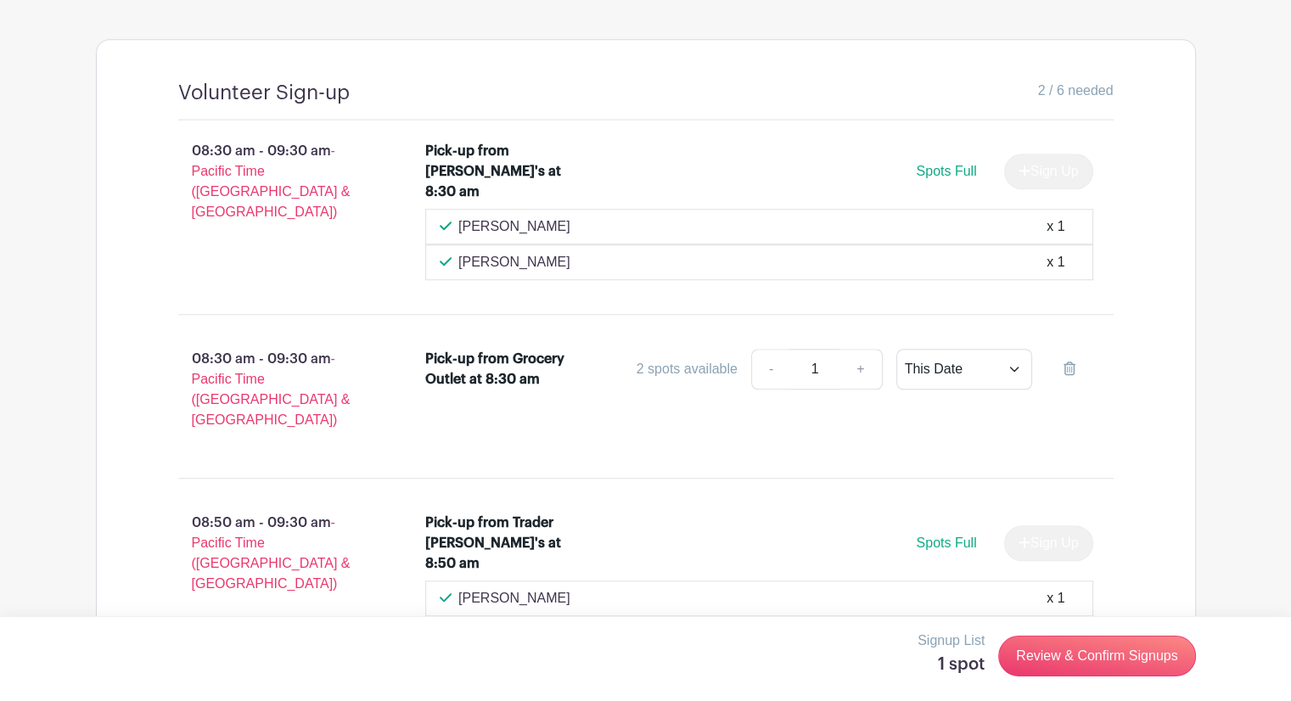
scroll to position [1011, 0]
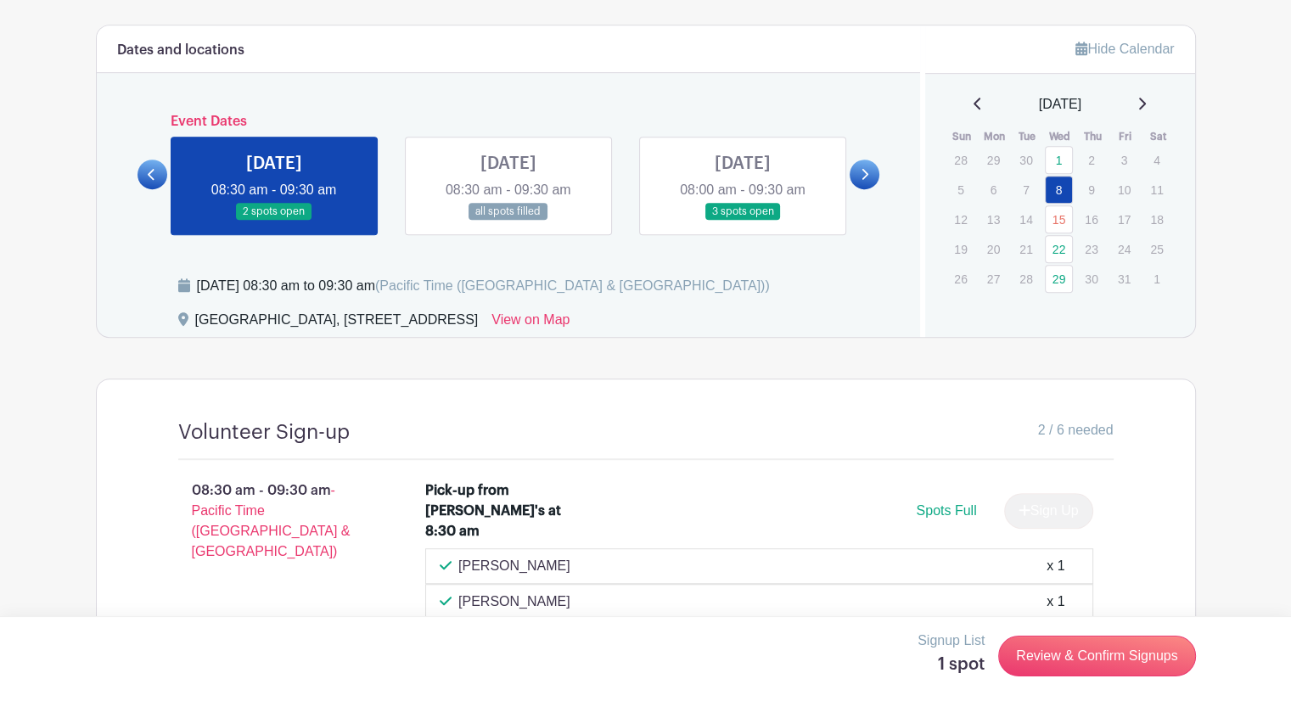
click at [742, 221] on link at bounding box center [742, 221] width 0 height 0
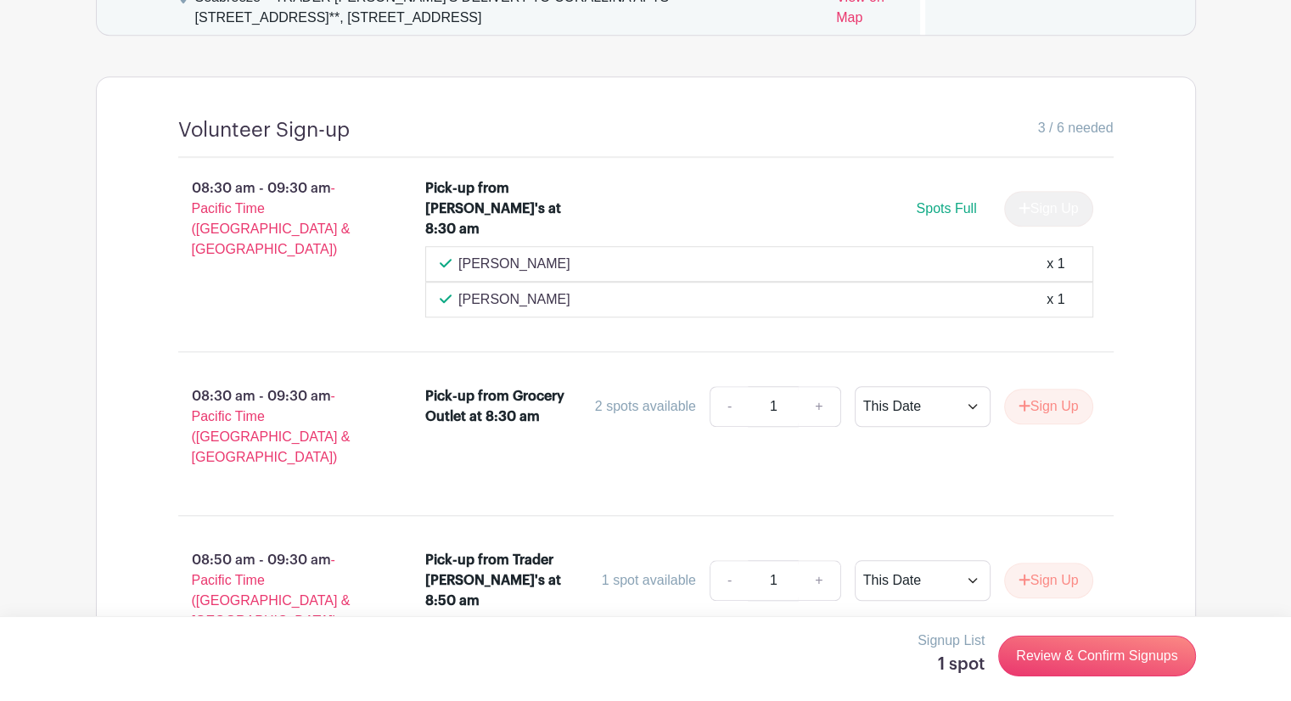
scroll to position [1351, 0]
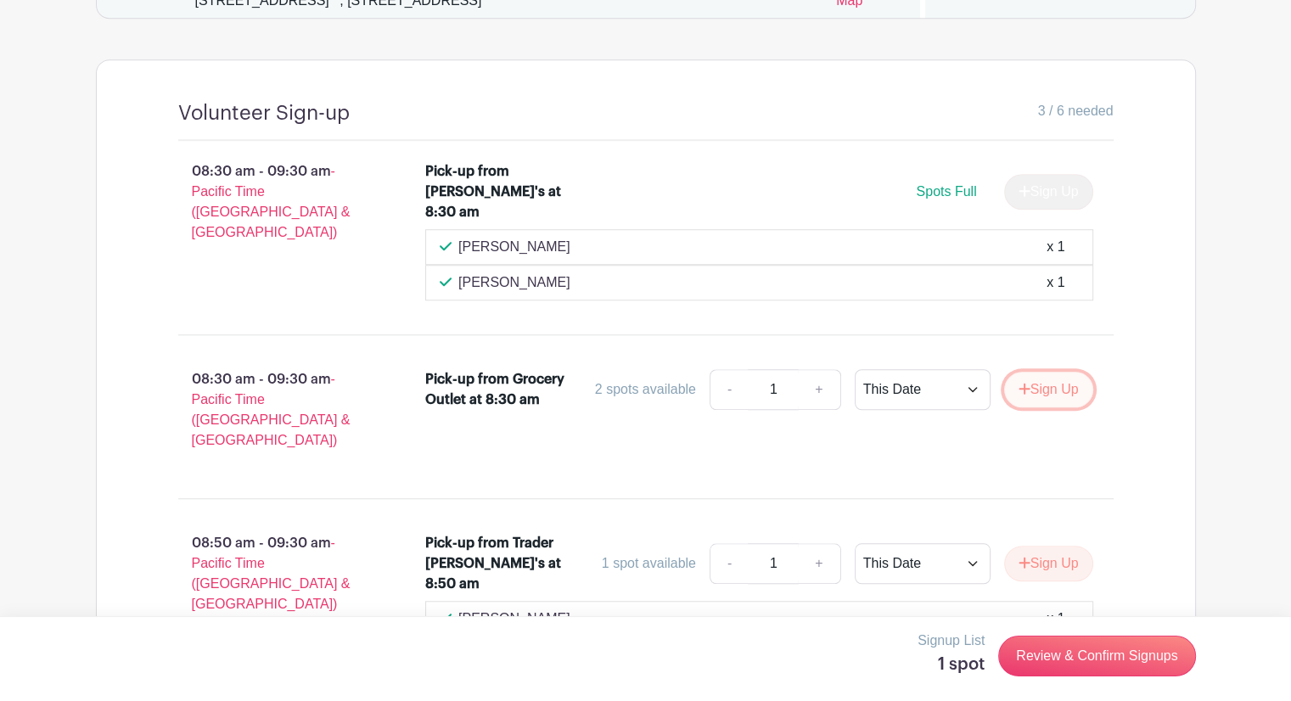
click at [1047, 372] on button "Sign Up" at bounding box center [1048, 390] width 89 height 36
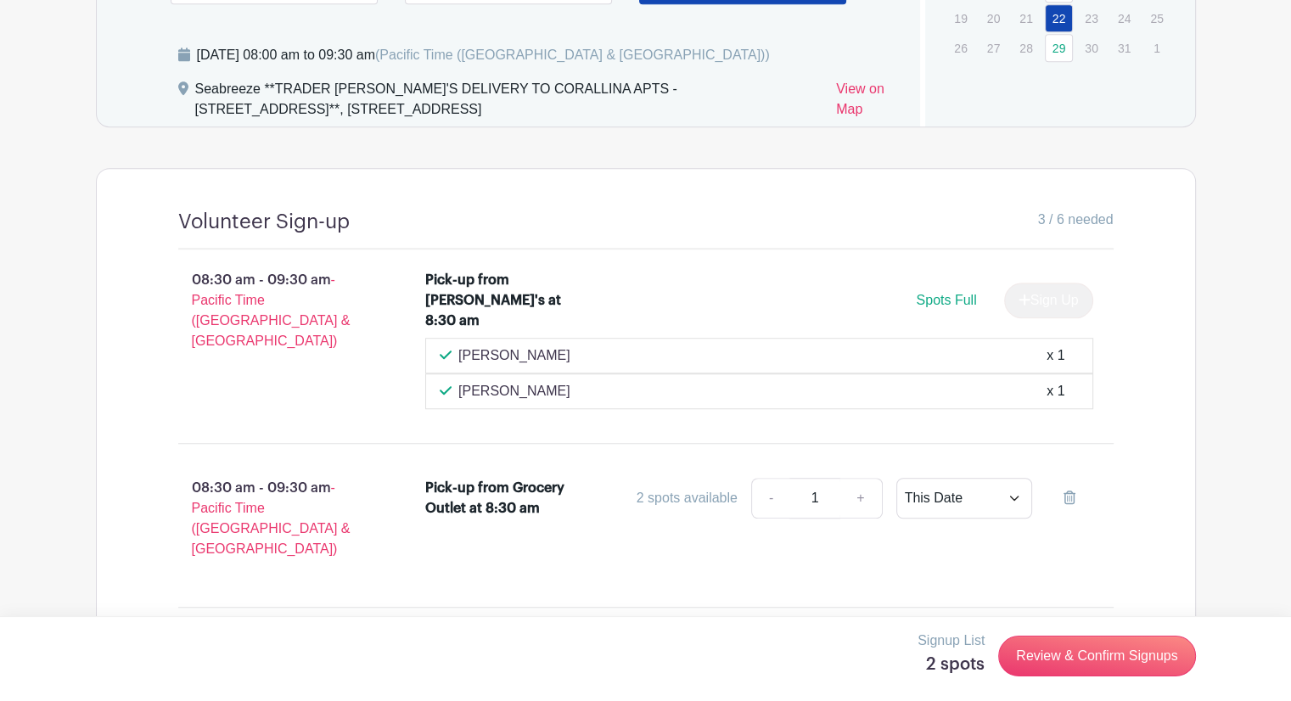
scroll to position [1011, 0]
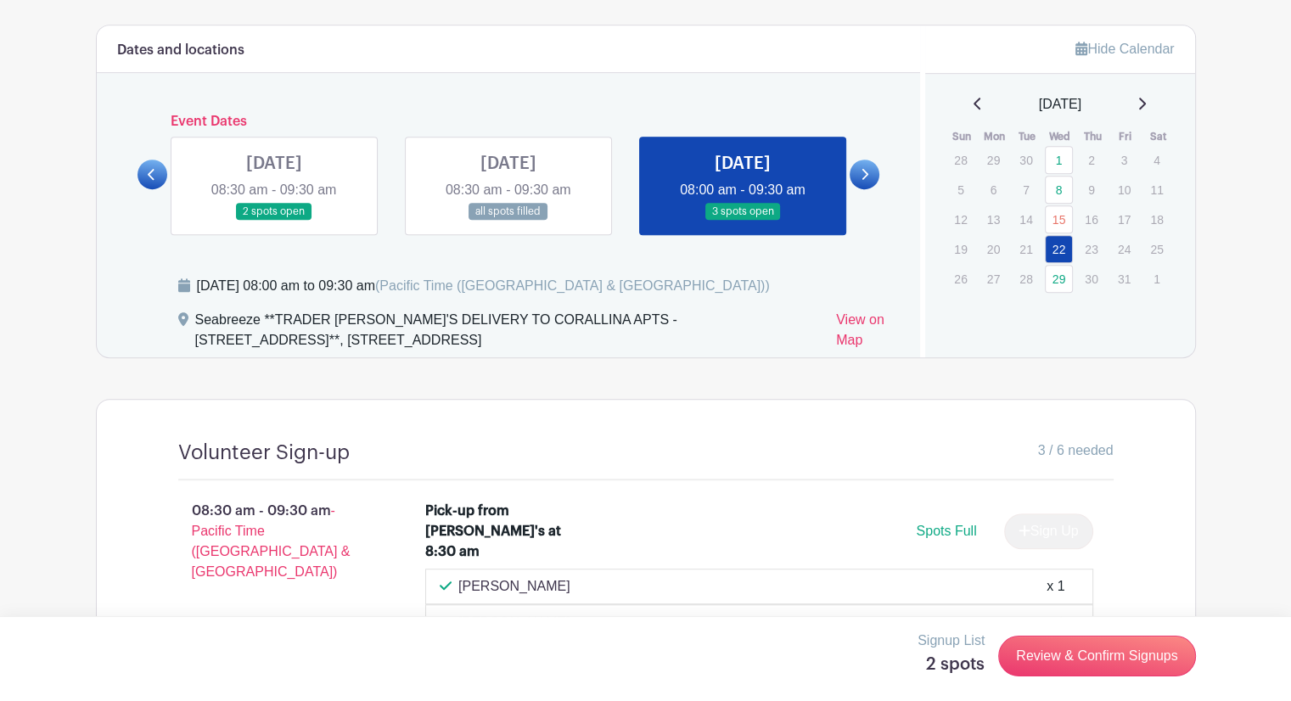
click at [858, 174] on link at bounding box center [864, 175] width 30 height 30
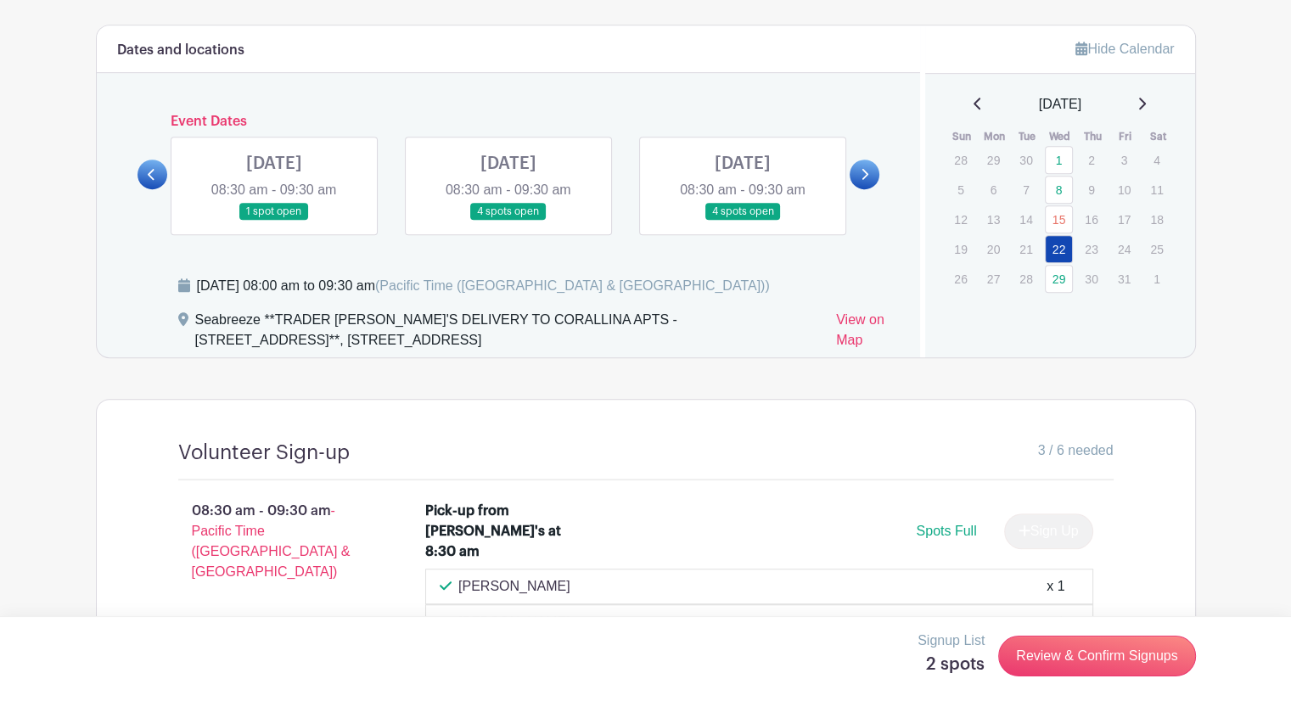
click at [508, 221] on link at bounding box center [508, 221] width 0 height 0
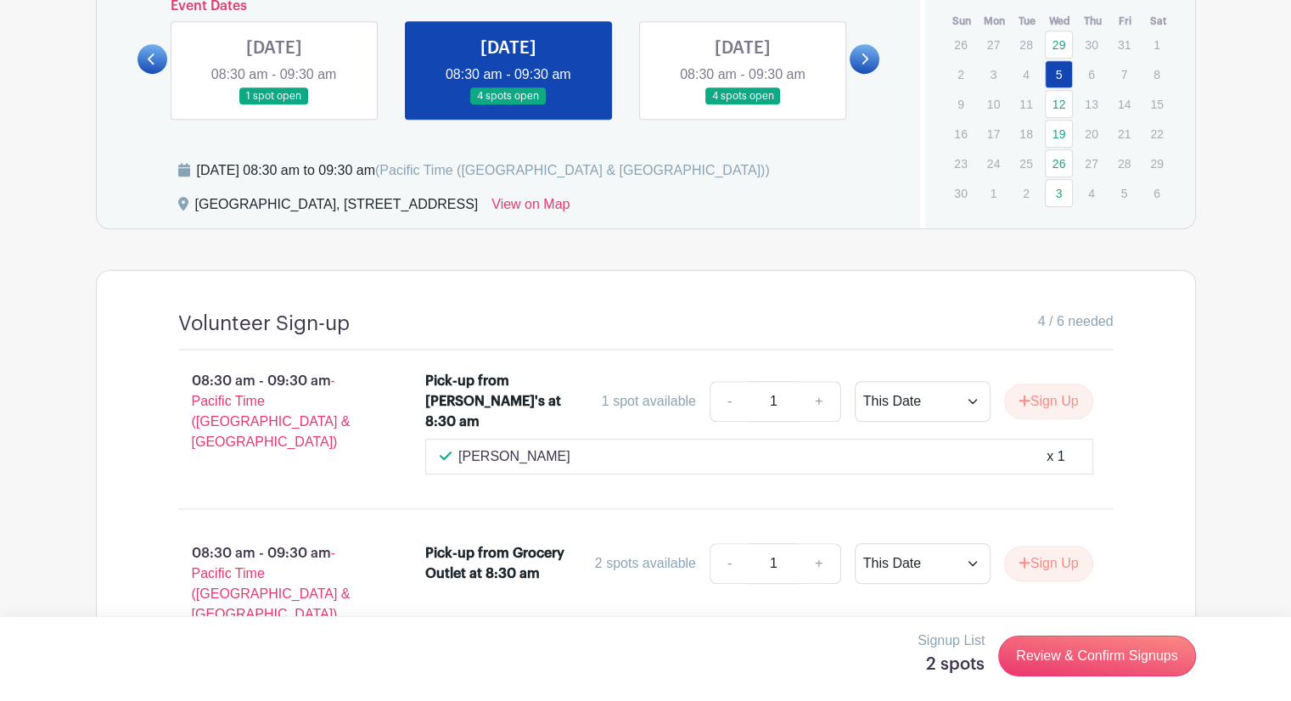
scroll to position [1266, 0]
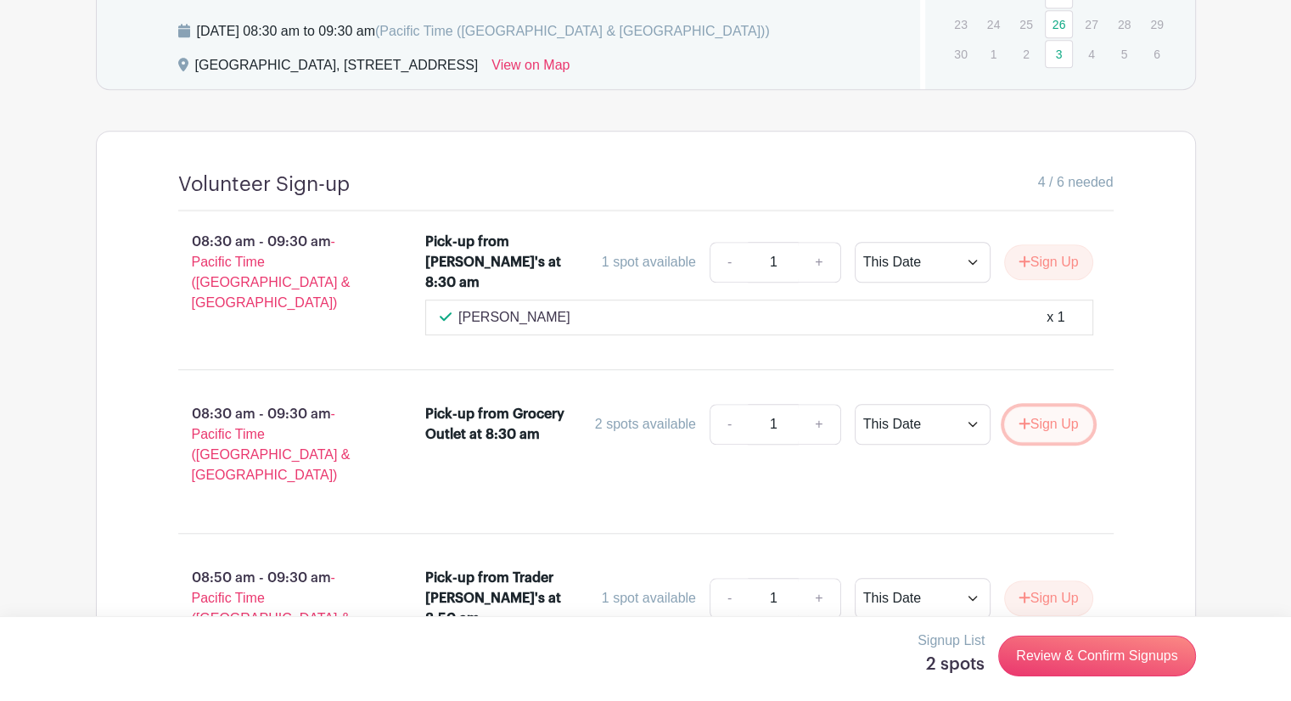
click at [1039, 408] on button "Sign Up" at bounding box center [1048, 424] width 89 height 36
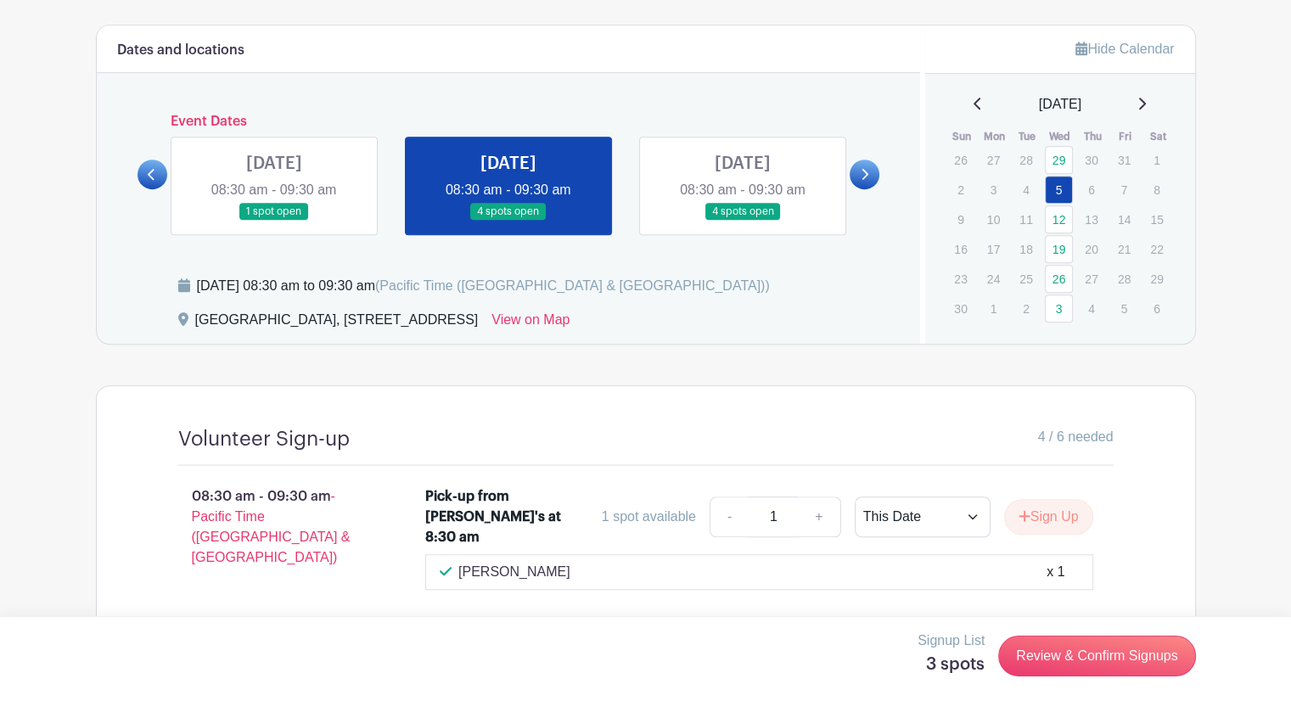
click at [865, 172] on icon at bounding box center [865, 174] width 7 height 11
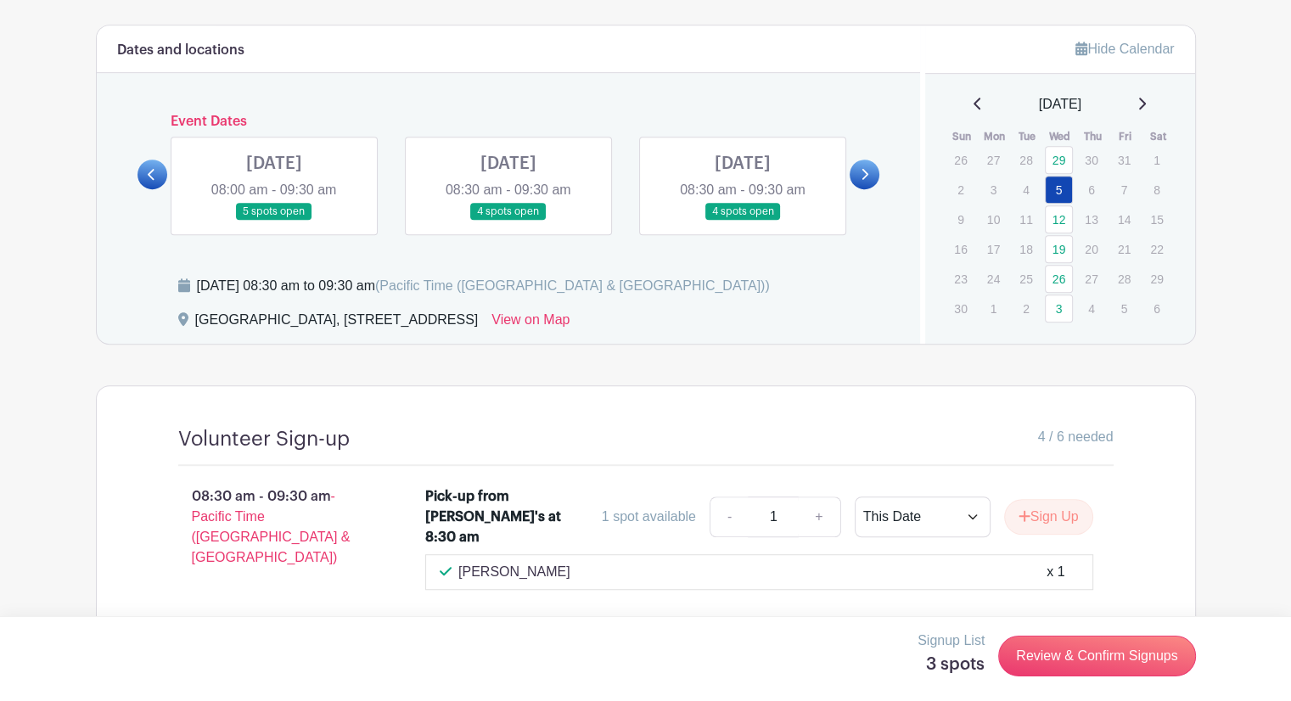
click at [274, 221] on link at bounding box center [274, 221] width 0 height 0
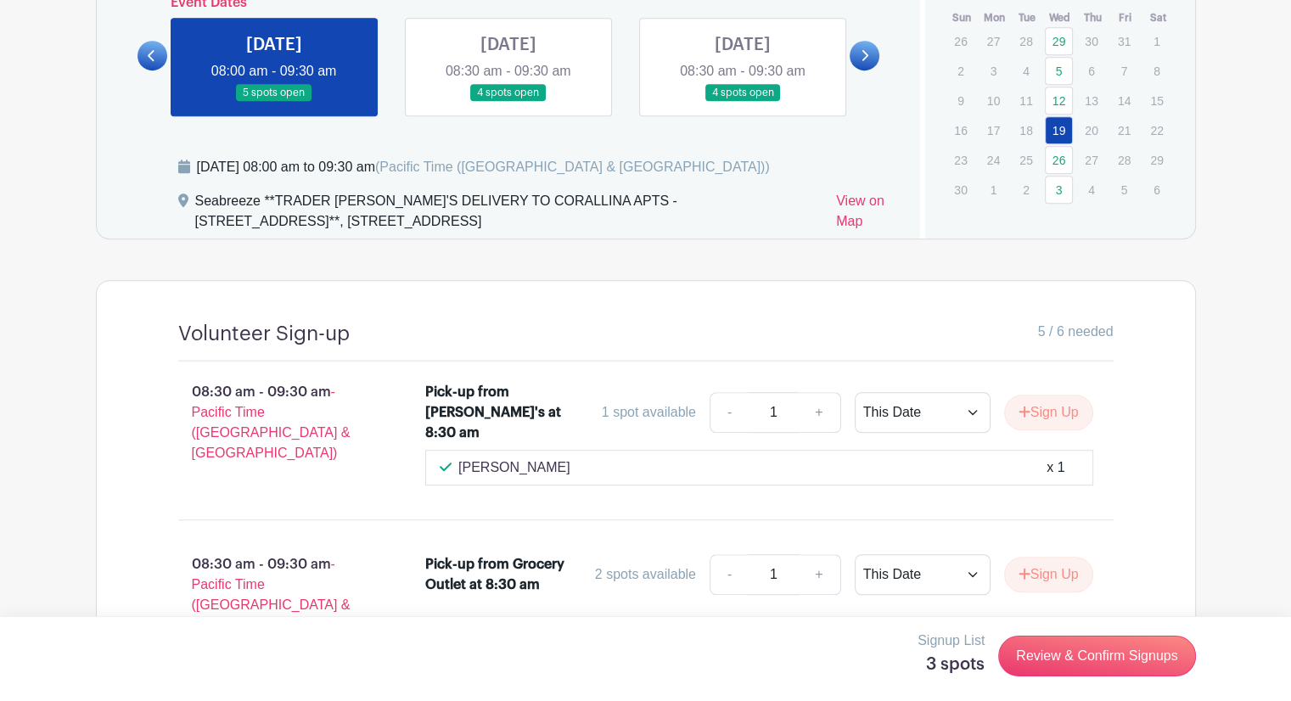
scroll to position [1266, 0]
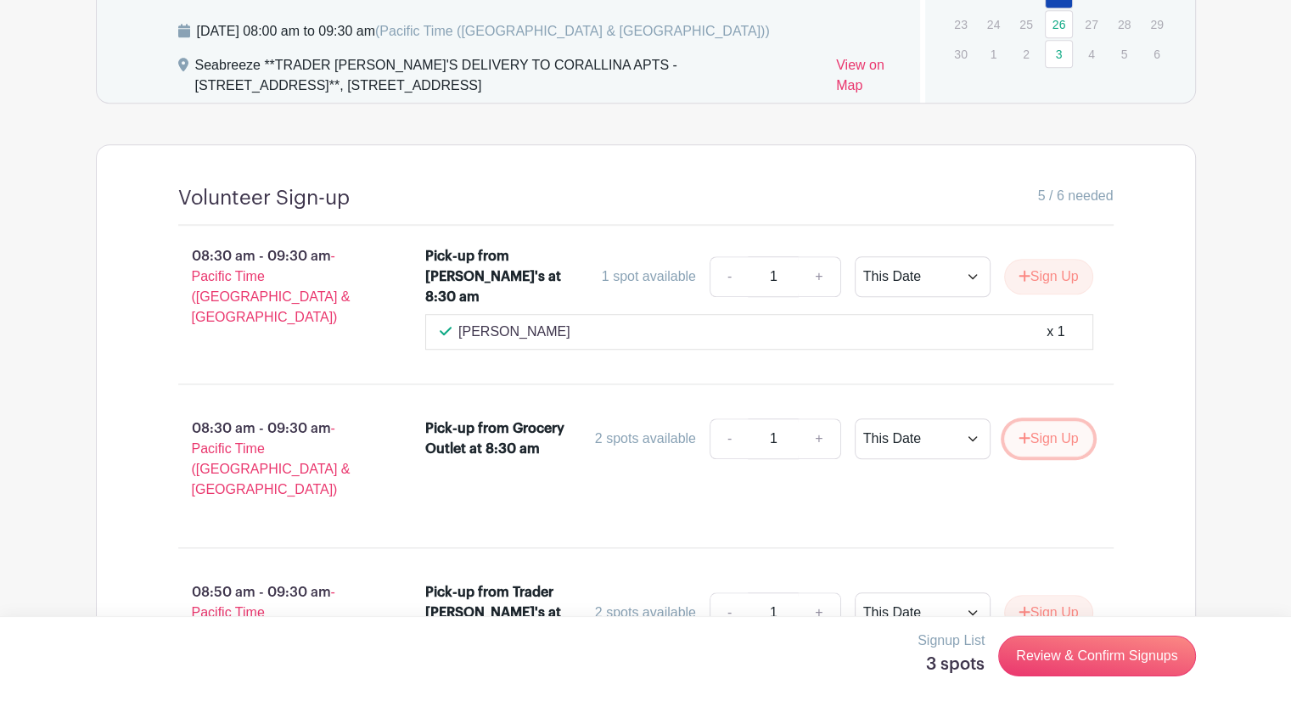
click at [1059, 421] on button "Sign Up" at bounding box center [1048, 439] width 89 height 36
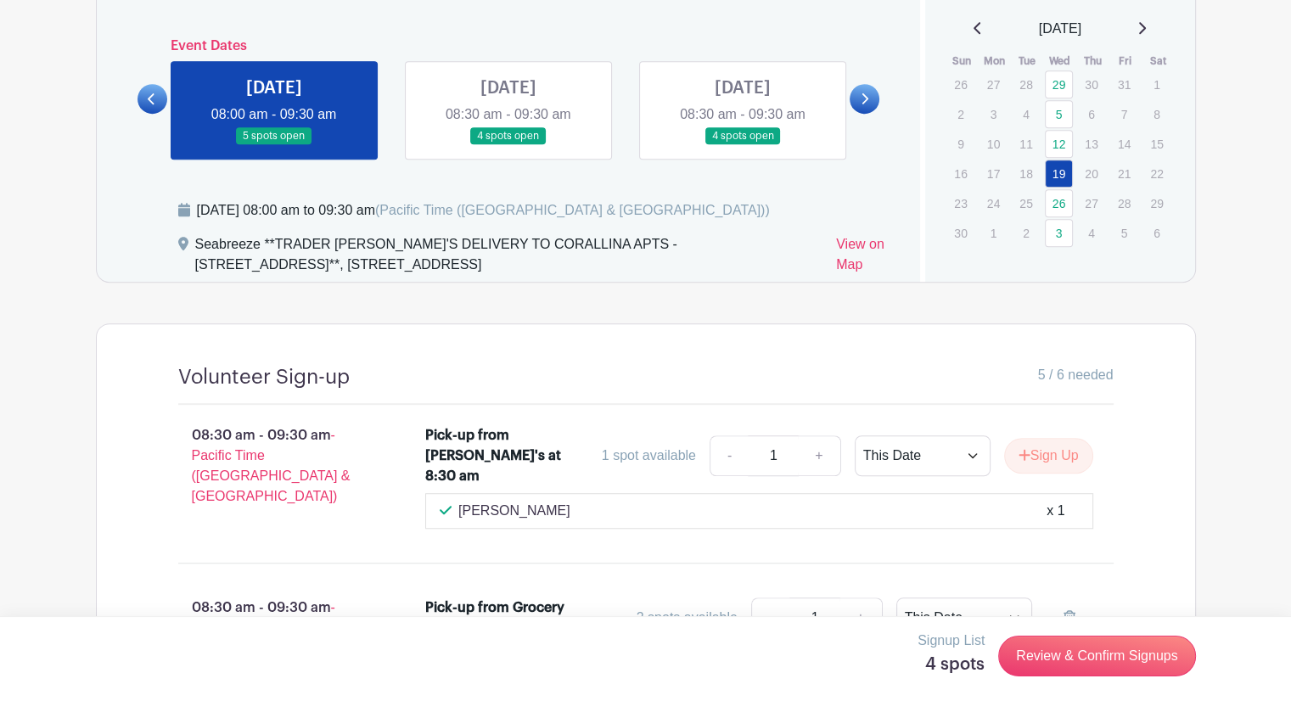
scroll to position [927, 0]
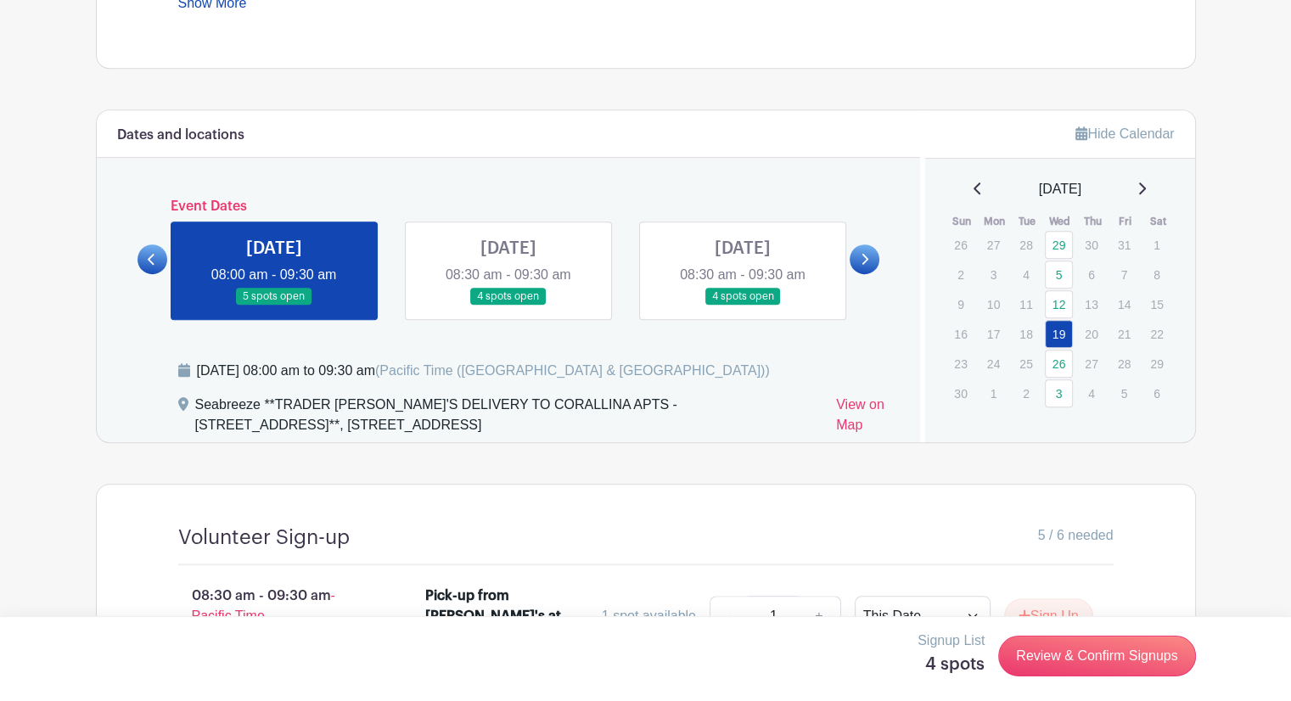
click at [742, 305] on link at bounding box center [742, 305] width 0 height 0
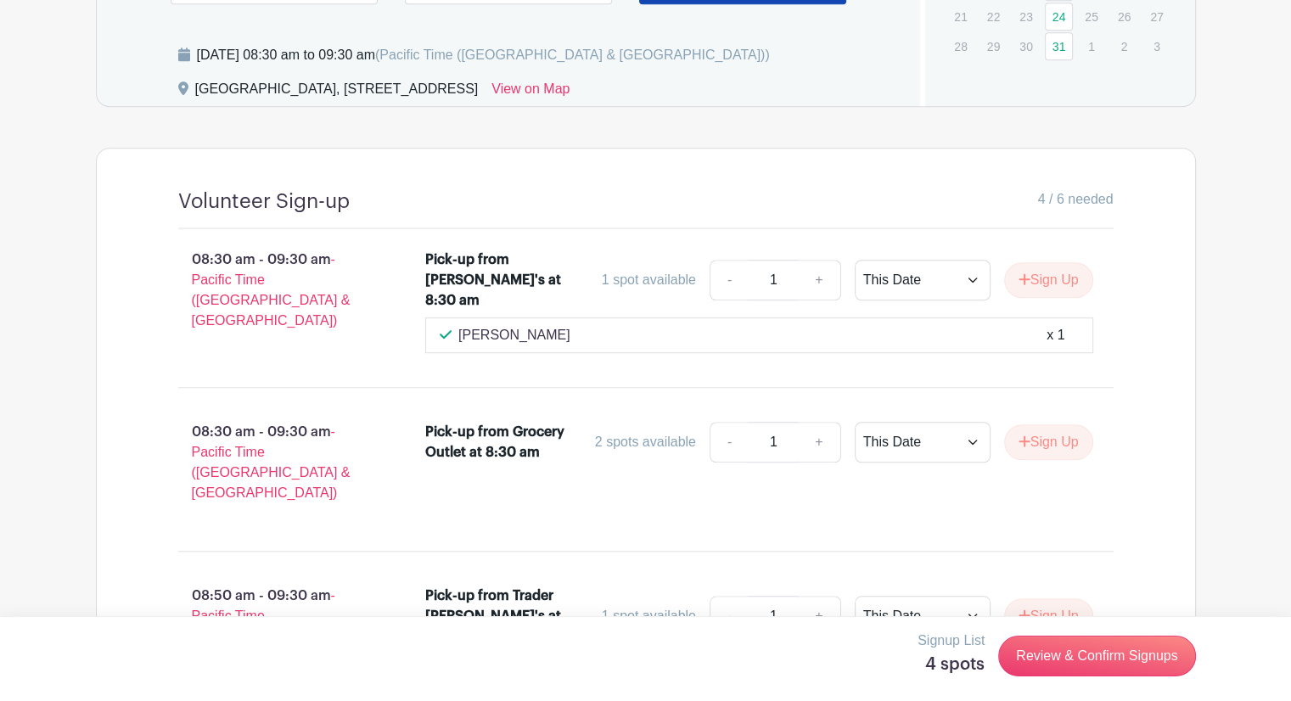
scroll to position [1266, 0]
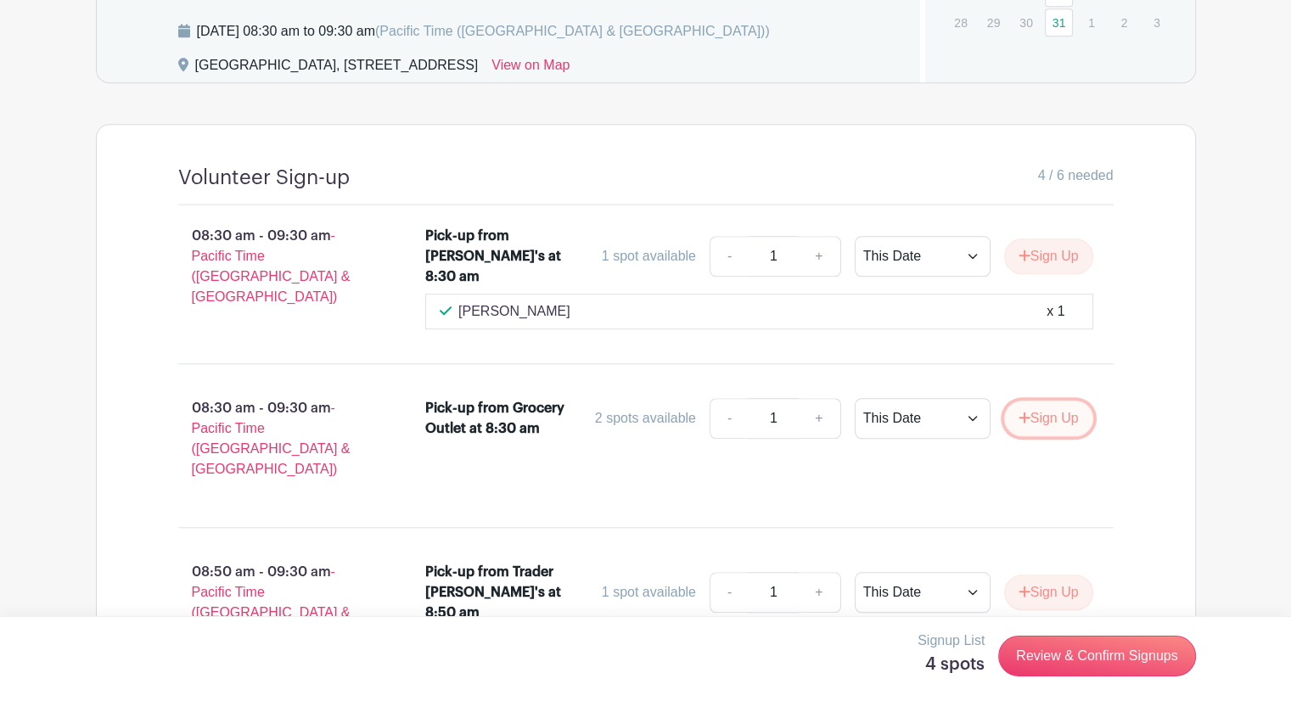
click at [1058, 401] on button "Sign Up" at bounding box center [1048, 419] width 89 height 36
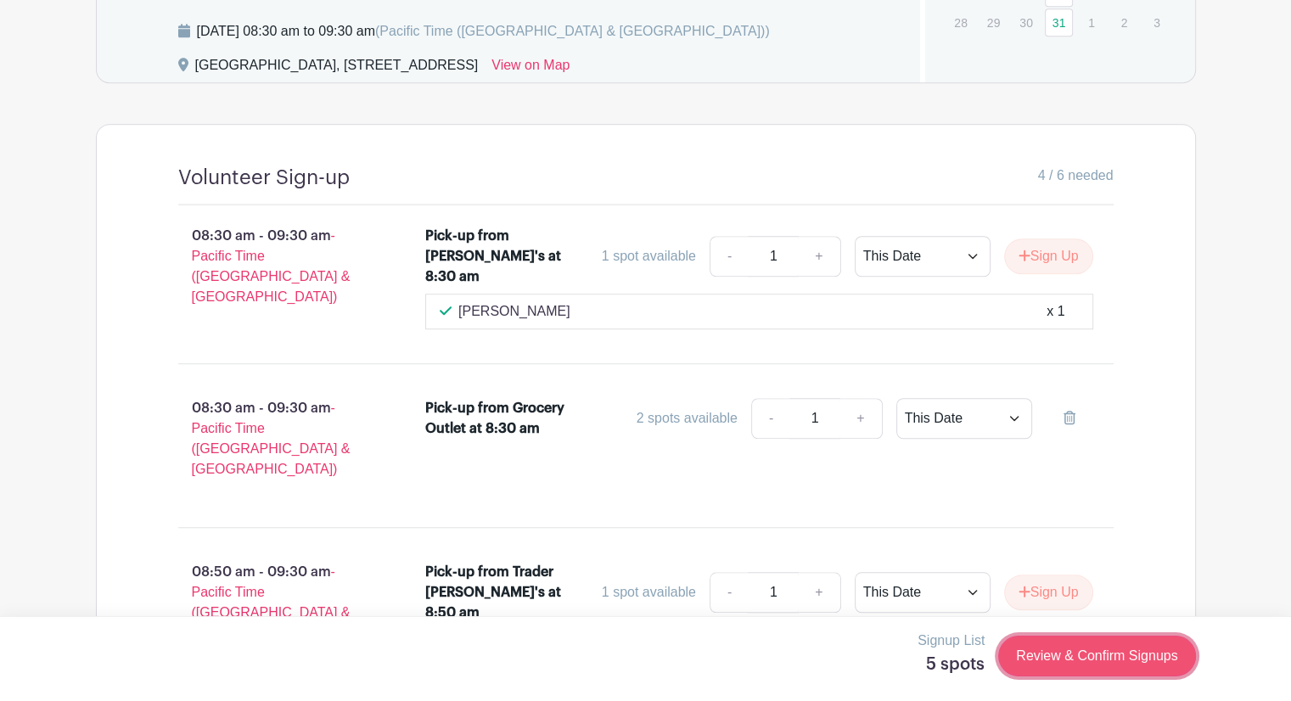
click at [1083, 648] on link "Review & Confirm Signups" at bounding box center [1096, 656] width 197 height 41
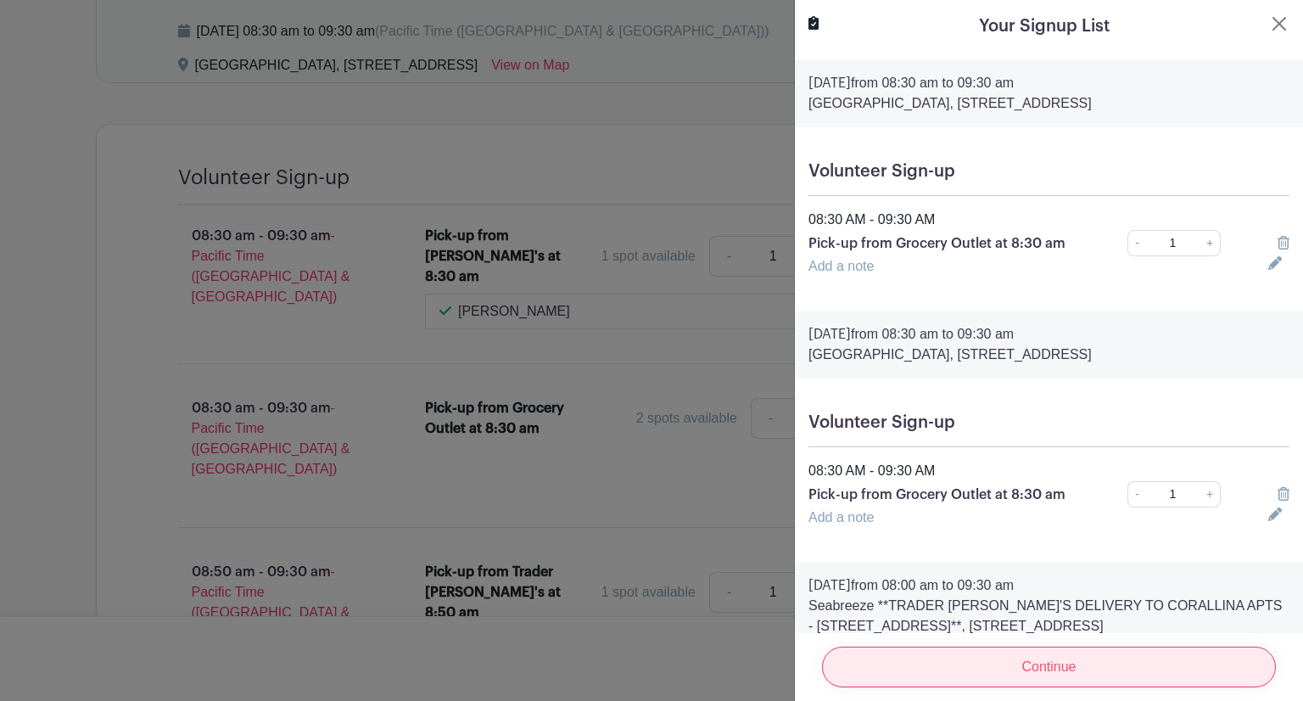
click at [1088, 647] on input "Continue" at bounding box center [1049, 667] width 454 height 41
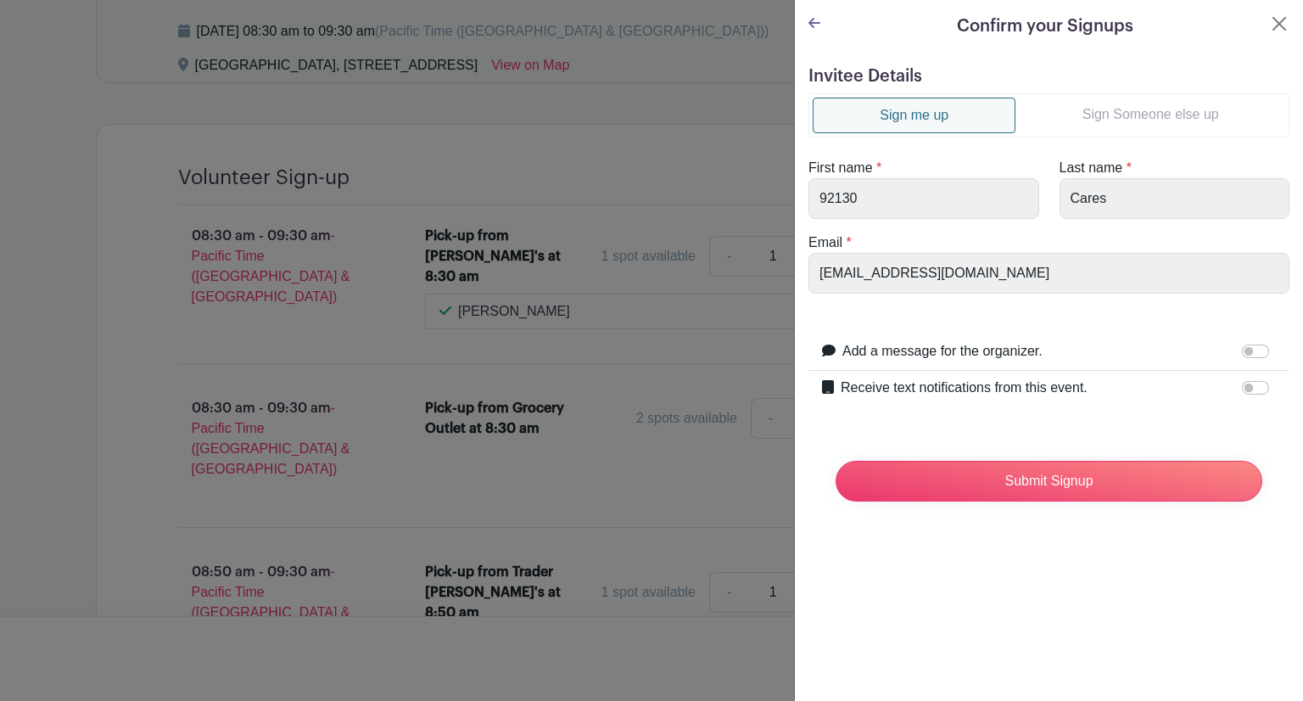
click at [1103, 130] on link "Sign Someone else up" at bounding box center [1151, 115] width 270 height 34
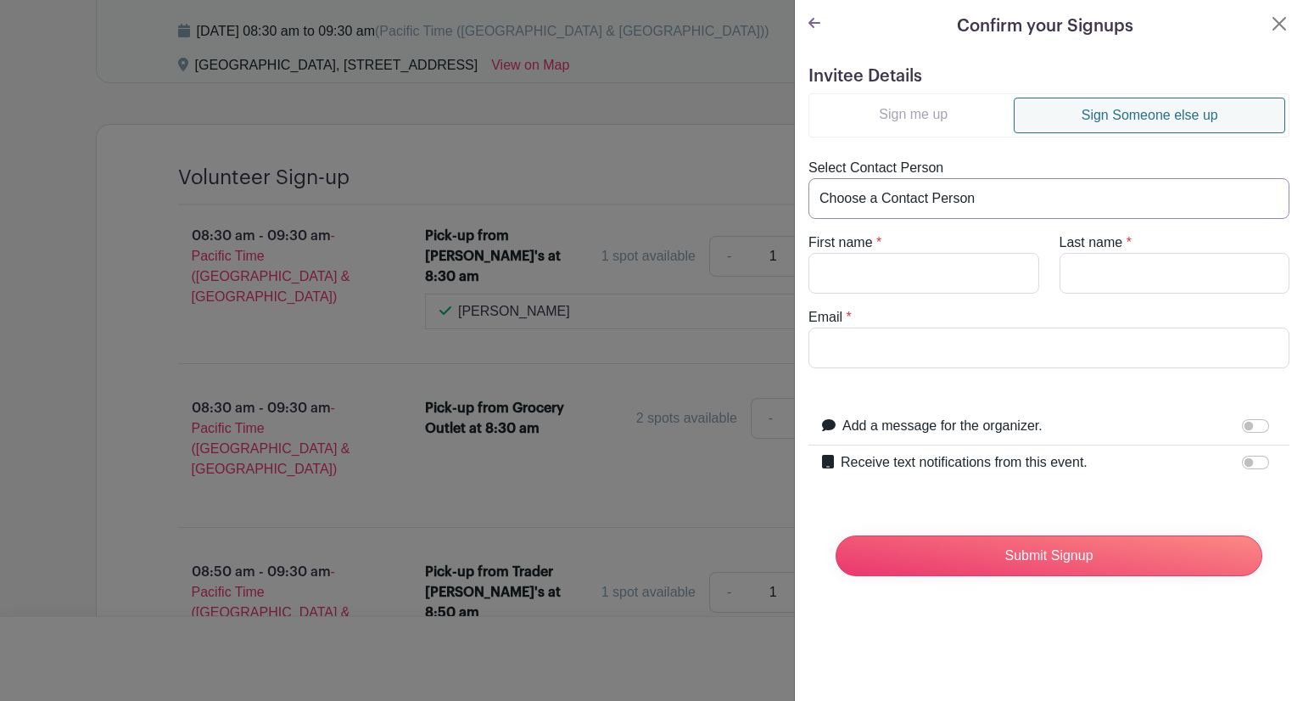
click at [898, 201] on select "Choose a Contact Person [PERSON_NAME] ([EMAIL_ADDRESS][DOMAIN_NAME]) [PERSON_NA…" at bounding box center [1049, 198] width 481 height 41
select select "[EMAIL_ADDRESS][DOMAIN_NAME]"
click at [809, 178] on select "Choose a Contact Person [PERSON_NAME] ([EMAIL_ADDRESS][DOMAIN_NAME]) [PERSON_NA…" at bounding box center [1049, 198] width 481 height 41
type input "[PERSON_NAME]"
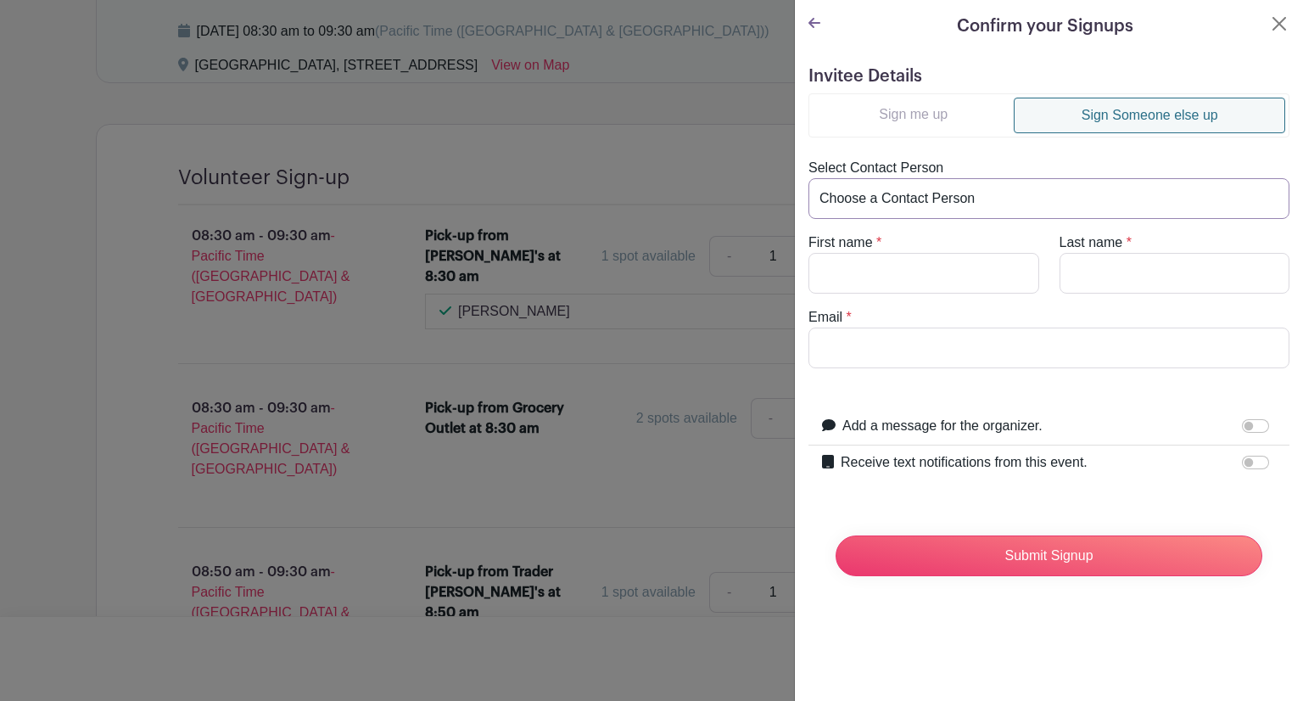
type input "[EMAIL_ADDRESS][DOMAIN_NAME]"
click at [912, 276] on input "[PERSON_NAME]" at bounding box center [924, 273] width 231 height 41
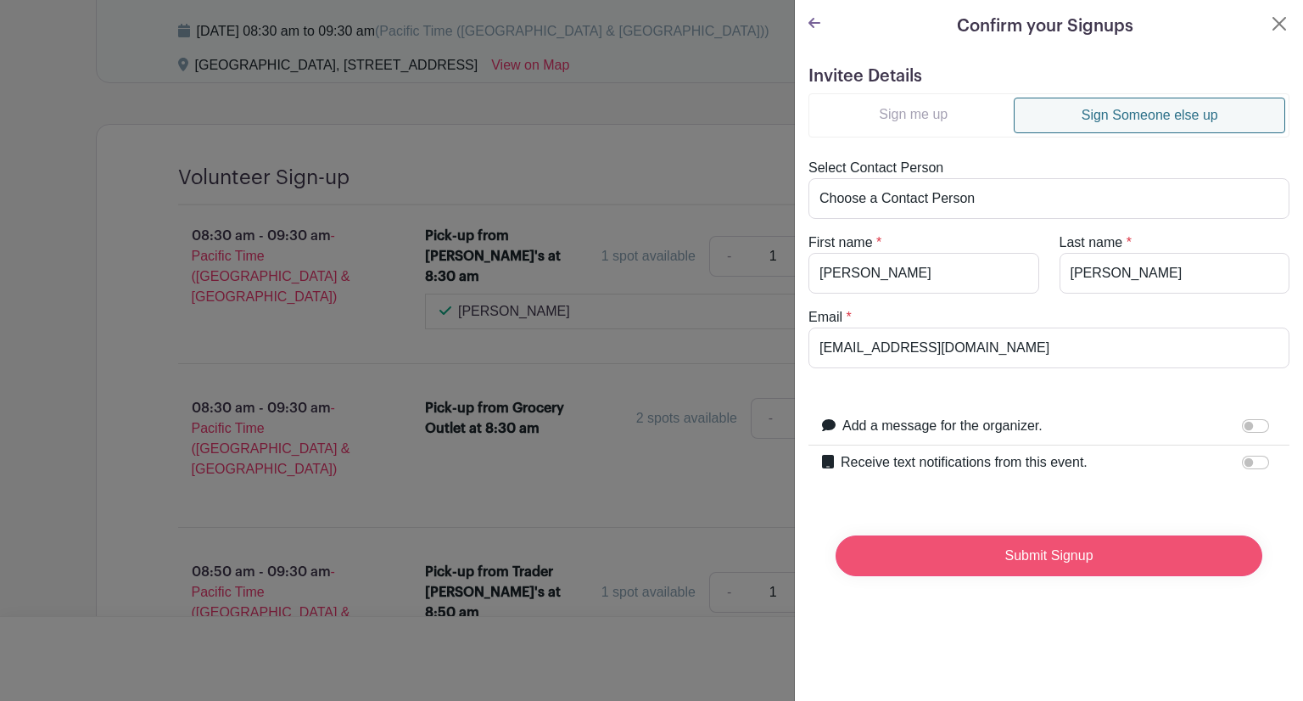
click at [1023, 556] on input "Submit Signup" at bounding box center [1049, 555] width 427 height 41
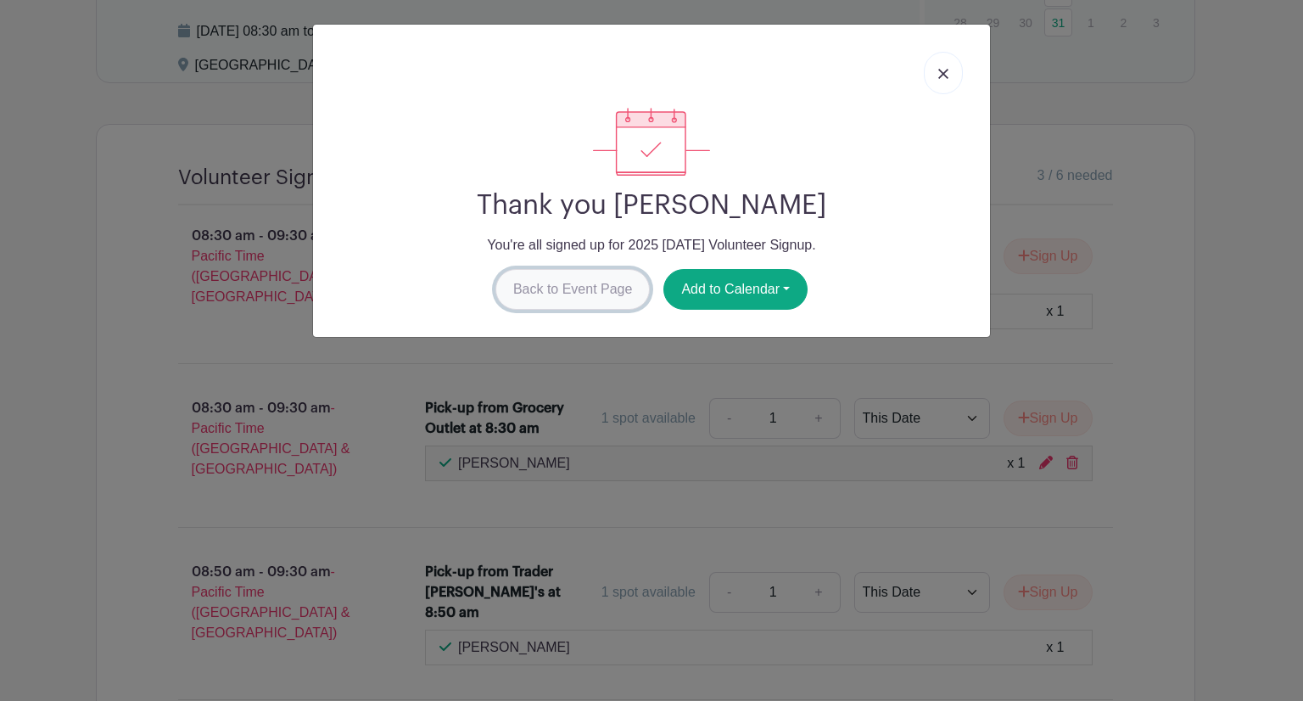
click at [557, 302] on link "Back to Event Page" at bounding box center [573, 289] width 155 height 41
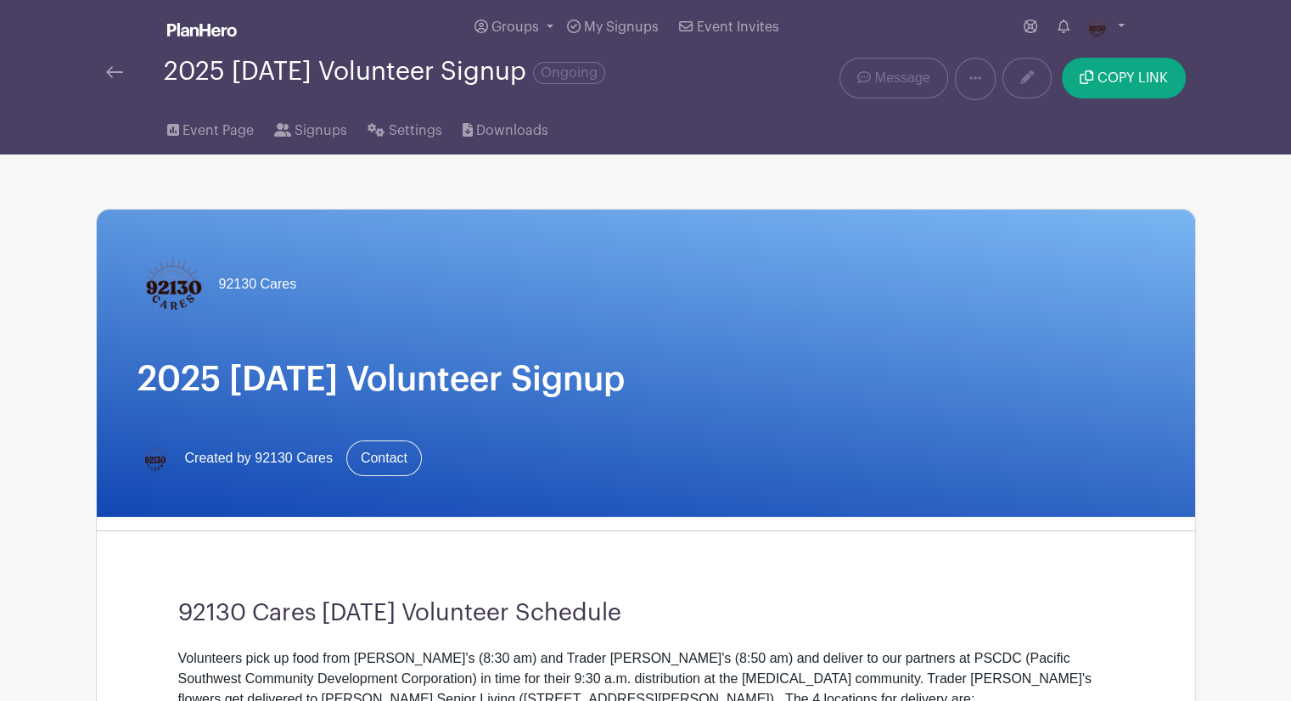
scroll to position [0, 0]
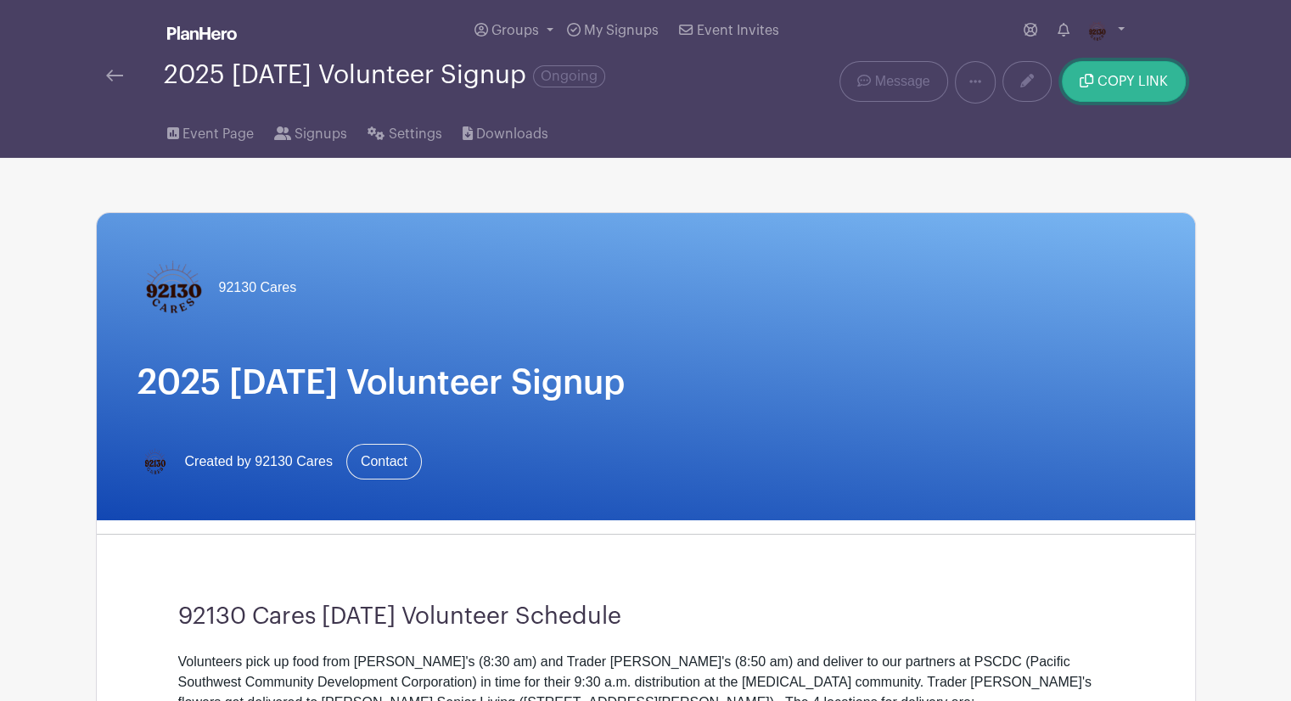
click at [1134, 84] on span "COPY LINK" at bounding box center [1132, 82] width 70 height 14
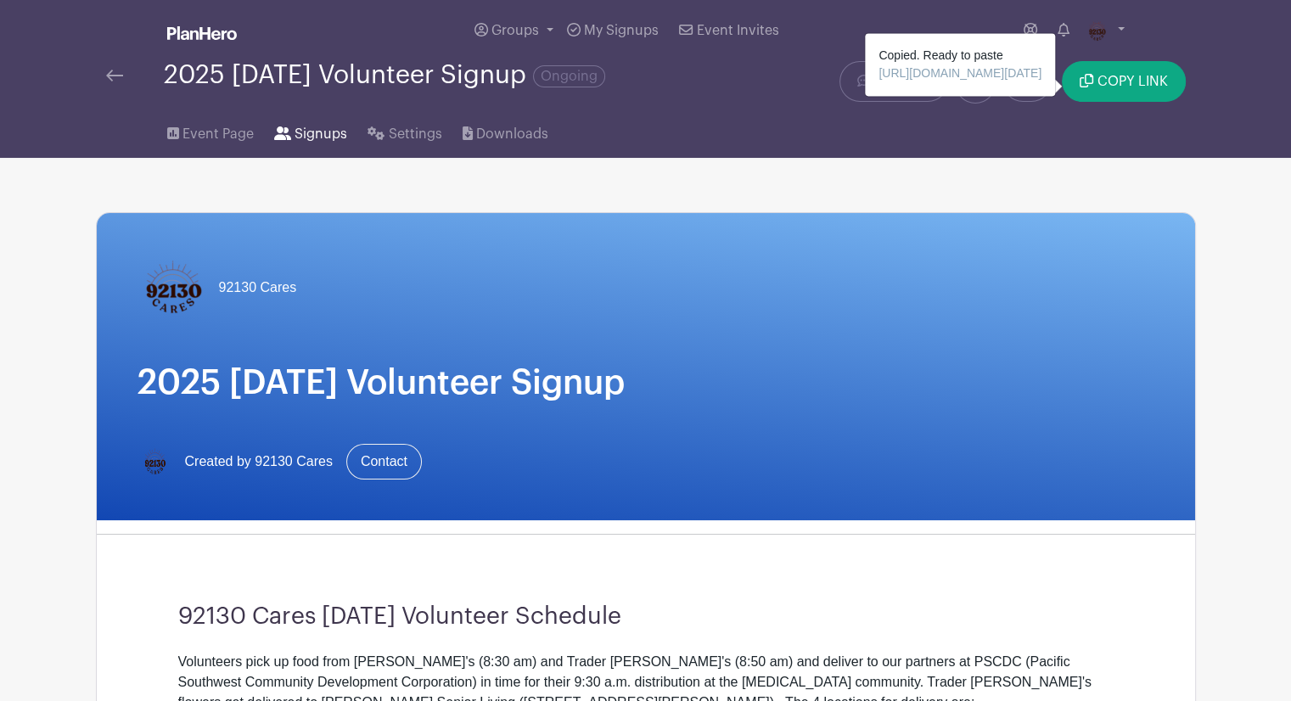
click at [294, 134] on span "Signups" at bounding box center [320, 134] width 53 height 20
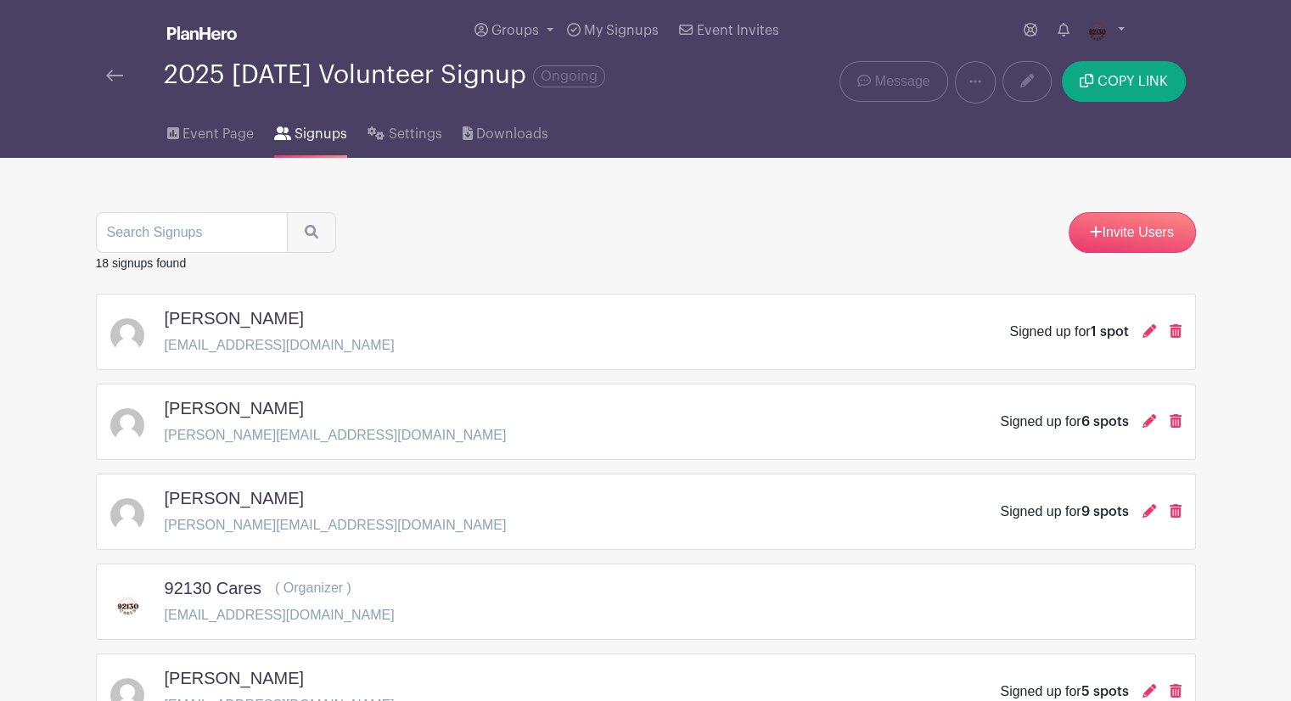
scroll to position [85, 0]
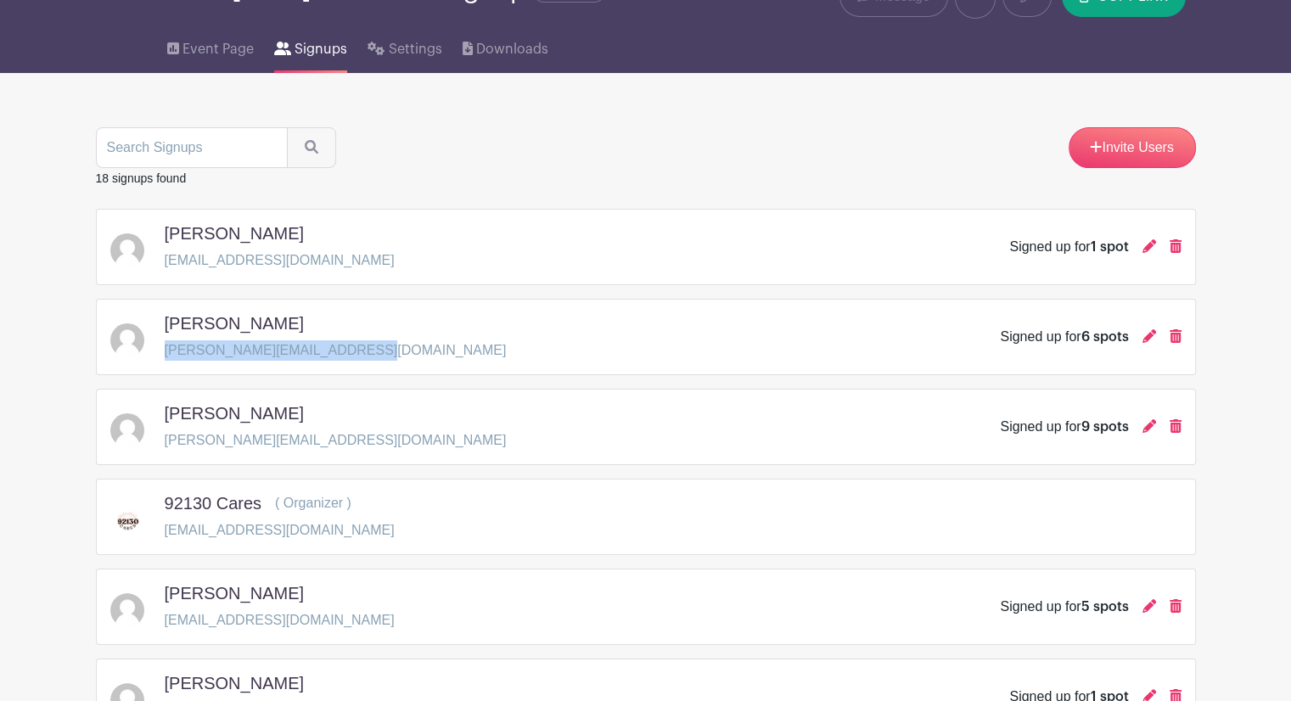
drag, startPoint x: 385, startPoint y: 344, endPoint x: 166, endPoint y: 358, distance: 219.4
click at [166, 358] on div "Maya Venkataramani [EMAIL_ADDRESS][DOMAIN_NAME] Signed up for 6 spots" at bounding box center [645, 337] width 1071 height 48
copy p "[PERSON_NAME][EMAIL_ADDRESS][DOMAIN_NAME]"
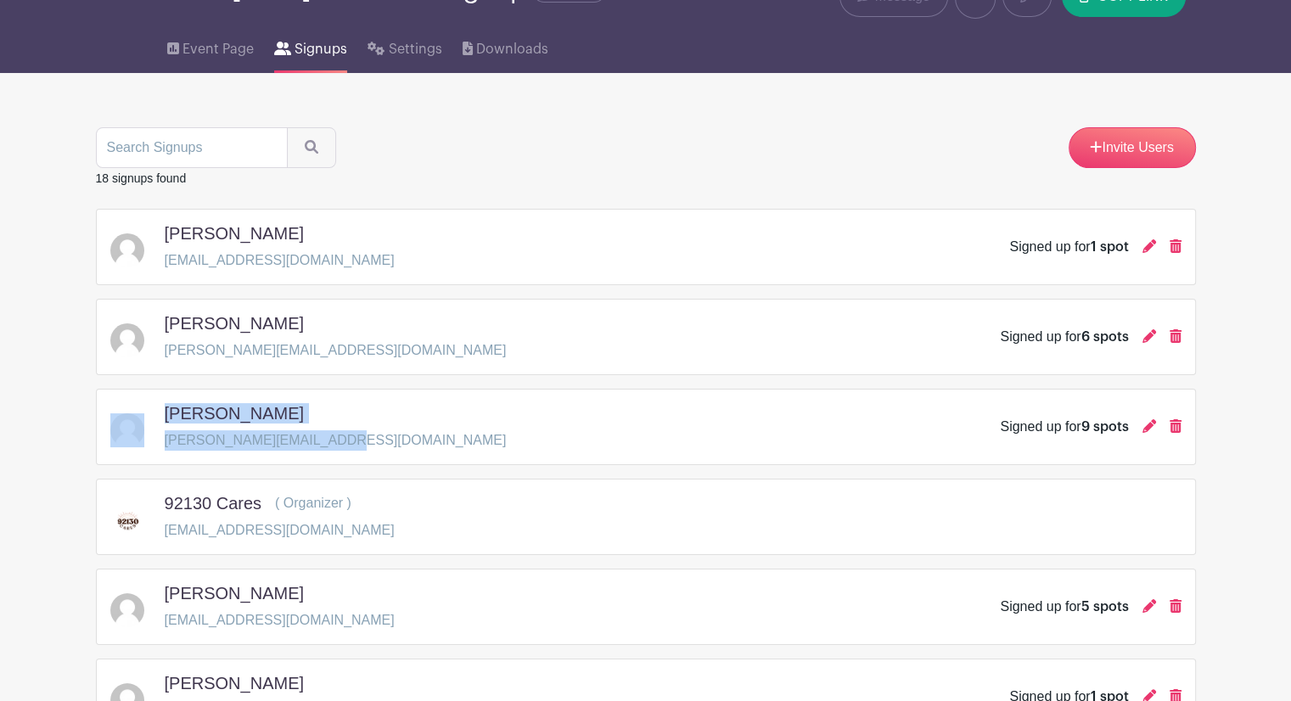
drag, startPoint x: 344, startPoint y: 441, endPoint x: 160, endPoint y: 442, distance: 184.1
click at [160, 442] on div "meena kaul [EMAIL_ADDRESS][DOMAIN_NAME] Signed up for 9 spots" at bounding box center [645, 427] width 1071 height 48
click at [343, 429] on div "meena kaul [EMAIL_ADDRESS][DOMAIN_NAME] Signed up for 9 spots" at bounding box center [645, 427] width 1071 height 48
drag, startPoint x: 334, startPoint y: 443, endPoint x: 163, endPoint y: 441, distance: 171.4
click at [163, 441] on div "meena kaul [EMAIL_ADDRESS][DOMAIN_NAME] Signed up for 9 spots" at bounding box center [645, 427] width 1071 height 48
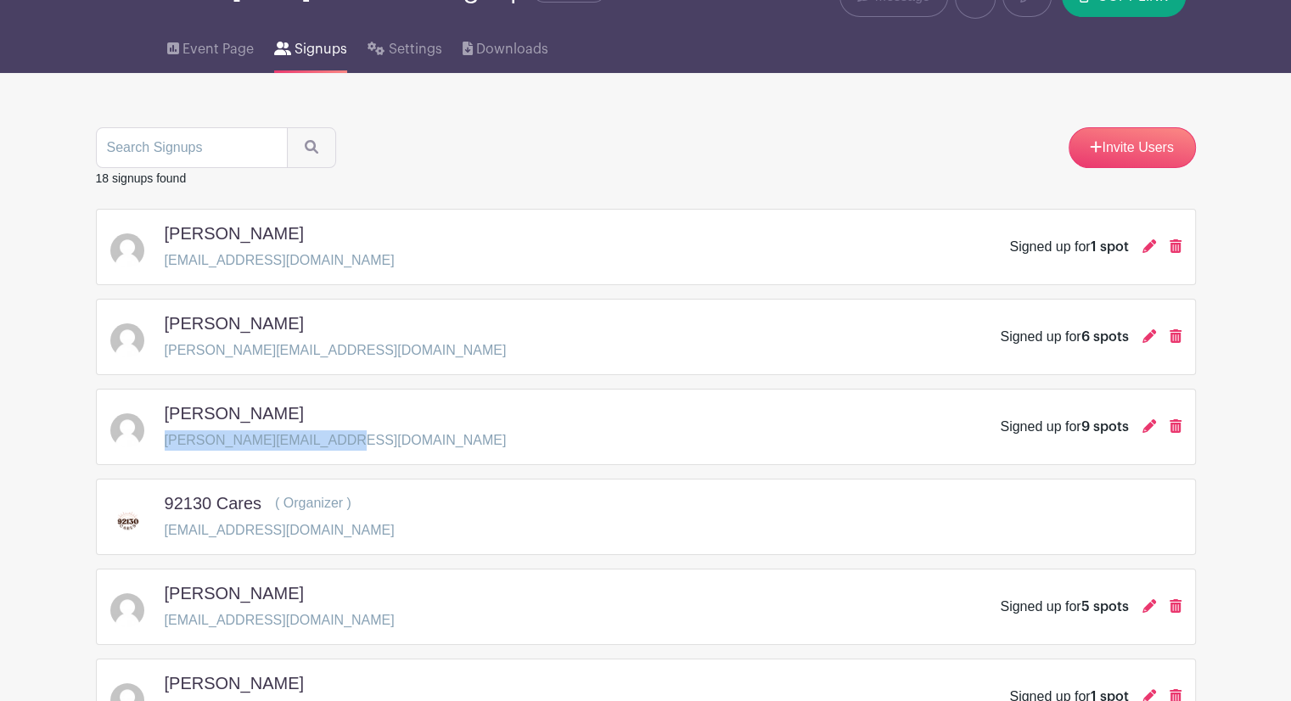
copy p "[PERSON_NAME][EMAIL_ADDRESS][DOMAIN_NAME]"
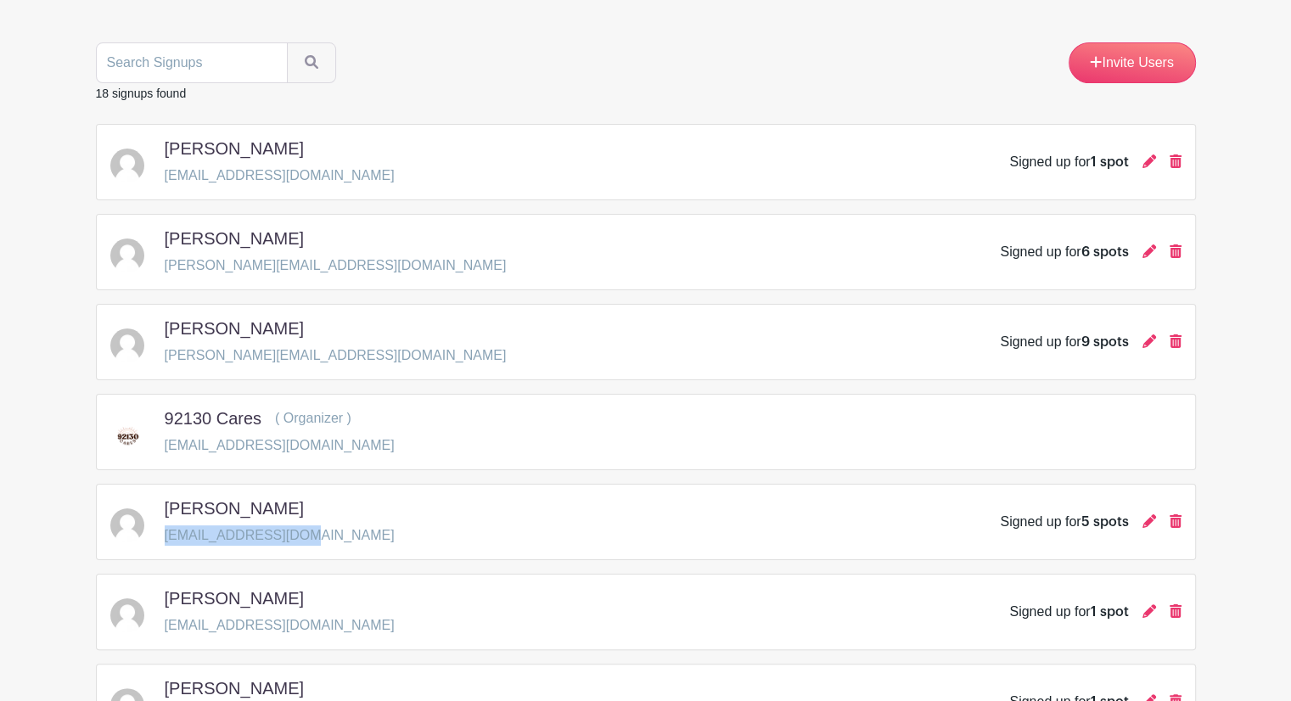
drag, startPoint x: 307, startPoint y: 531, endPoint x: 166, endPoint y: 534, distance: 140.9
click at [166, 534] on div "[PERSON_NAME] [EMAIL_ADDRESS][DOMAIN_NAME] Signed up for 5 spots" at bounding box center [645, 522] width 1071 height 48
copy p "[EMAIL_ADDRESS][DOMAIN_NAME]"
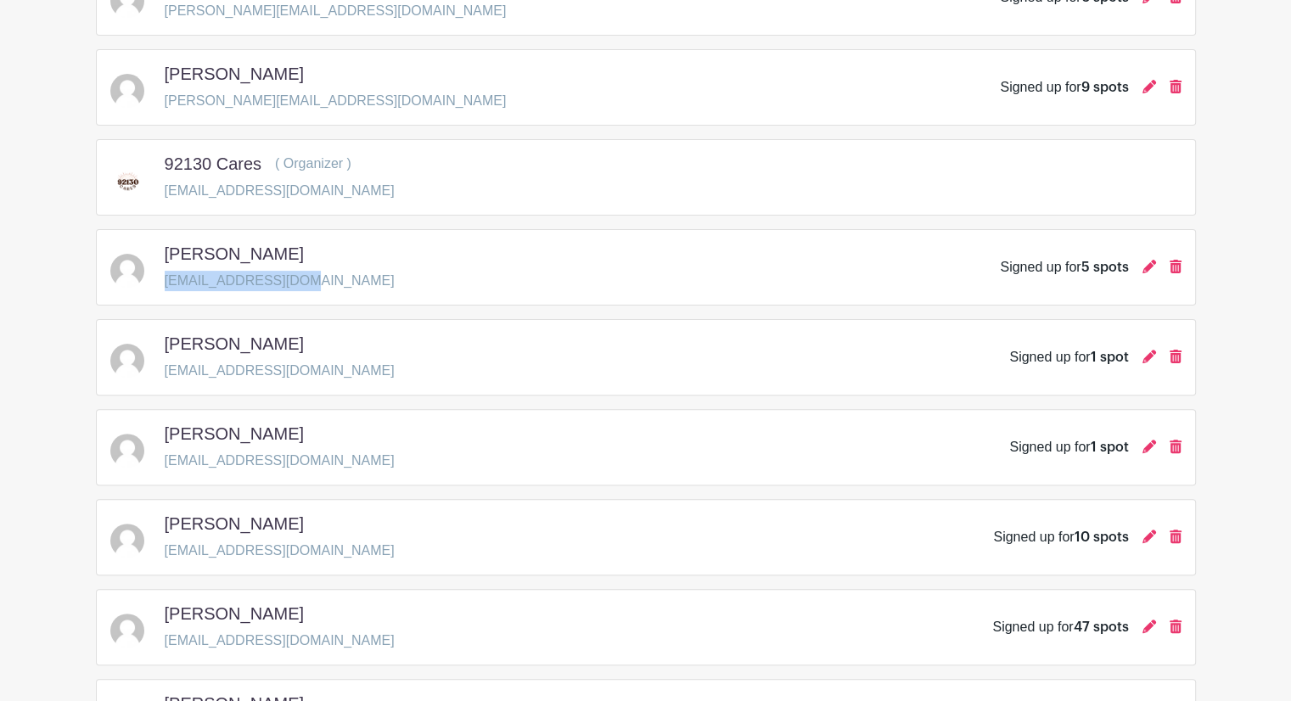
scroll to position [509, 0]
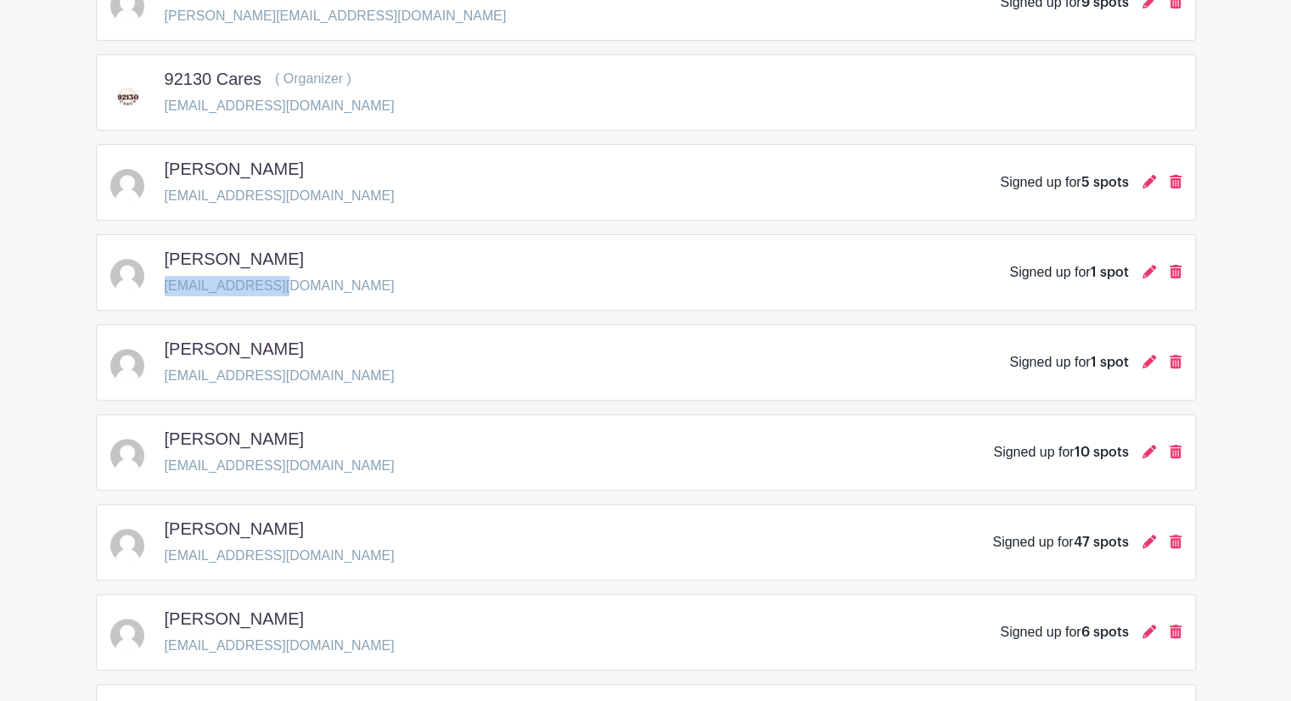
drag, startPoint x: 286, startPoint y: 284, endPoint x: 164, endPoint y: 290, distance: 122.3
click at [164, 290] on div "[PERSON_NAME] [EMAIL_ADDRESS][DOMAIN_NAME] Signed up for 1 spot" at bounding box center [645, 273] width 1071 height 48
copy p "[EMAIL_ADDRESS][DOMAIN_NAME]"
drag, startPoint x: 298, startPoint y: 454, endPoint x: 165, endPoint y: 466, distance: 133.7
click at [165, 466] on div "[PERSON_NAME] [EMAIL_ADDRESS][DOMAIN_NAME] Signed up for 10 spots" at bounding box center [645, 453] width 1071 height 48
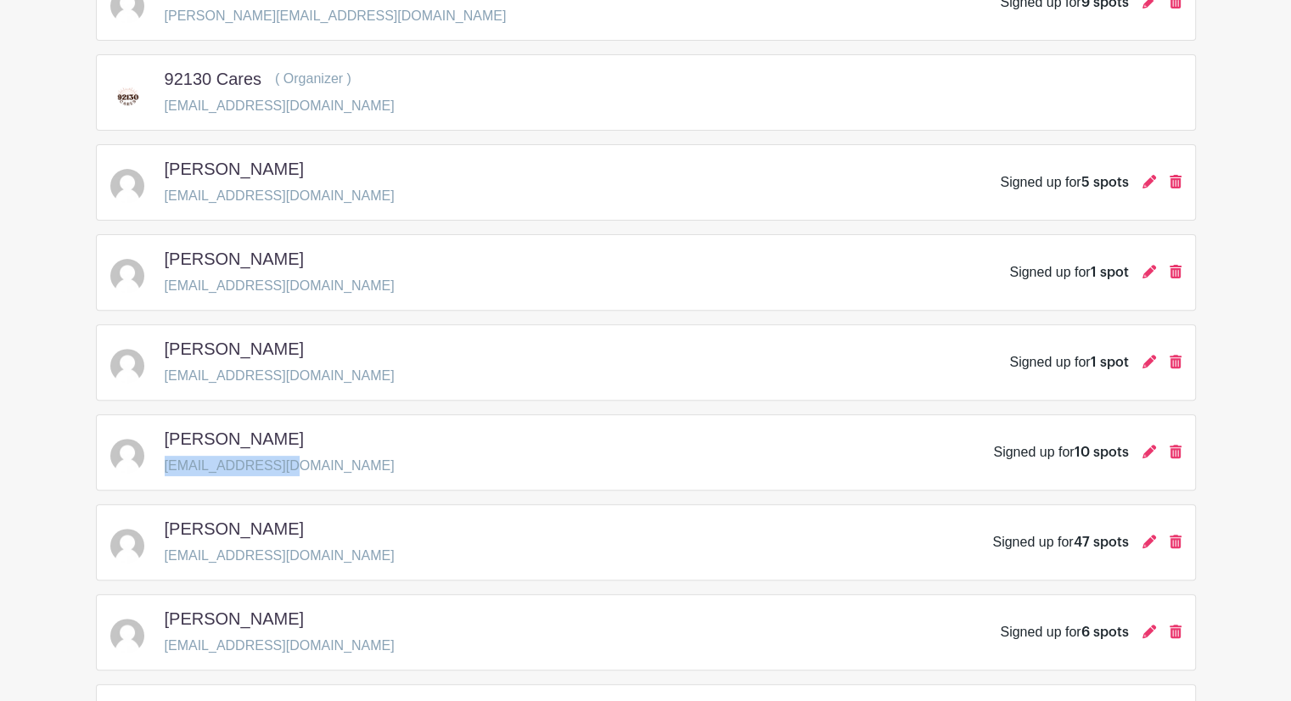
copy p "[EMAIL_ADDRESS][DOMAIN_NAME]"
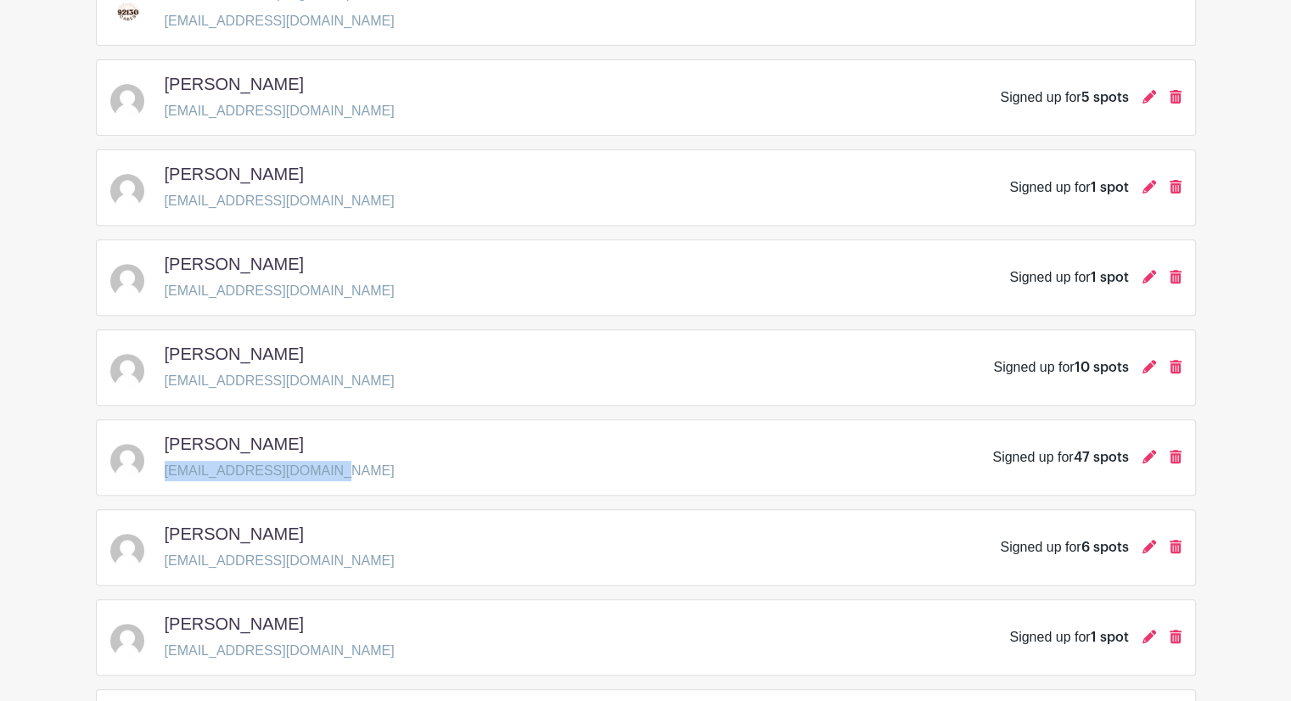
drag, startPoint x: 326, startPoint y: 465, endPoint x: 165, endPoint y: 462, distance: 160.4
click at [165, 462] on div "[PERSON_NAME] [EMAIL_ADDRESS][DOMAIN_NAME] Signed up for 47 spots" at bounding box center [645, 458] width 1071 height 48
copy p "[EMAIL_ADDRESS][DOMAIN_NAME]"
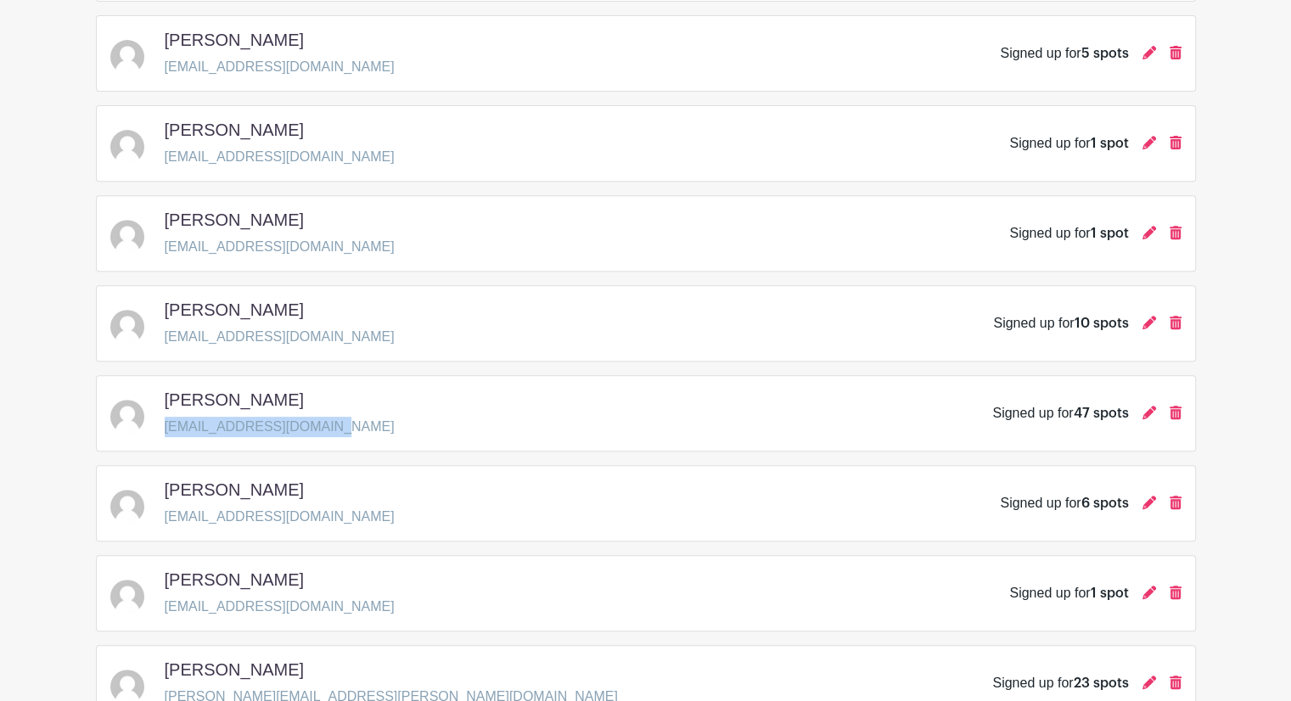
scroll to position [679, 0]
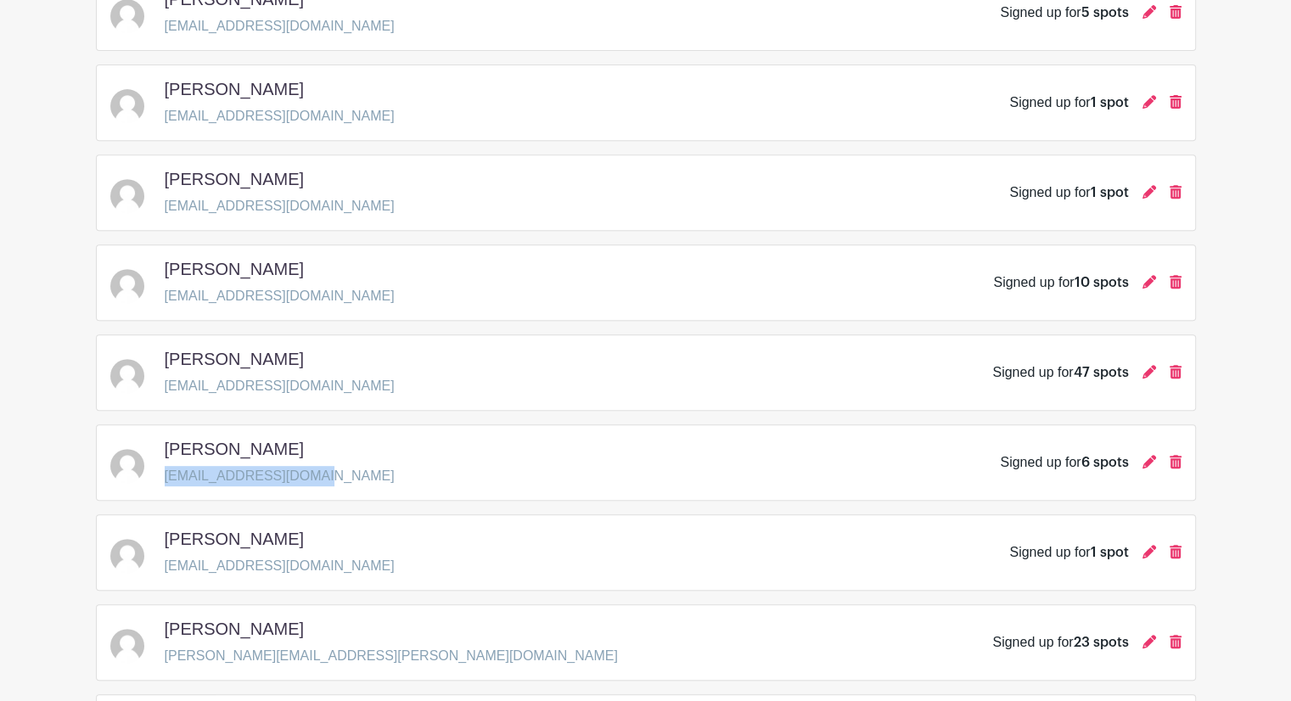
drag, startPoint x: 333, startPoint y: 476, endPoint x: 165, endPoint y: 485, distance: 167.4
click at [165, 485] on div "[PERSON_NAME] [EMAIL_ADDRESS][DOMAIN_NAME] Signed up for 6 spots" at bounding box center [646, 462] width 1100 height 76
copy p "[EMAIL_ADDRESS][DOMAIN_NAME]"
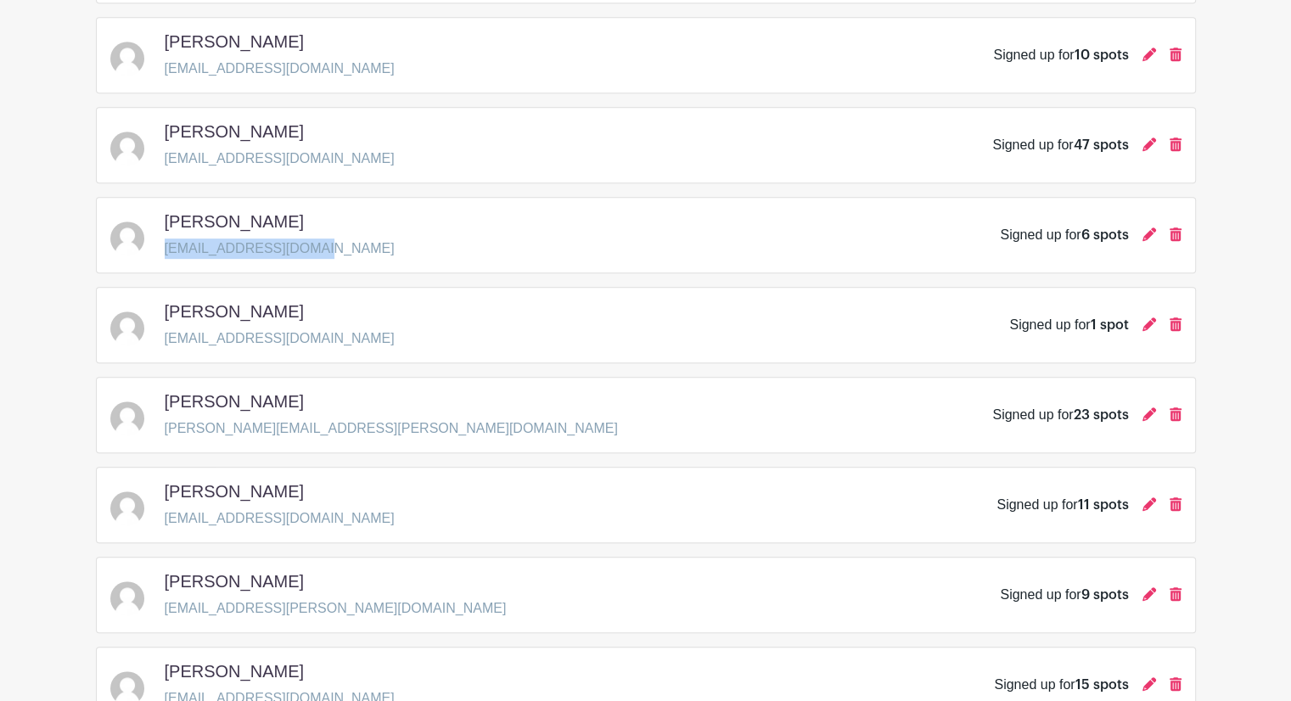
scroll to position [933, 0]
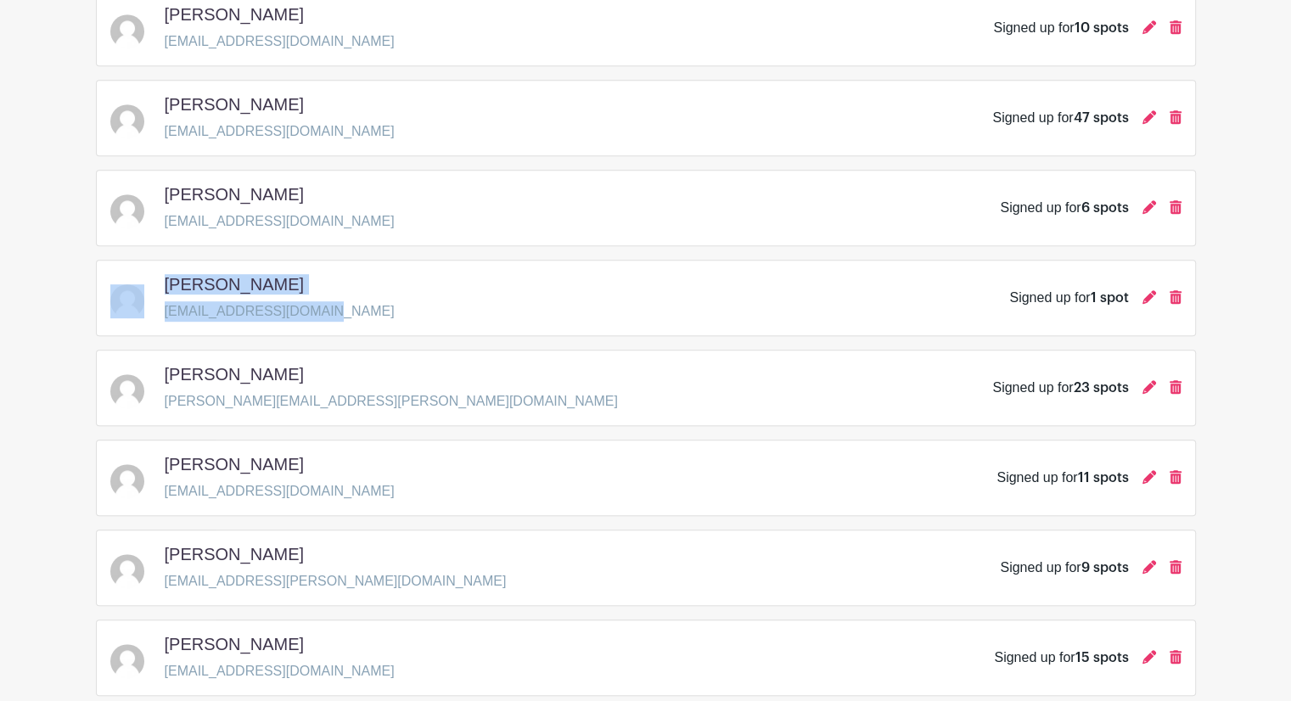
drag, startPoint x: 332, startPoint y: 308, endPoint x: 160, endPoint y: 306, distance: 172.3
click at [160, 306] on div "[PERSON_NAME] [EMAIL_ADDRESS][DOMAIN_NAME] Signed up for 1 spot" at bounding box center [645, 298] width 1071 height 48
click at [242, 311] on p "[EMAIL_ADDRESS][DOMAIN_NAME]" at bounding box center [280, 311] width 230 height 20
click at [315, 310] on p "[EMAIL_ADDRESS][DOMAIN_NAME]" at bounding box center [280, 311] width 230 height 20
drag, startPoint x: 321, startPoint y: 310, endPoint x: 164, endPoint y: 311, distance: 157.0
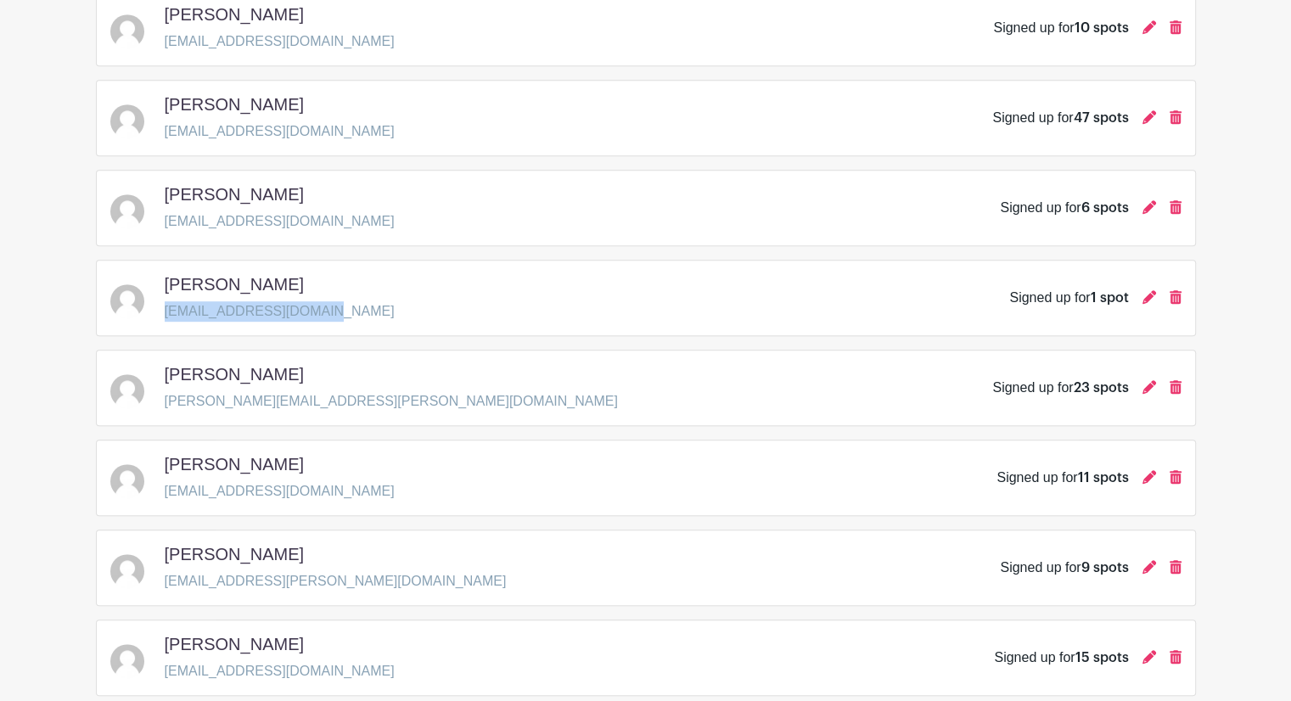
click at [165, 311] on p "[EMAIL_ADDRESS][DOMAIN_NAME]" at bounding box center [280, 311] width 230 height 20
copy p "[EMAIL_ADDRESS][DOMAIN_NAME]"
drag, startPoint x: 344, startPoint y: 398, endPoint x: 163, endPoint y: 397, distance: 180.7
click at [163, 397] on div "[PERSON_NAME] [PERSON_NAME][EMAIL_ADDRESS][PERSON_NAME][DOMAIN_NAME] Signed up …" at bounding box center [645, 388] width 1071 height 48
copy p "[PERSON_NAME][EMAIL_ADDRESS][PERSON_NAME][DOMAIN_NAME]"
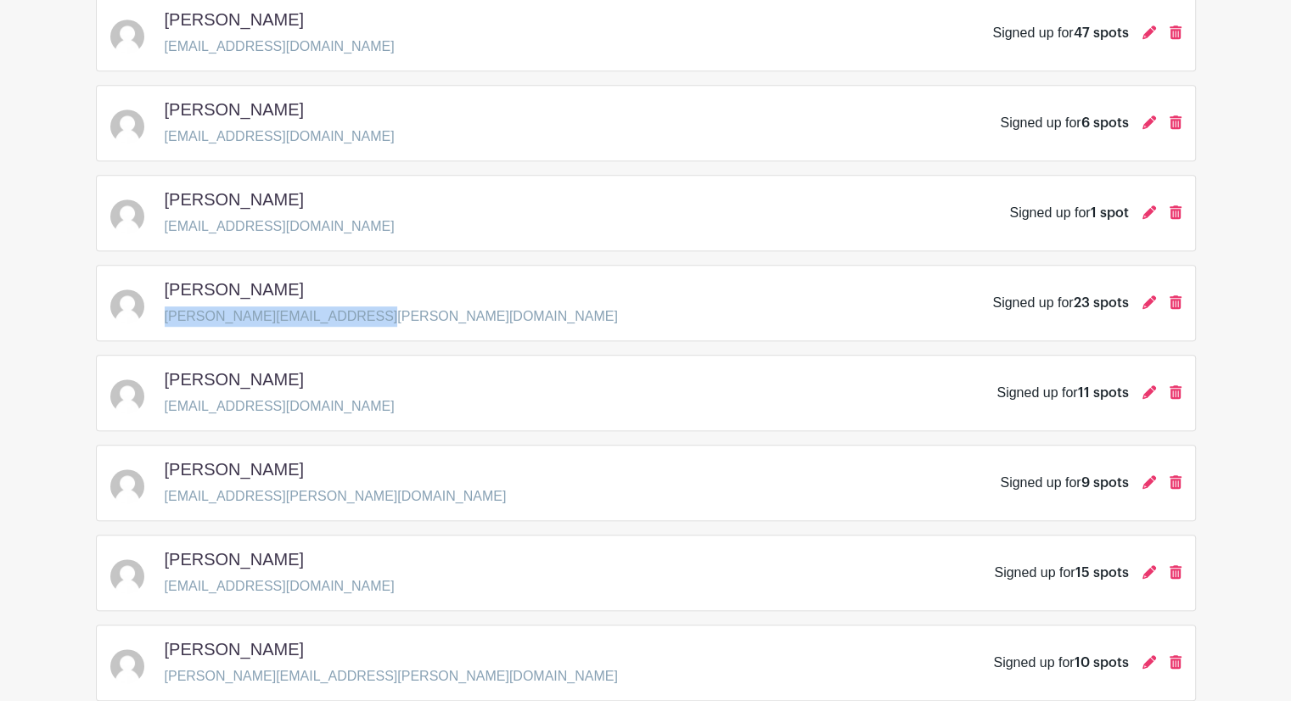
scroll to position [1103, 0]
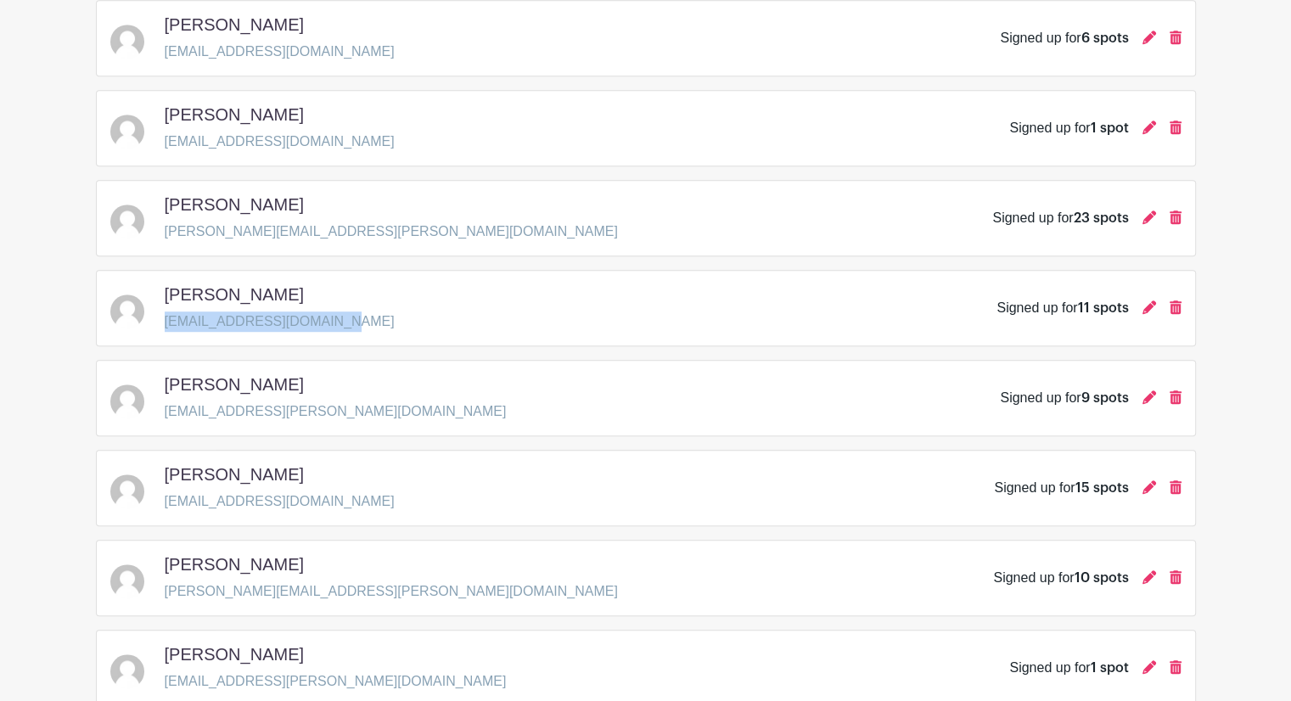
drag, startPoint x: 333, startPoint y: 322, endPoint x: 161, endPoint y: 328, distance: 172.4
click at [161, 328] on div "[PERSON_NAME] [EMAIL_ADDRESS][DOMAIN_NAME] Signed up for 11 spots" at bounding box center [645, 308] width 1071 height 48
copy p "[EMAIL_ADDRESS][DOMAIN_NAME]"
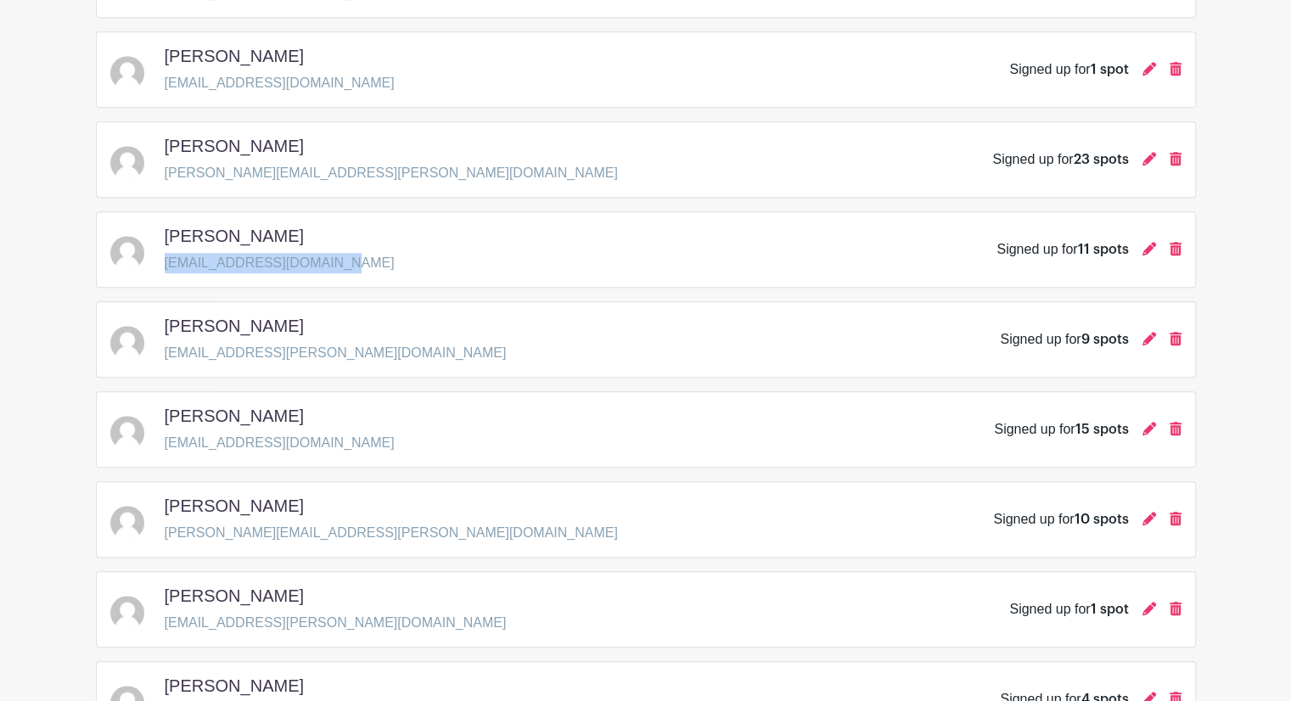
scroll to position [1188, 0]
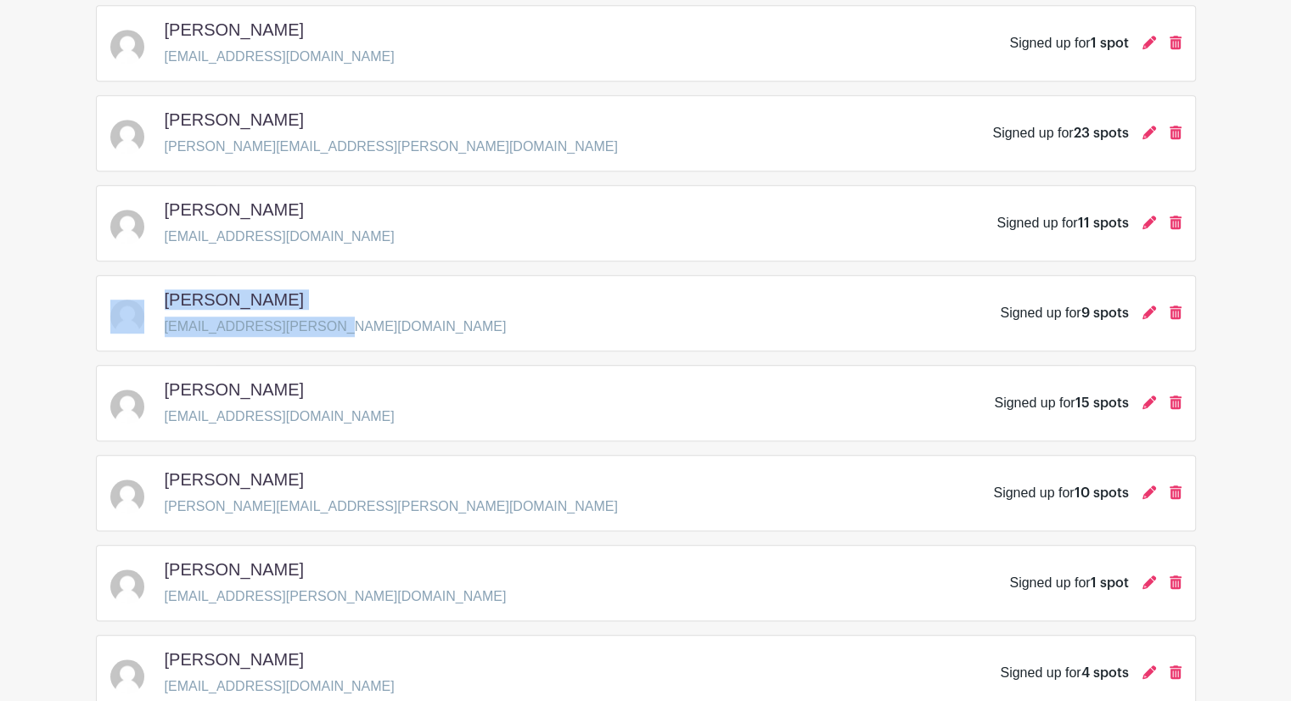
drag, startPoint x: 326, startPoint y: 322, endPoint x: 157, endPoint y: 328, distance: 169.0
click at [157, 328] on div "[PERSON_NAME] [EMAIL_ADDRESS][PERSON_NAME][DOMAIN_NAME] Signed up for 9 spots" at bounding box center [645, 313] width 1071 height 48
click at [272, 327] on p "[EMAIL_ADDRESS][PERSON_NAME][DOMAIN_NAME]" at bounding box center [336, 327] width 342 height 20
drag, startPoint x: 312, startPoint y: 324, endPoint x: 166, endPoint y: 323, distance: 145.9
click at [166, 323] on div "[PERSON_NAME] [EMAIL_ADDRESS][PERSON_NAME][DOMAIN_NAME] Signed up for 9 spots" at bounding box center [645, 313] width 1071 height 48
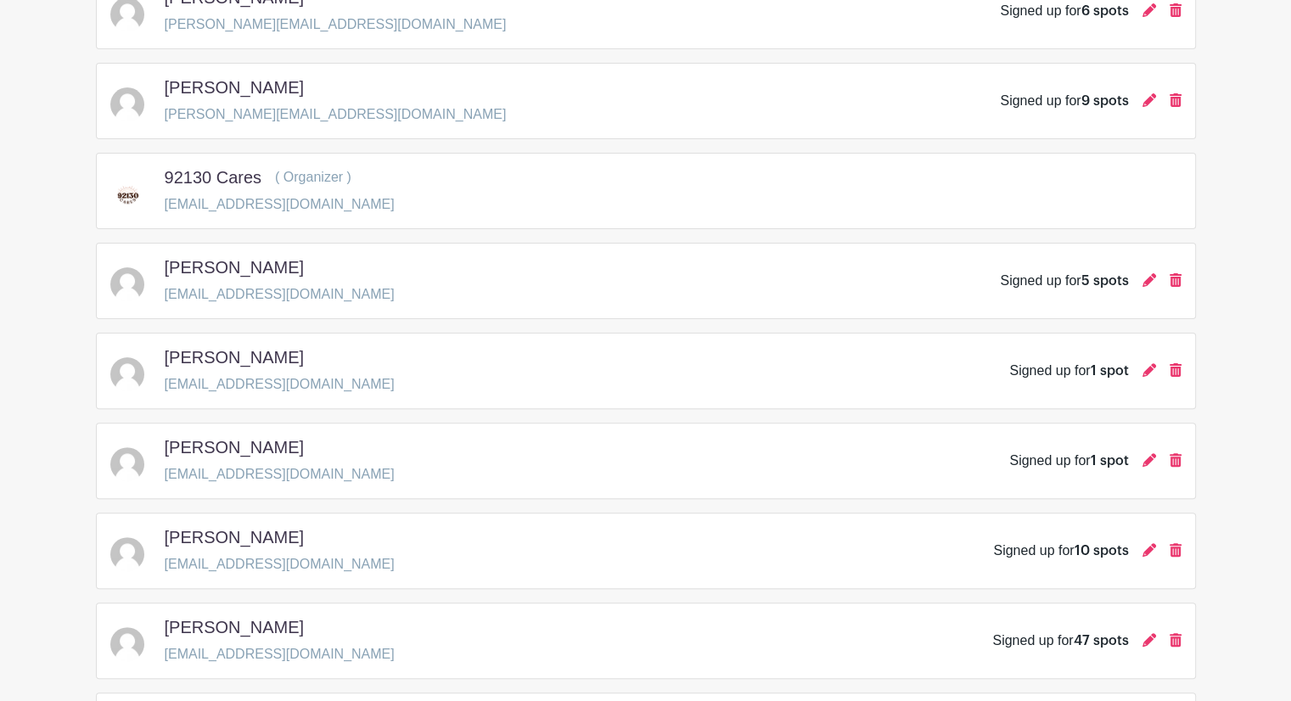
scroll to position [170, 0]
